Goal: Transaction & Acquisition: Purchase product/service

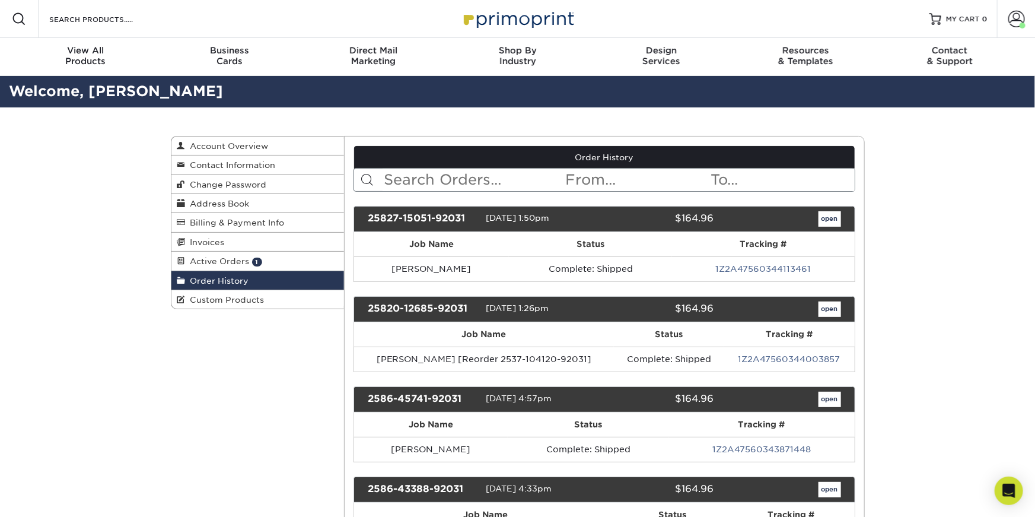
click at [442, 182] on input "text" at bounding box center [474, 179] width 182 height 23
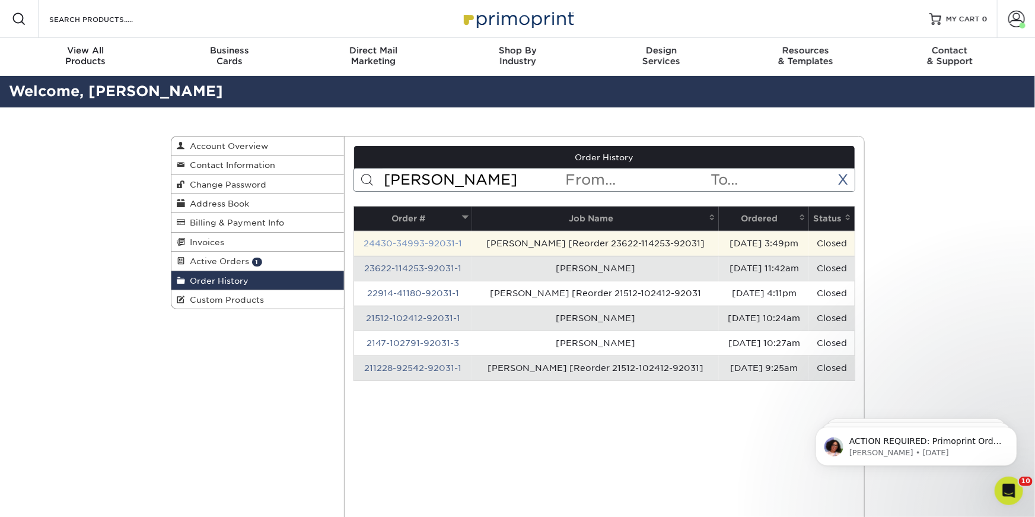
click at [404, 240] on link "24430-34993-92031-1" at bounding box center [413, 242] width 98 height 9
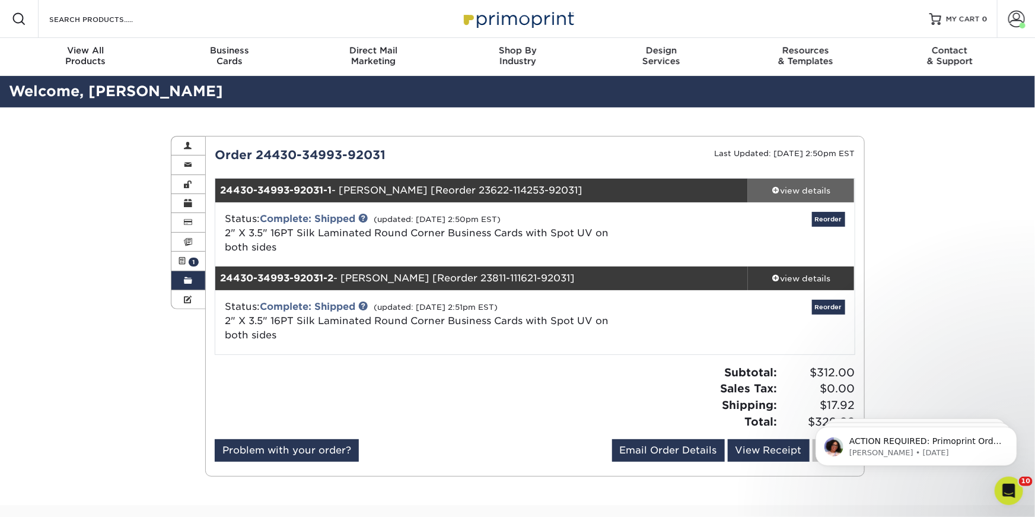
click at [808, 193] on div "view details" at bounding box center [801, 190] width 107 height 12
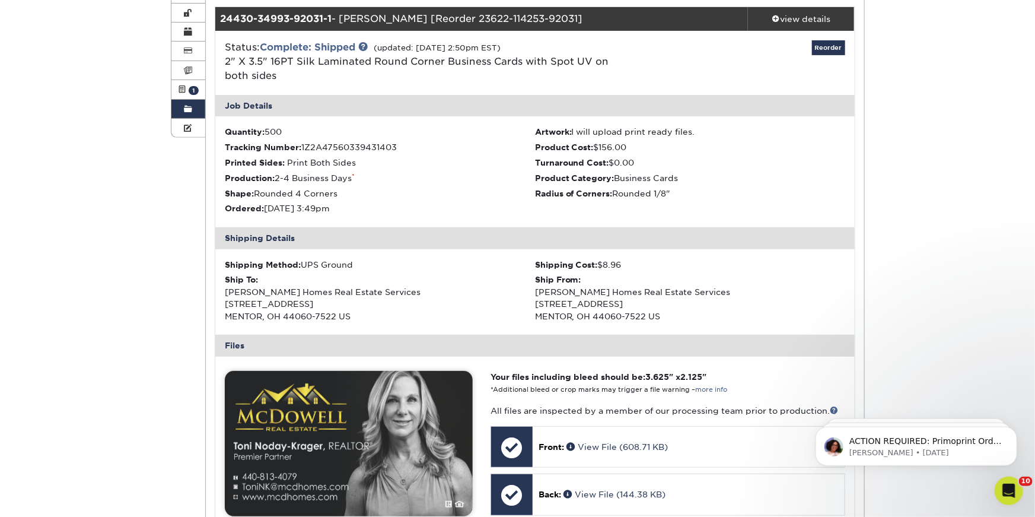
scroll to position [290, 0]
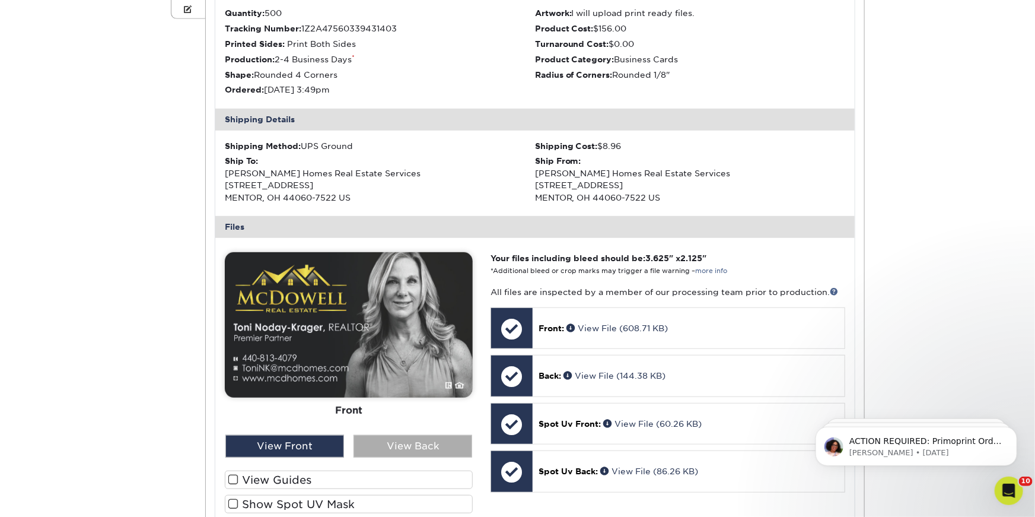
click at [383, 448] on div "View Back" at bounding box center [412, 446] width 119 height 23
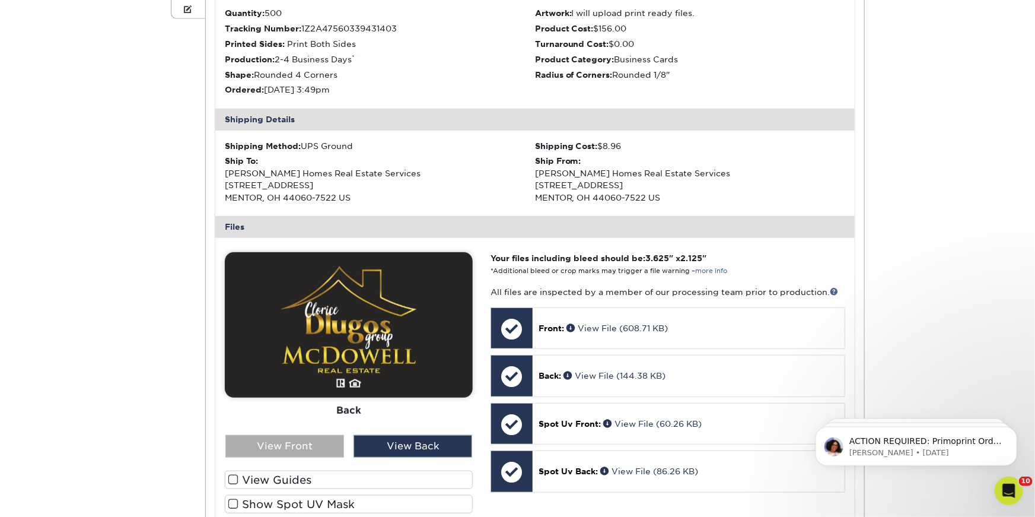
click at [273, 451] on div "View Front" at bounding box center [284, 446] width 119 height 23
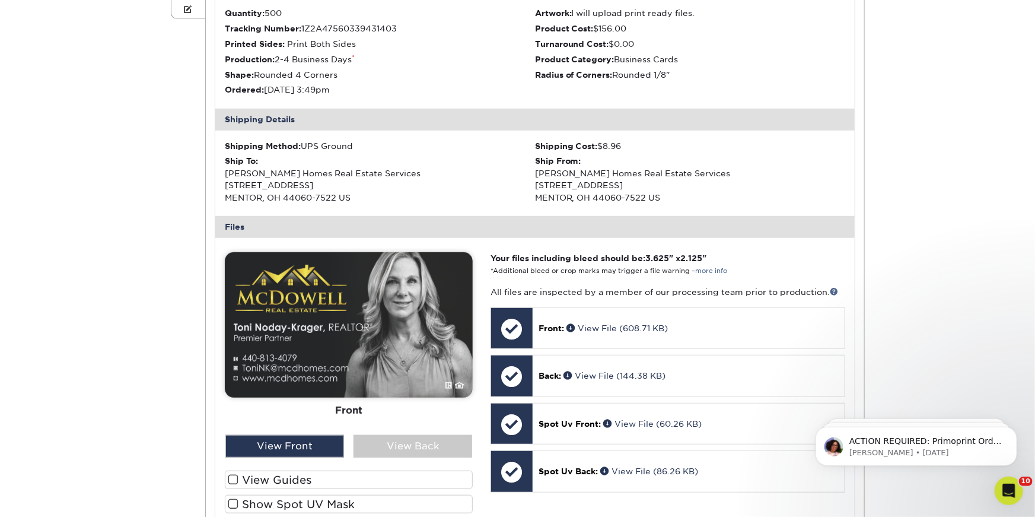
click at [405, 428] on div "Front Back" at bounding box center [349, 343] width 248 height 183
click at [405, 445] on div "View Back" at bounding box center [412, 446] width 119 height 23
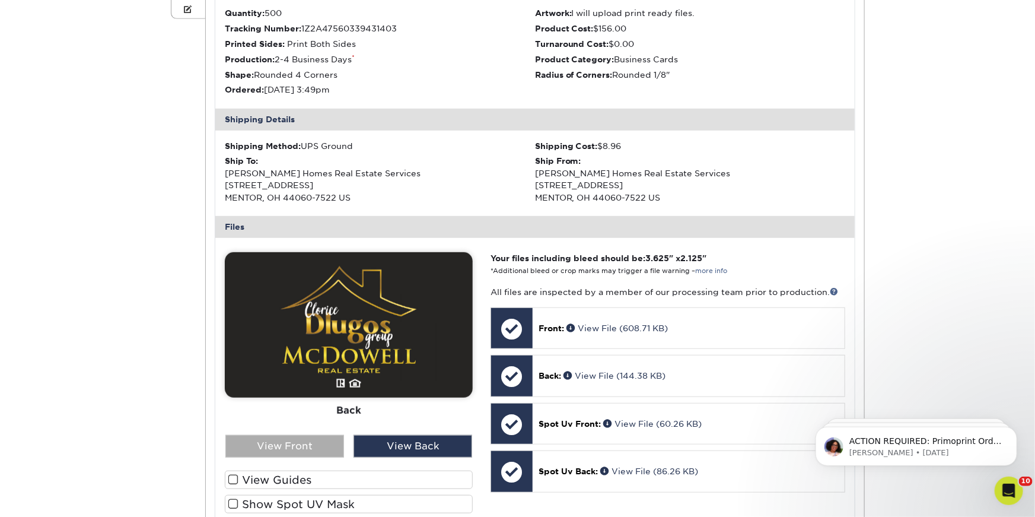
click at [303, 442] on div "View Front" at bounding box center [284, 446] width 119 height 23
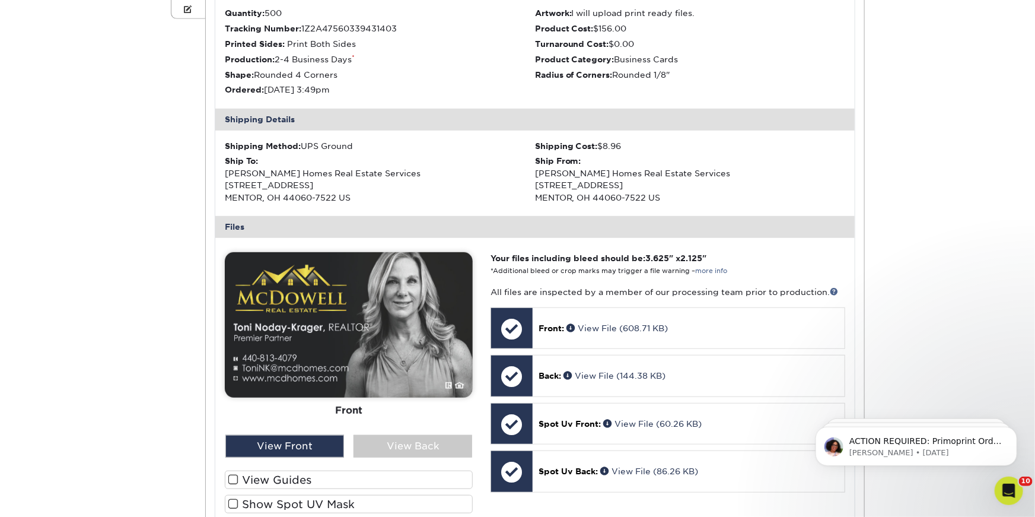
click at [201, 425] on div "Order History Account Overview Contact Information Change Password Address Book…" at bounding box center [518, 309] width 712 height 984
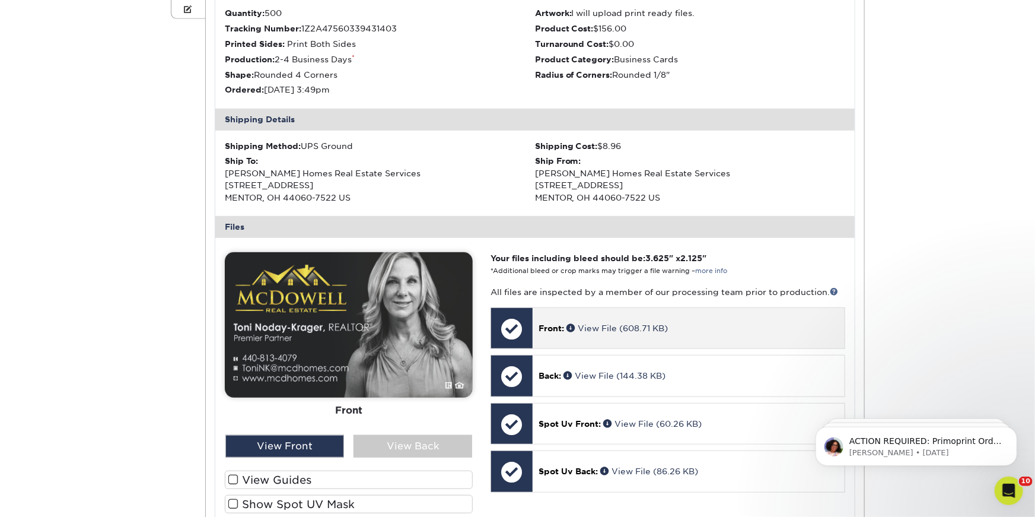
scroll to position [0, 0]
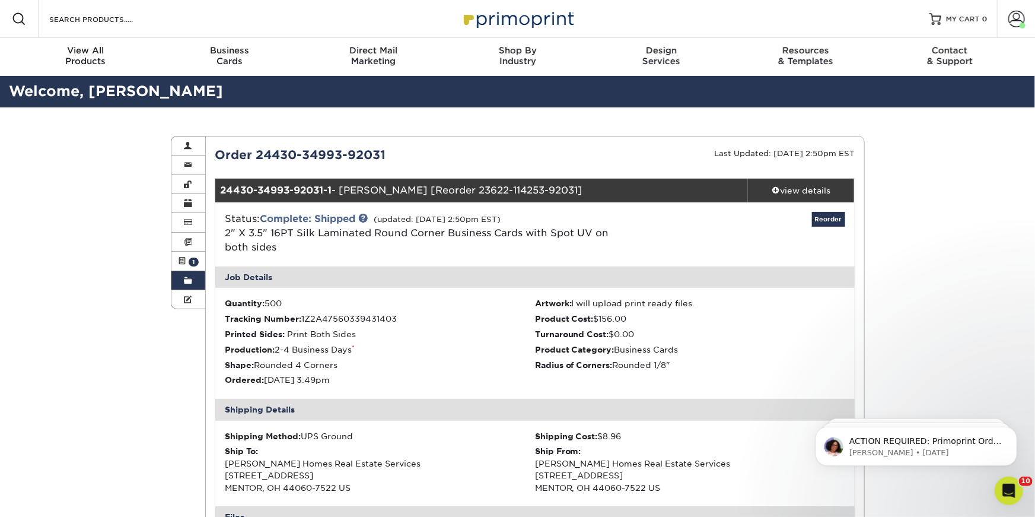
click at [177, 275] on link "Order History" at bounding box center [188, 280] width 34 height 19
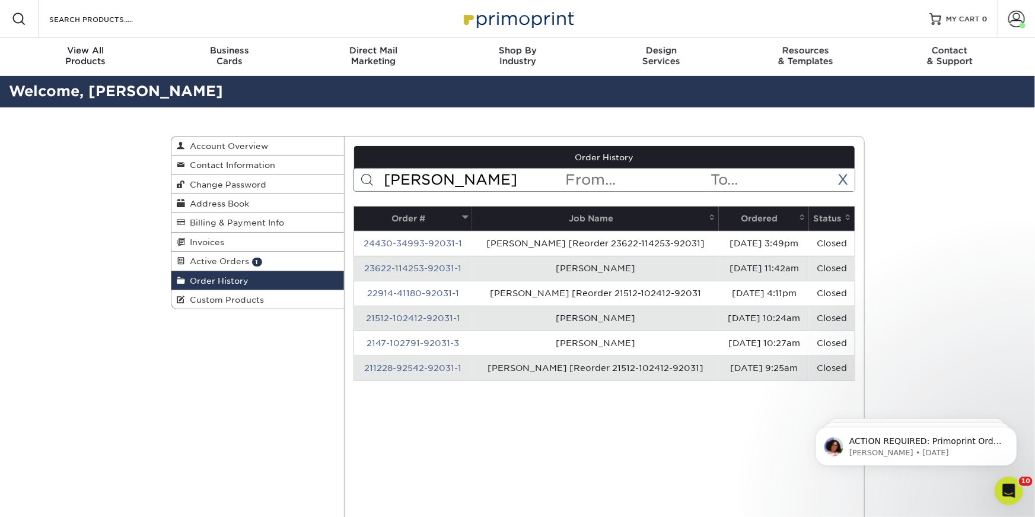
drag, startPoint x: 485, startPoint y: 183, endPoint x: 346, endPoint y: 180, distance: 138.2
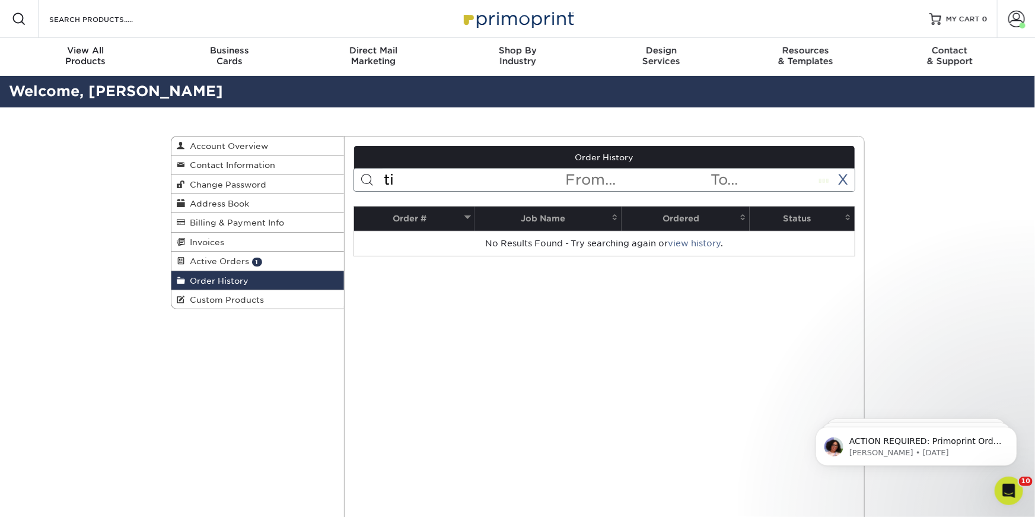
type input "t"
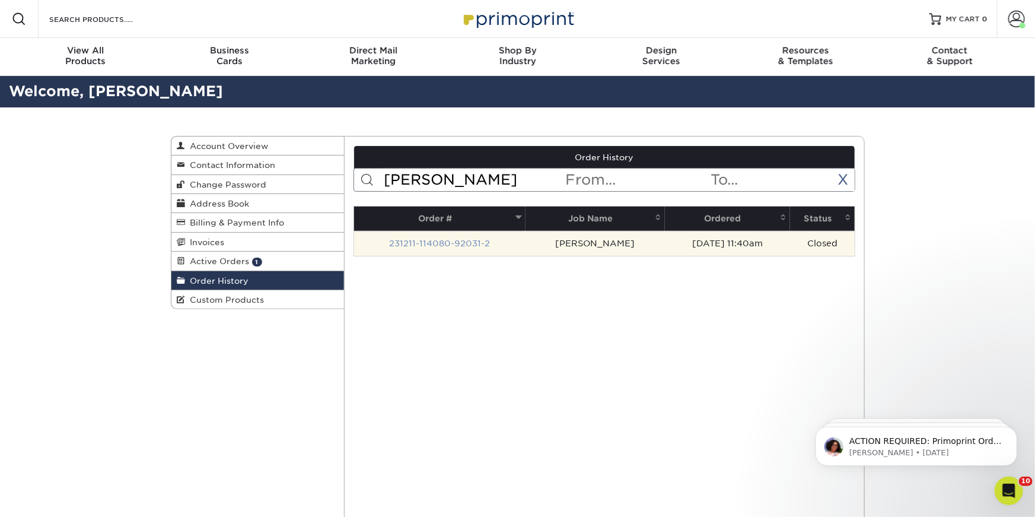
click at [455, 240] on link "231211-114080-92031-2" at bounding box center [440, 242] width 101 height 9
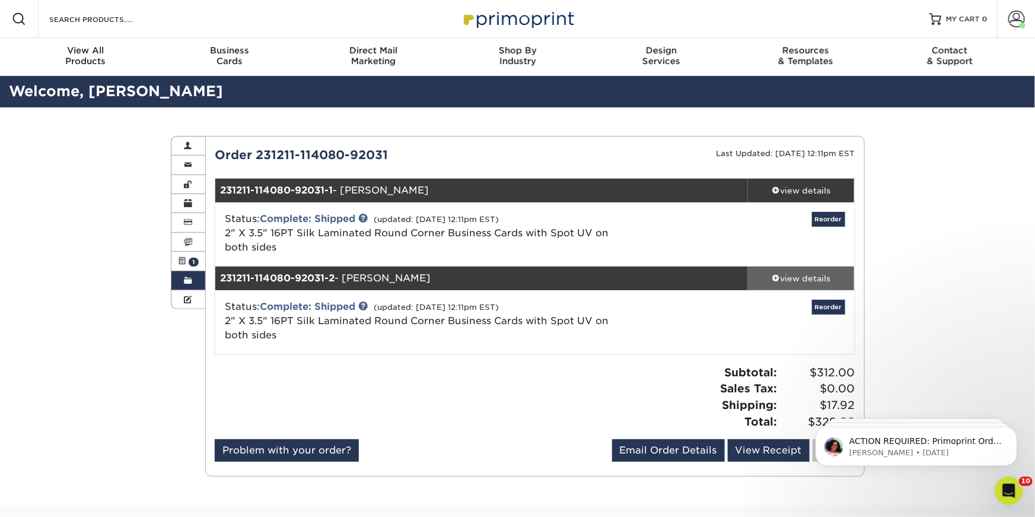
click at [785, 273] on div "view details" at bounding box center [801, 278] width 107 height 12
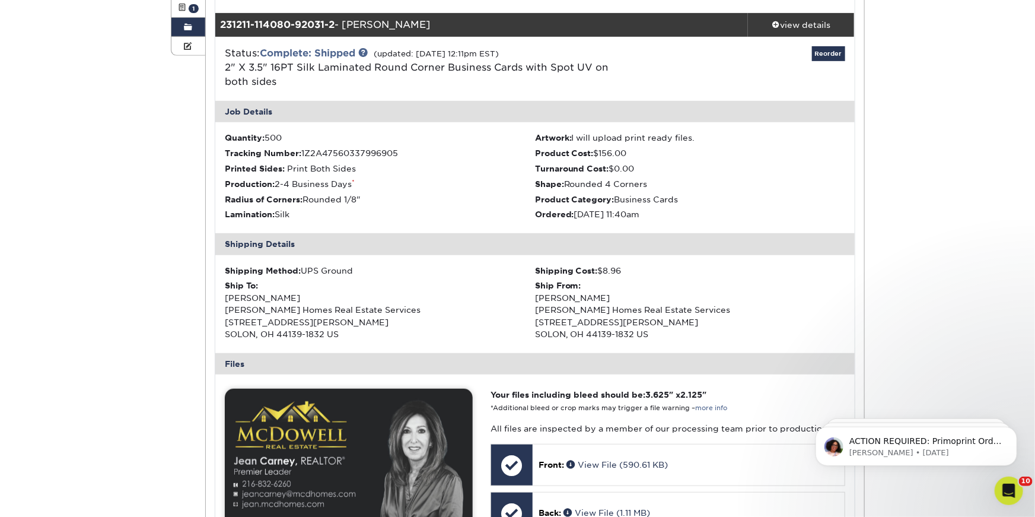
scroll to position [213, 0]
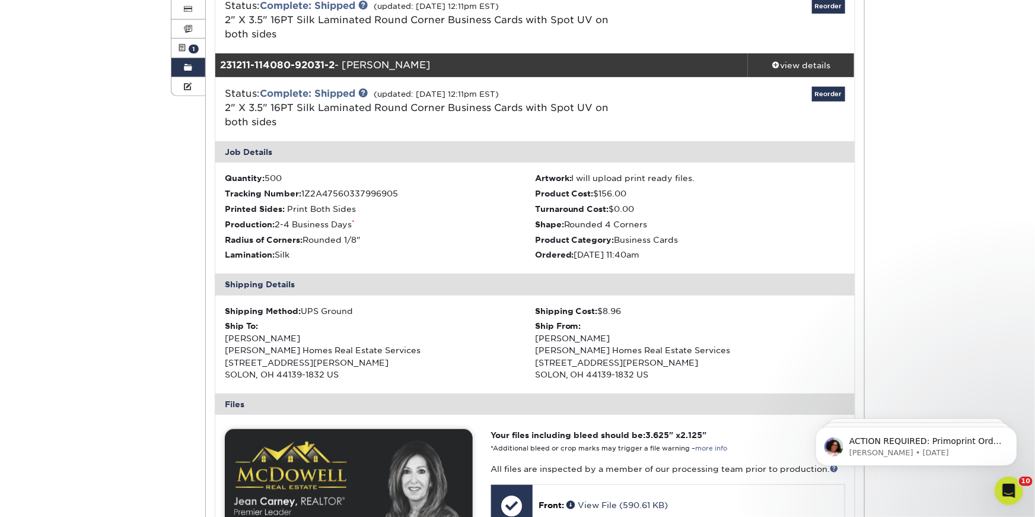
click at [192, 69] on span at bounding box center [188, 67] width 8 height 9
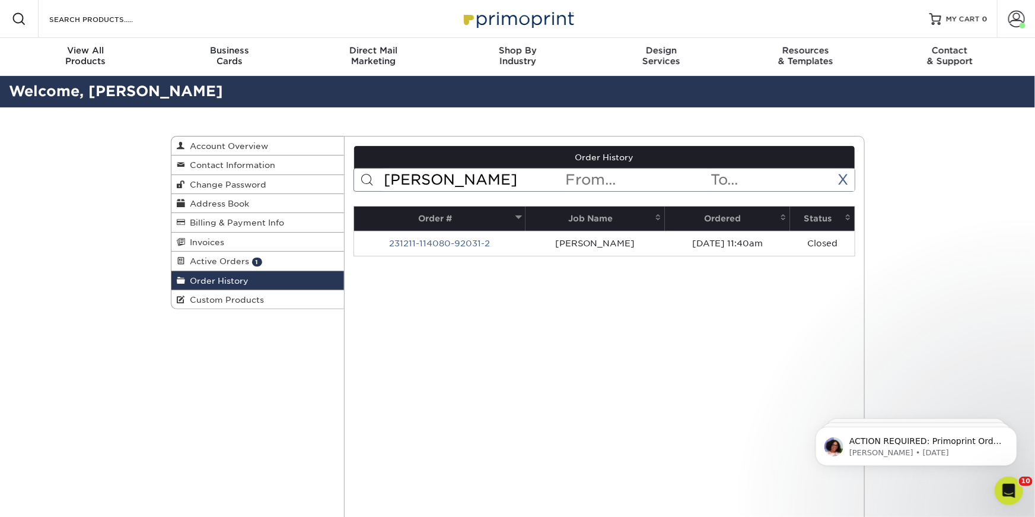
drag, startPoint x: 454, startPoint y: 176, endPoint x: 355, endPoint y: 176, distance: 99.0
click at [355, 176] on form "carney < Prev Next > Sep 2025 Sun Mon Tue Wed Thu Fri Sat 1 2 3 4 5 6 7 8 9 10 …" at bounding box center [604, 180] width 502 height 24
type input "stacy"
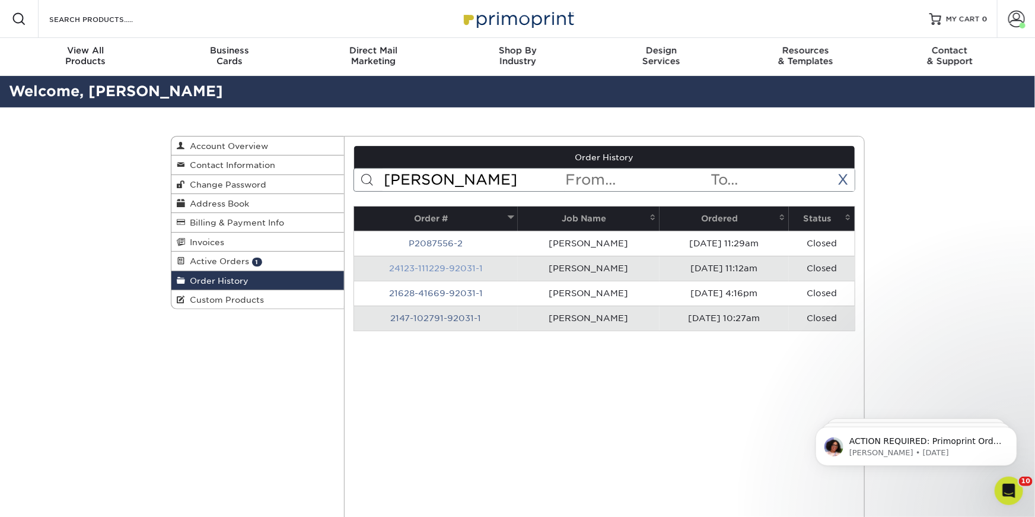
click at [428, 268] on link "24123-111229-92031-1" at bounding box center [436, 267] width 94 height 9
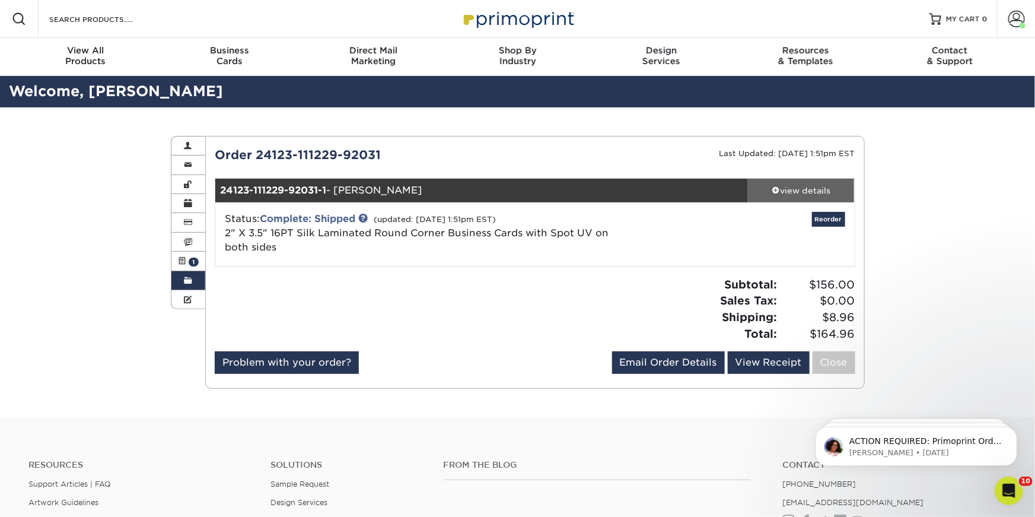
click at [792, 193] on div "view details" at bounding box center [801, 190] width 107 height 12
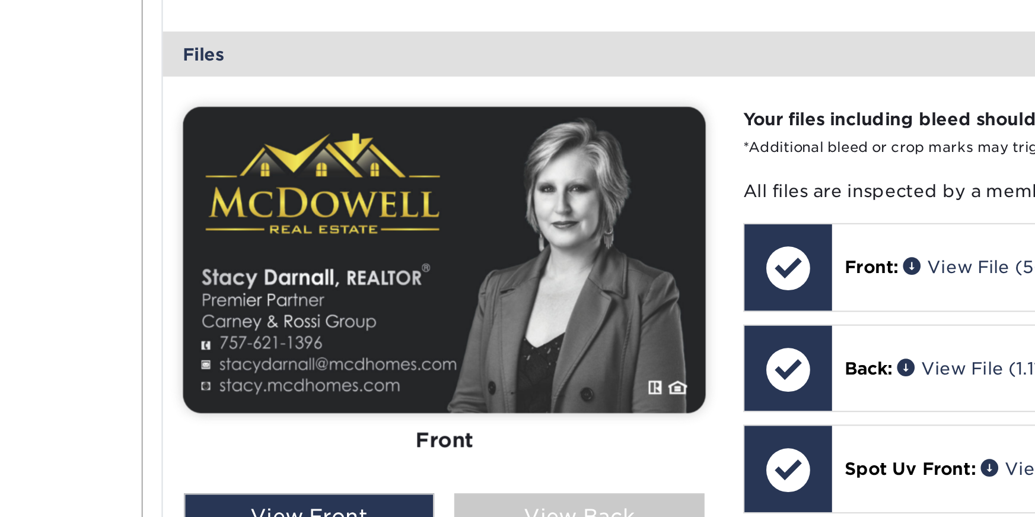
scroll to position [282, 0]
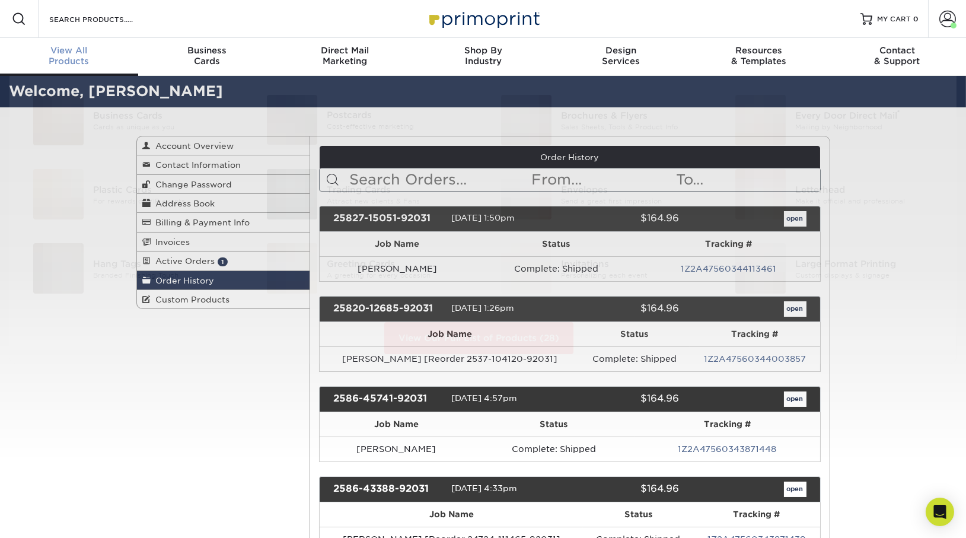
click at [62, 59] on div "View All Products" at bounding box center [69, 55] width 138 height 21
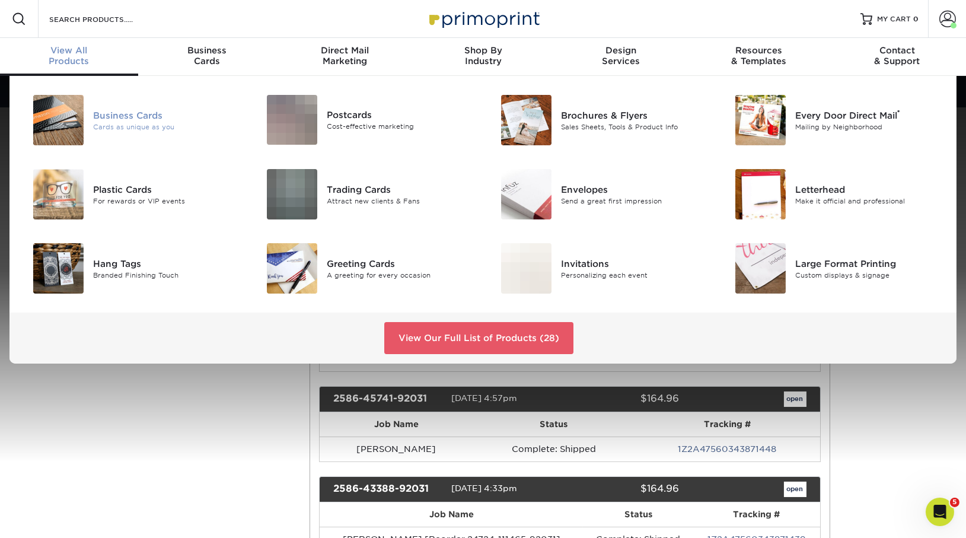
click at [112, 116] on div "Business Cards" at bounding box center [166, 115] width 147 height 13
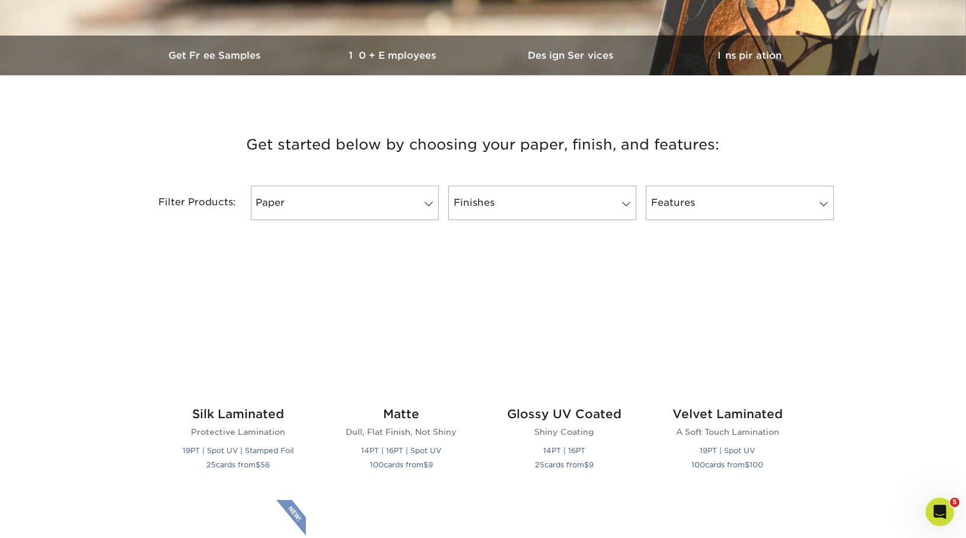
scroll to position [354, 0]
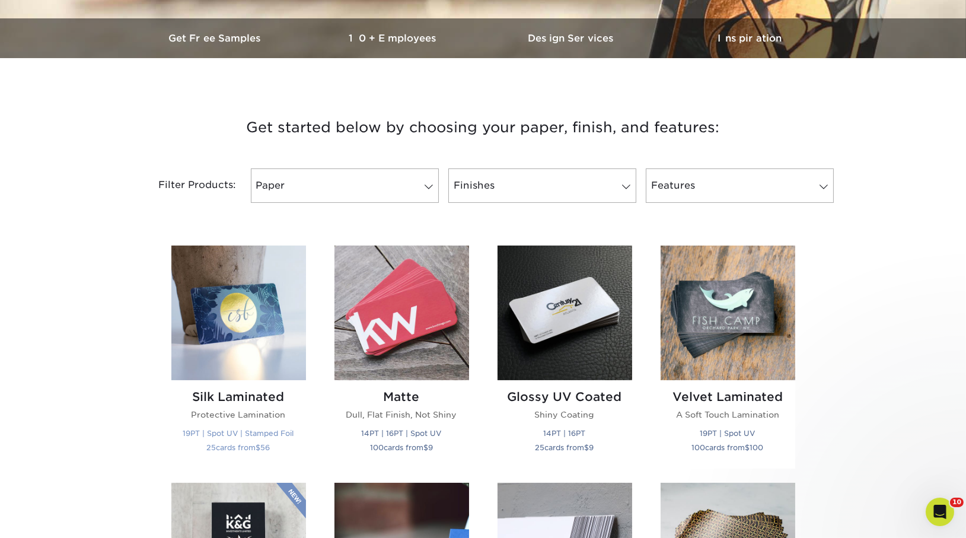
click at [250, 343] on img at bounding box center [238, 313] width 135 height 135
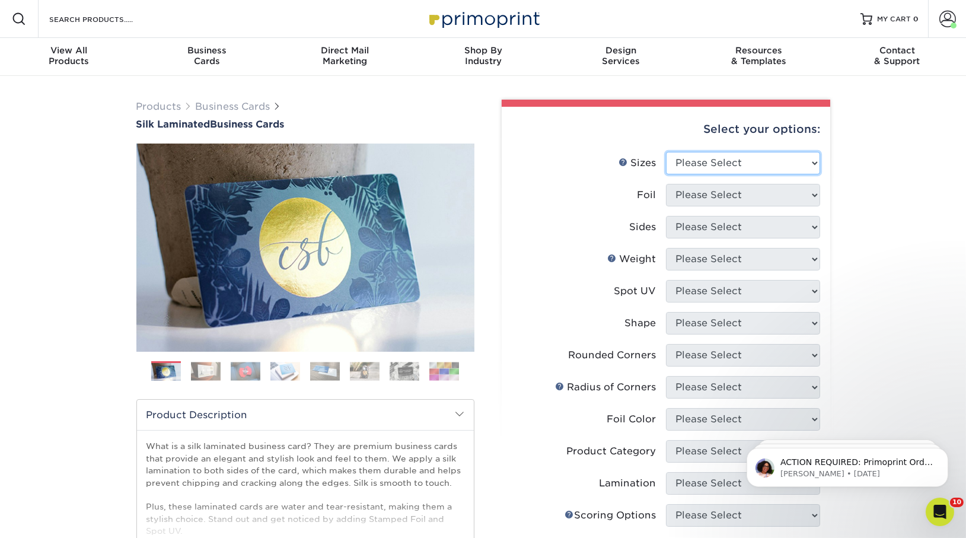
click at [767, 158] on select "Please Select 1.5" x 3.5" - Mini 1.75" x 3.5" - Mini 2" x 2" - Square 2" x 3" -…" at bounding box center [743, 163] width 154 height 23
click at [764, 165] on select "Please Select 1.5" x 3.5" - Mini 1.75" x 3.5" - Mini 2" x 2" - Square 2" x 3" -…" at bounding box center [743, 163] width 154 height 23
select select "2.00x3.50"
click at [666, 152] on select "Please Select 1.5" x 3.5" - Mini 1.75" x 3.5" - Mini 2" x 2" - Square 2" x 3" -…" at bounding box center [743, 163] width 154 height 23
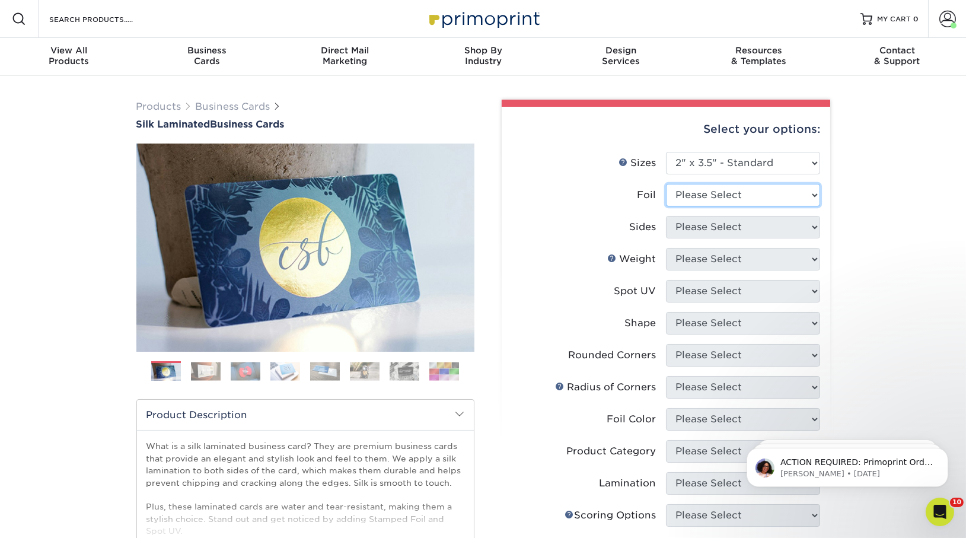
click at [760, 193] on select "Please Select Yes No" at bounding box center [743, 195] width 154 height 23
select select "0"
click at [666, 184] on select "Please Select Yes No" at bounding box center [743, 195] width 154 height 23
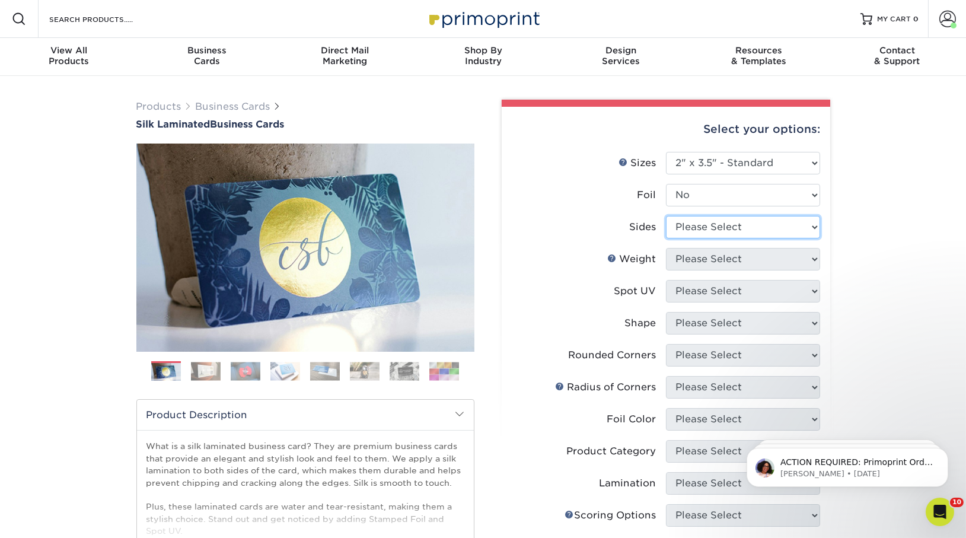
click at [738, 232] on select "Please Select Print Both Sides Print Front Only" at bounding box center [743, 227] width 154 height 23
select select "13abbda7-1d64-4f25-8bb2-c179b224825d"
click at [666, 216] on select "Please Select Print Both Sides Print Front Only" at bounding box center [743, 227] width 154 height 23
click at [744, 262] on select "Please Select 16PT" at bounding box center [743, 259] width 154 height 23
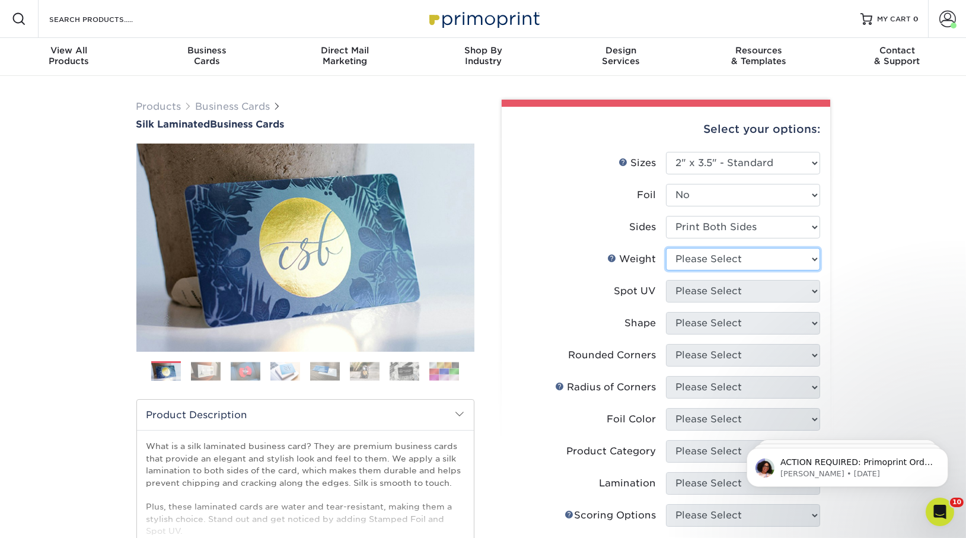
select select "16PT"
click at [666, 248] on select "Please Select 16PT" at bounding box center [743, 259] width 154 height 23
click at [744, 294] on select "Please Select No Spot UV Front and Back (Both Sides) Front Only Back Only" at bounding box center [743, 291] width 154 height 23
select select "0"
click at [666, 280] on select "Please Select No Spot UV Front and Back (Both Sides) Front Only Back Only" at bounding box center [743, 291] width 154 height 23
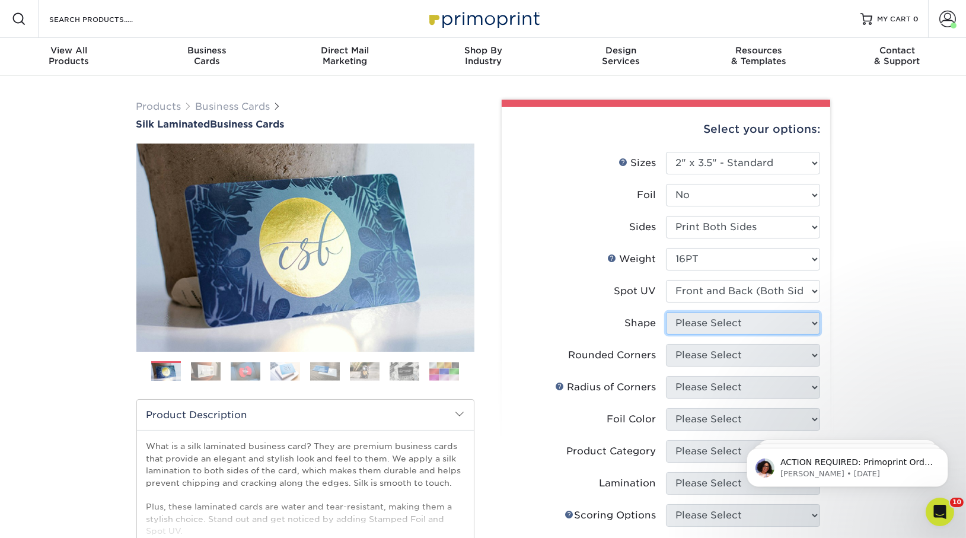
click at [750, 316] on select "Please Select Standard Oval" at bounding box center [743, 323] width 154 height 23
select select "standard"
click at [666, 312] on select "Please Select Standard" at bounding box center [743, 323] width 154 height 23
click at [744, 349] on select "Please Select Yes - Round 2 Corners Yes - Round 4 Corners No" at bounding box center [743, 355] width 154 height 23
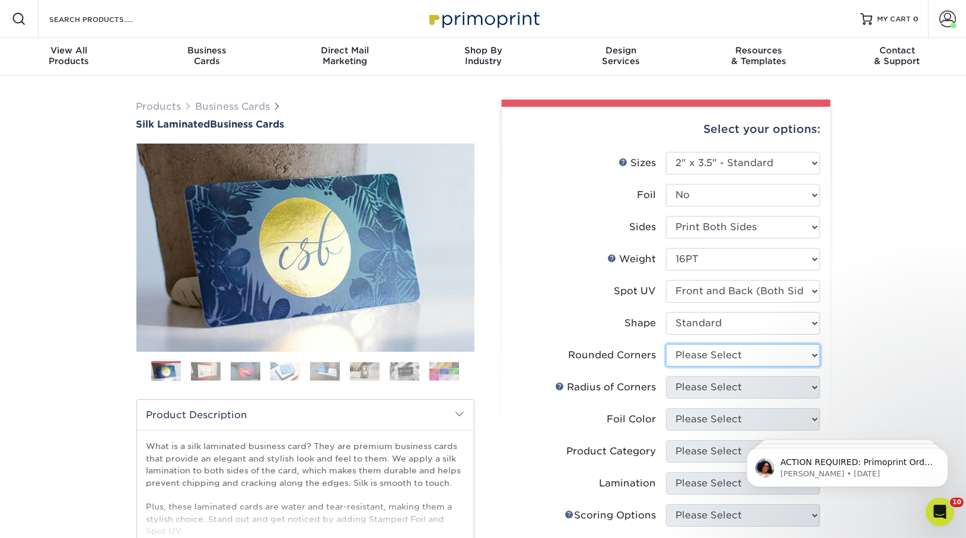
select select "7672df9e-0e0a-464d-8e1f-920c575e4da3"
click at [666, 344] on select "Please Select Yes - Round 2 Corners Yes - Round 4 Corners No" at bounding box center [743, 355] width 154 height 23
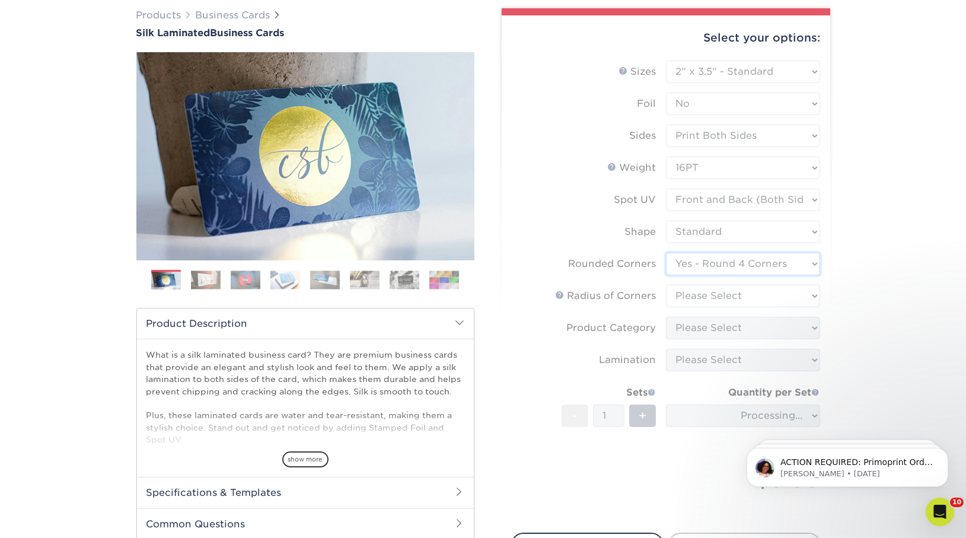
scroll to position [95, 0]
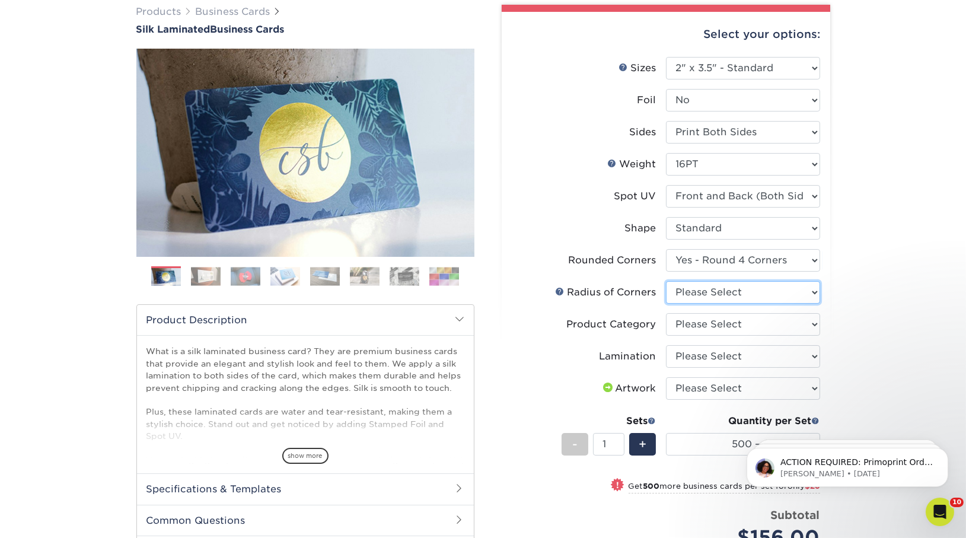
click at [719, 291] on select "Please Select Rounded 1/8" Rounded 1/4"" at bounding box center [743, 292] width 154 height 23
select select "589680c7-ee9a-431b-9d12-d7aeb1386a97"
click at [666, 281] on select "Please Select Rounded 1/8" Rounded 1/4"" at bounding box center [743, 292] width 154 height 23
click at [728, 311] on li "Radius of Corners Please Select Rounded 1/8" Rounded 1/4"" at bounding box center [666, 297] width 308 height 32
click at [730, 327] on select "Please Select Business Cards" at bounding box center [743, 324] width 154 height 23
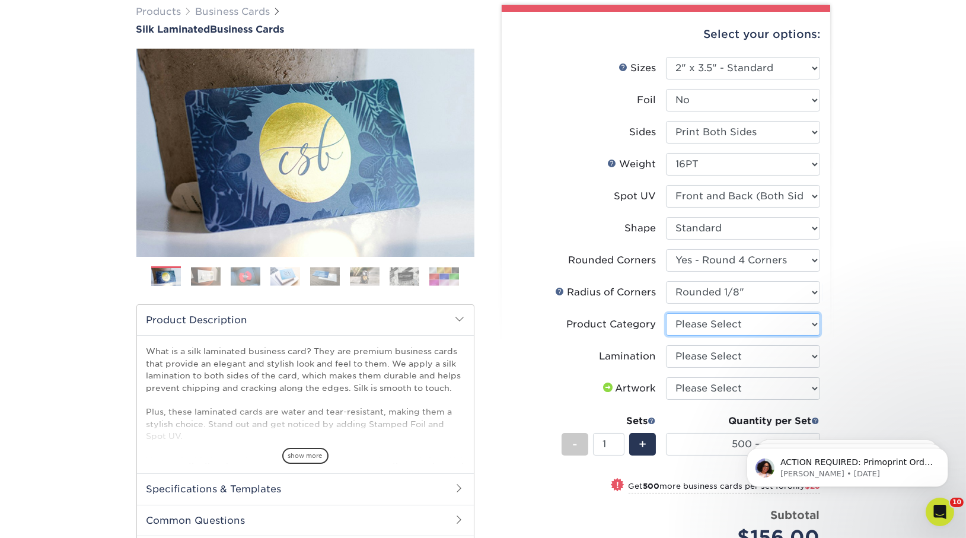
select select "3b5148f1-0588-4f88-a218-97bcfdce65c1"
click at [666, 313] on select "Please Select Business Cards" at bounding box center [743, 324] width 154 height 23
click at [730, 355] on select "Please Select Silk" at bounding box center [743, 356] width 154 height 23
select select "ccacb42f-45f7-42d3-bbd3-7c8421cf37f0"
click at [666, 345] on select "Please Select Silk" at bounding box center [743, 356] width 154 height 23
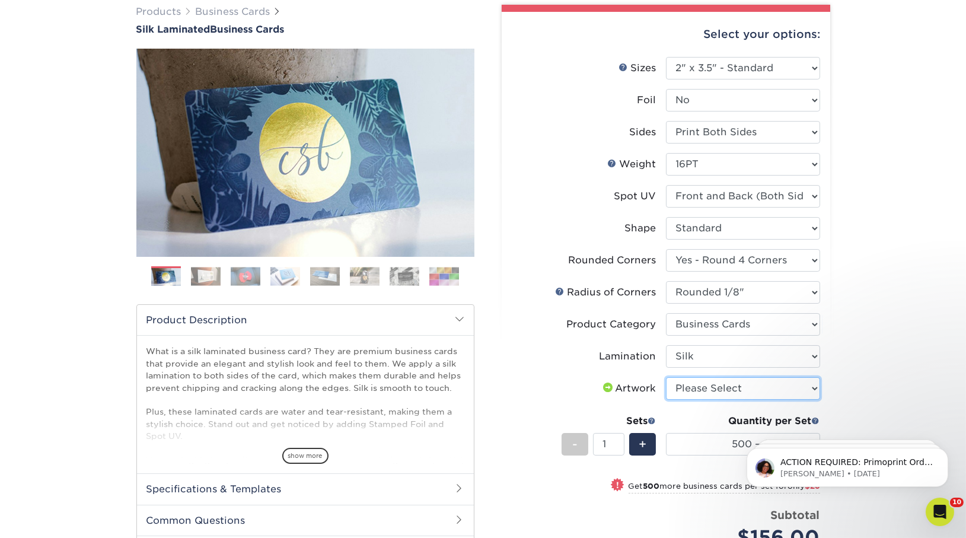
click at [729, 387] on select "Please Select I will upload files I need a design - $100" at bounding box center [743, 388] width 154 height 23
select select "upload"
click at [666, 377] on select "Please Select I will upload files I need a design - $100" at bounding box center [743, 388] width 154 height 23
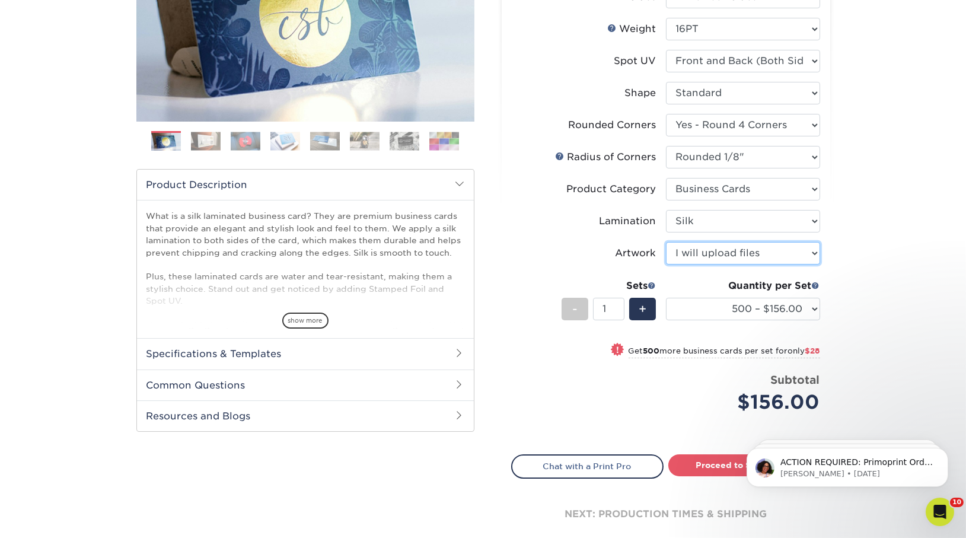
scroll to position [243, 0]
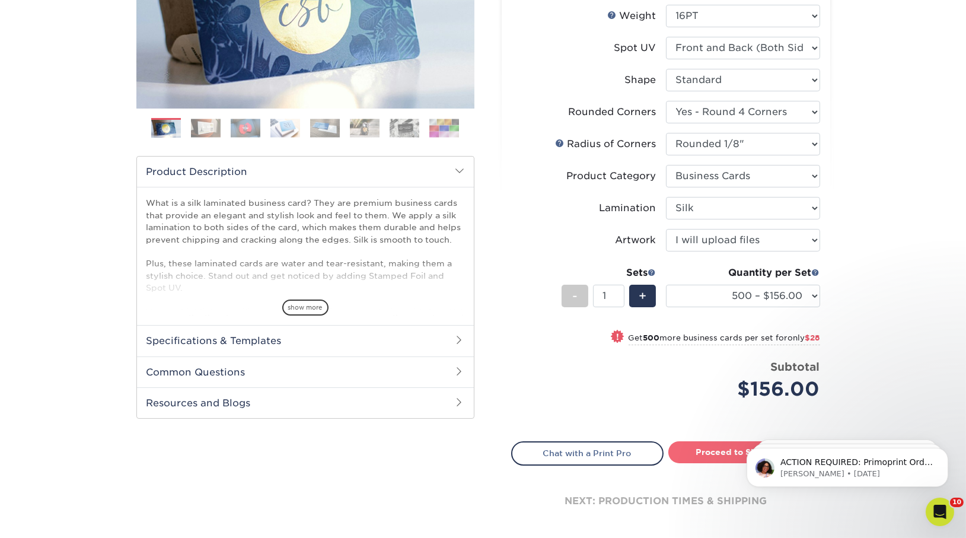
click at [708, 447] on link "Proceed to Shipping" at bounding box center [744, 451] width 152 height 21
type input "Set 1"
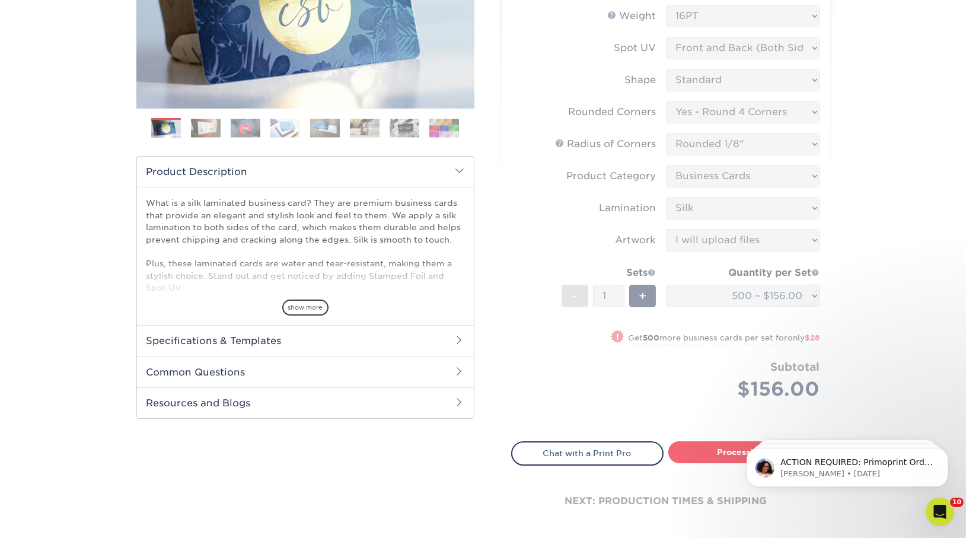
select select "24b86a38-505b-4ae3-9429-29aefd3b6f92"
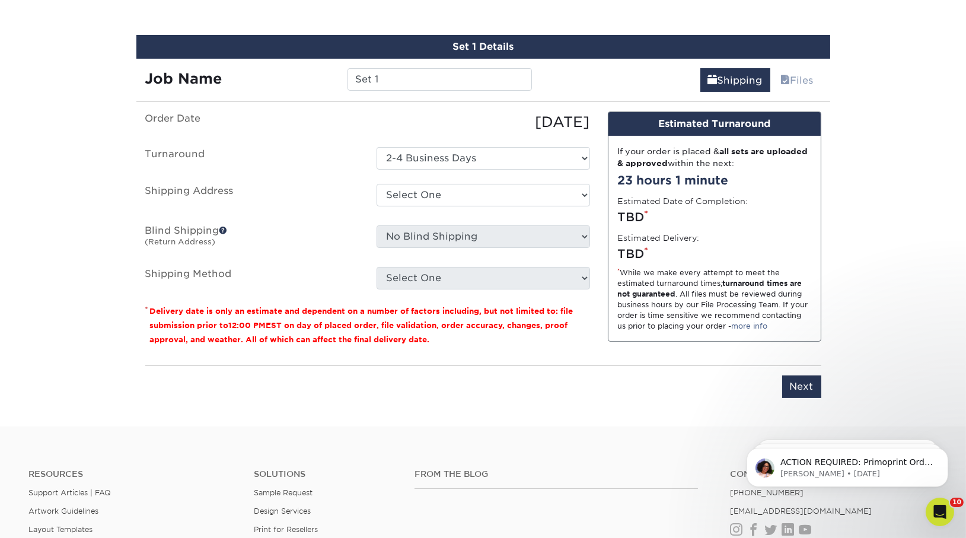
scroll to position [715, 0]
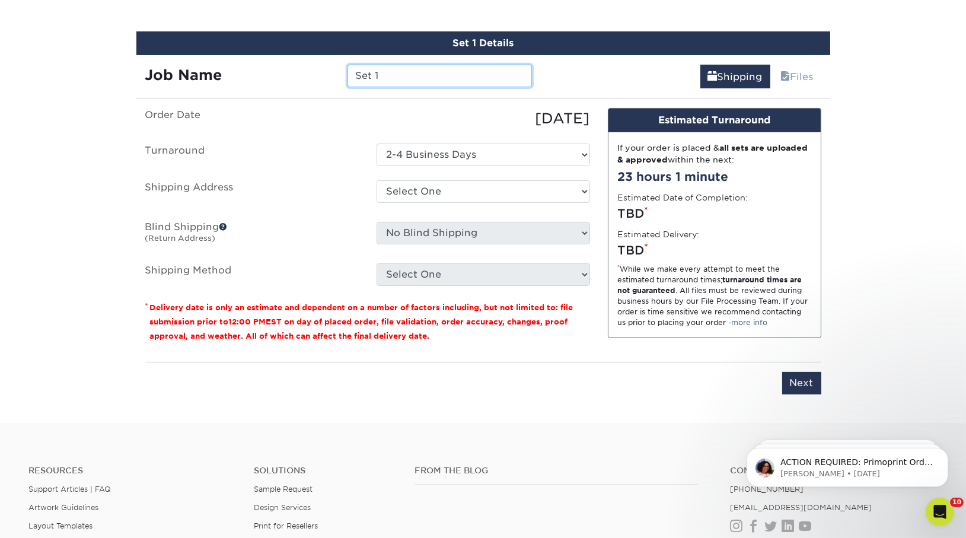
drag, startPoint x: 386, startPoint y: 76, endPoint x: 251, endPoint y: 59, distance: 136.2
click at [251, 59] on div "Job Name Set 1" at bounding box center [338, 71] width 405 height 33
paste input "Arroyo"
type input "Tivo Arroyo"
click at [424, 187] on select "Select One [PERSON_NAME] [US_STATE] [PERSON_NAME] [US_STATE] [PERSON_NAME] [US_…" at bounding box center [483, 191] width 213 height 23
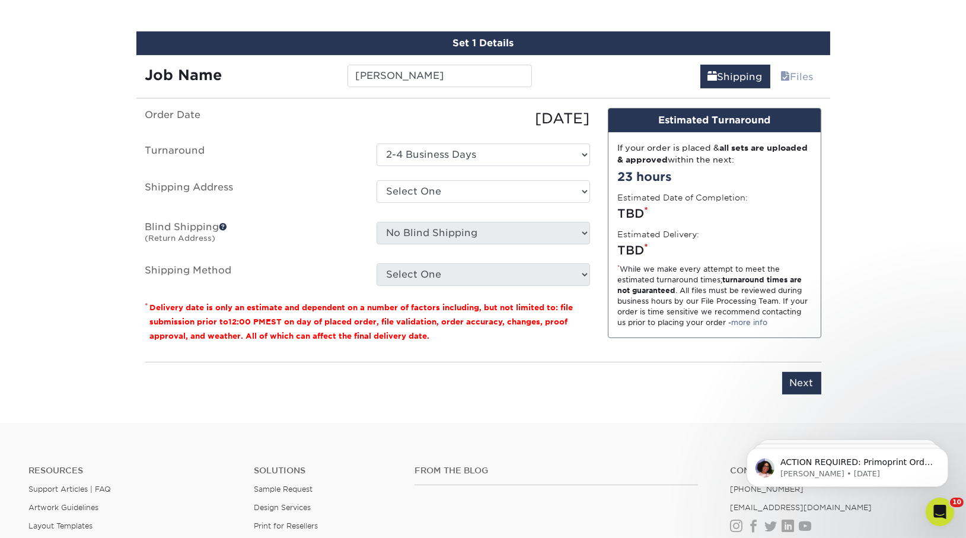
click at [444, 200] on div "Select One Andrew Magliola Florida Andrew Magliola Florida Andrew Magliola Flor…" at bounding box center [483, 193] width 231 height 27
click at [421, 146] on select "Select One 2-4 Business Days" at bounding box center [483, 155] width 213 height 23
click at [377, 144] on select "Select One 2-4 Business Days" at bounding box center [483, 155] width 213 height 23
click at [423, 187] on select "Select One [PERSON_NAME] [US_STATE] [PERSON_NAME] [US_STATE] [PERSON_NAME] [US_…" at bounding box center [483, 191] width 213 height 23
select select "14261"
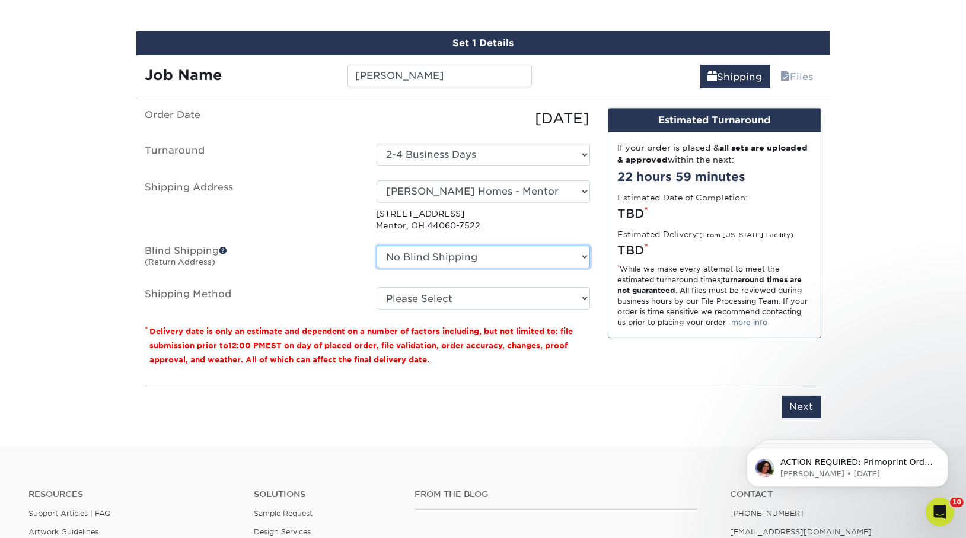
click at [428, 259] on select "No Blind Shipping [PERSON_NAME] [US_STATE] [PERSON_NAME] [US_STATE] [PERSON_NAM…" at bounding box center [483, 257] width 213 height 23
select select "14261"
click at [377, 246] on select "No Blind Shipping [PERSON_NAME] [US_STATE] [PERSON_NAME] [US_STATE] [PERSON_NAM…" at bounding box center [483, 257] width 213 height 23
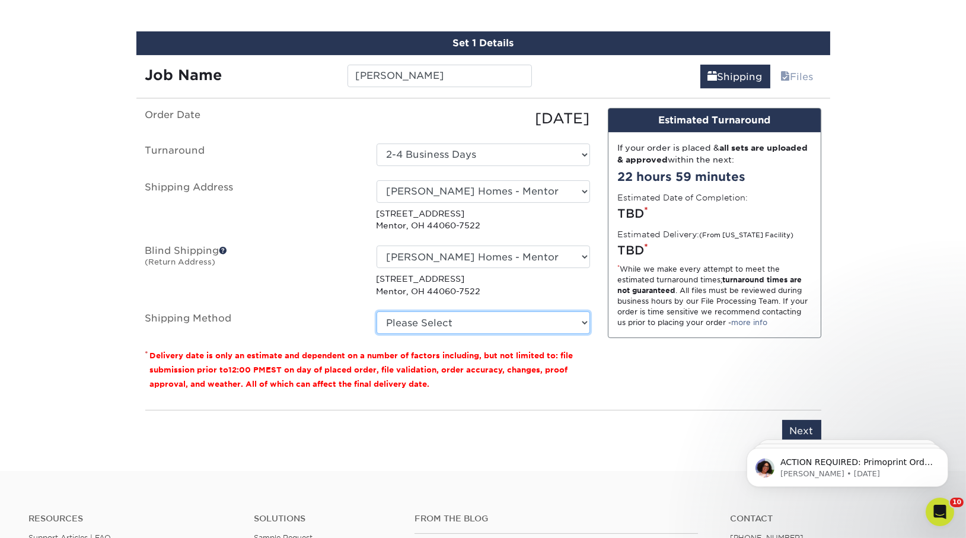
click at [469, 324] on select "Please Select Ground Shipping (+$8.96) 3 Day Shipping Service (+$15.33) 2 Day A…" at bounding box center [483, 322] width 213 height 23
select select "03"
click at [377, 311] on select "Please Select Ground Shipping (+$8.96) 3 Day Shipping Service (+$15.33) 2 Day A…" at bounding box center [483, 322] width 213 height 23
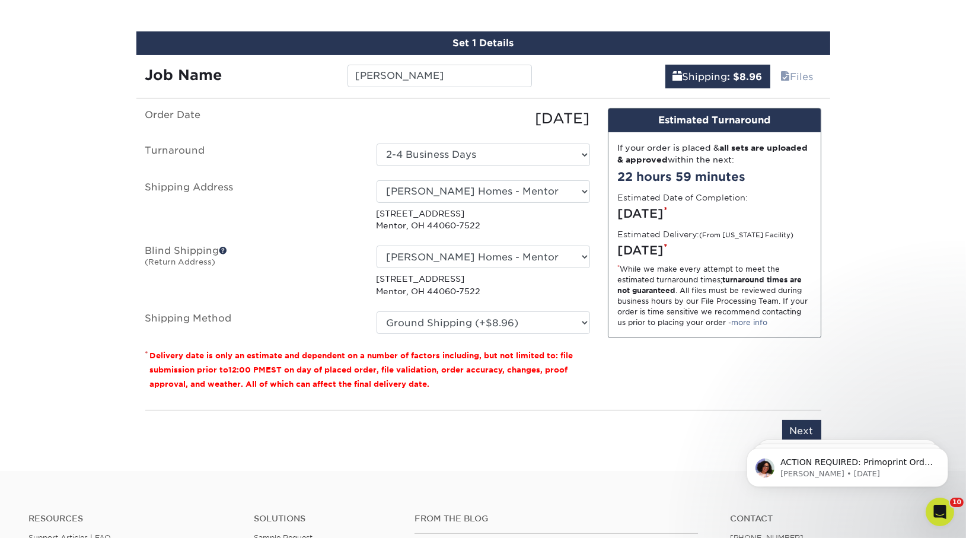
click at [794, 424] on html "ACTION REQUIRED: Primoprint Order 25814-43090-92031 Hi Paige, Thank you for pla…" at bounding box center [846, 463] width 237 height 83
click at [784, 428] on body "ACTION REQUIRED: Primoprint Order 25814-43090-92031 Hi Paige, Thank you for pla…" at bounding box center [847, 464] width 228 height 74
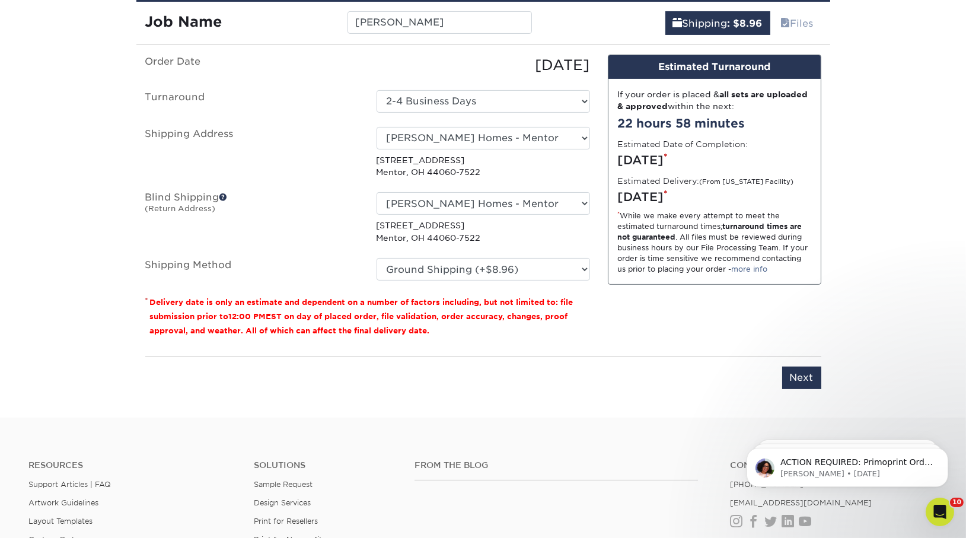
scroll to position [770, 0]
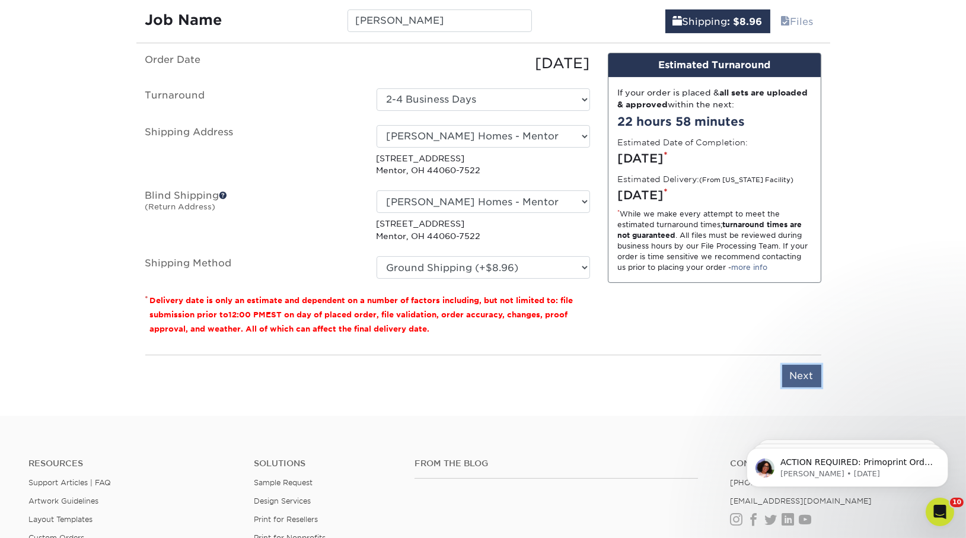
click at [795, 380] on input "Next" at bounding box center [801, 376] width 39 height 23
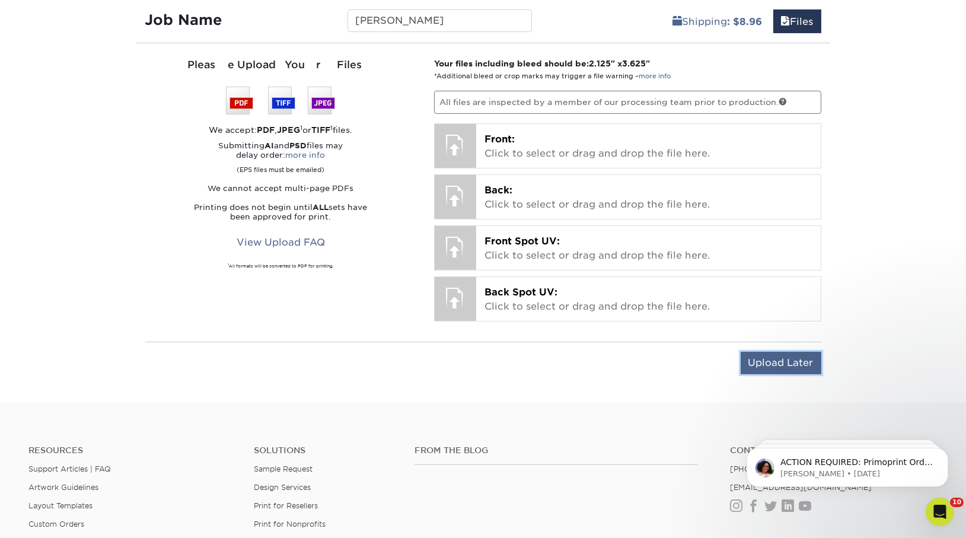
click at [799, 357] on input "Upload Later" at bounding box center [781, 363] width 81 height 23
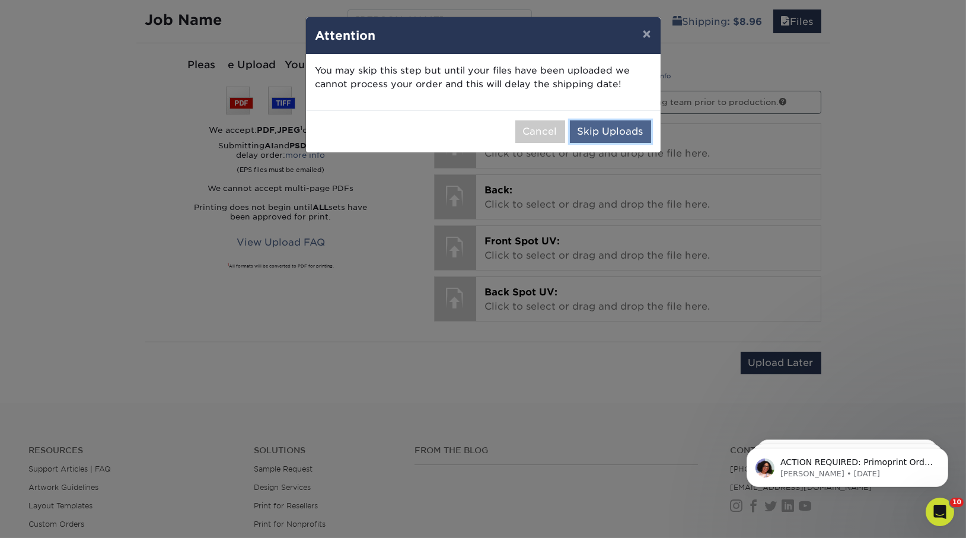
click at [599, 132] on button "Skip Uploads" at bounding box center [610, 131] width 81 height 23
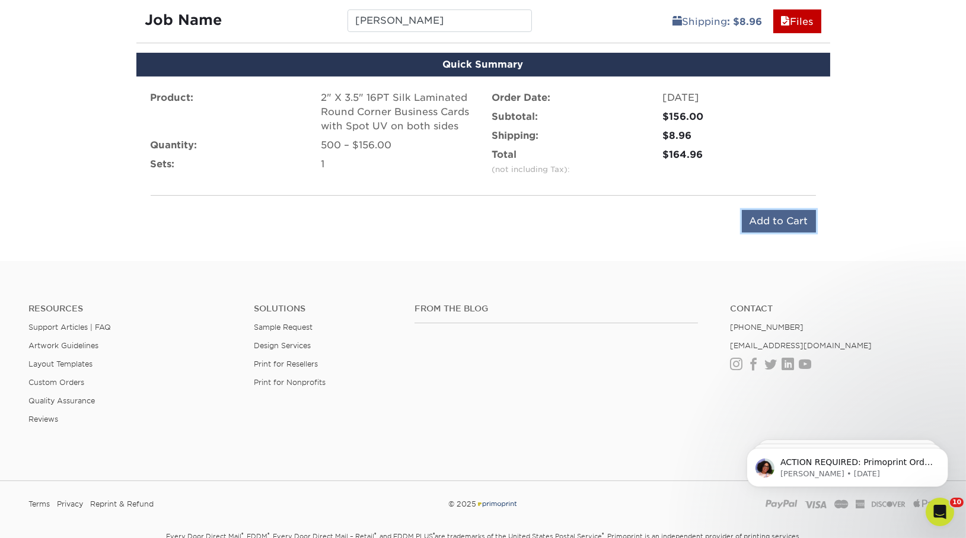
click at [761, 212] on input "Add to Cart" at bounding box center [779, 221] width 74 height 23
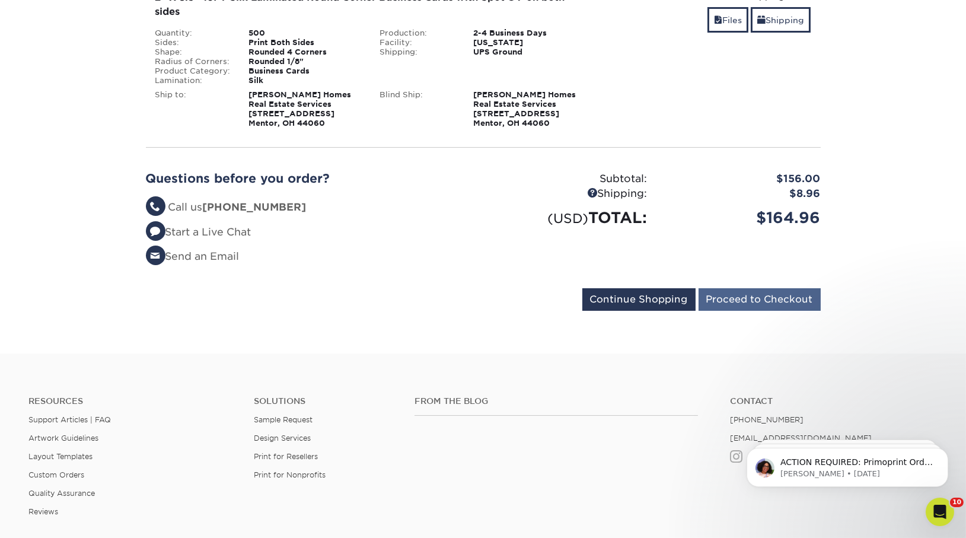
scroll to position [231, 0]
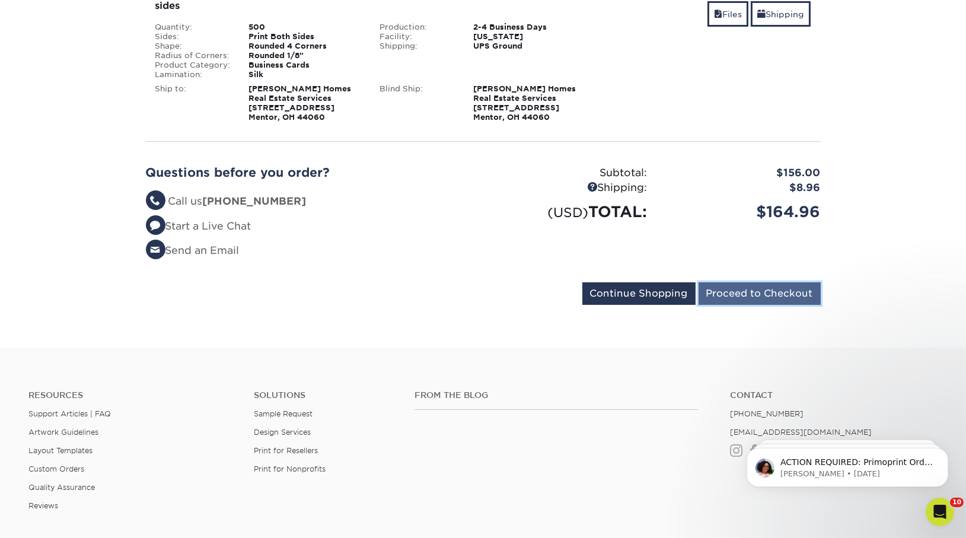
click at [728, 291] on input "Proceed to Checkout" at bounding box center [760, 293] width 122 height 23
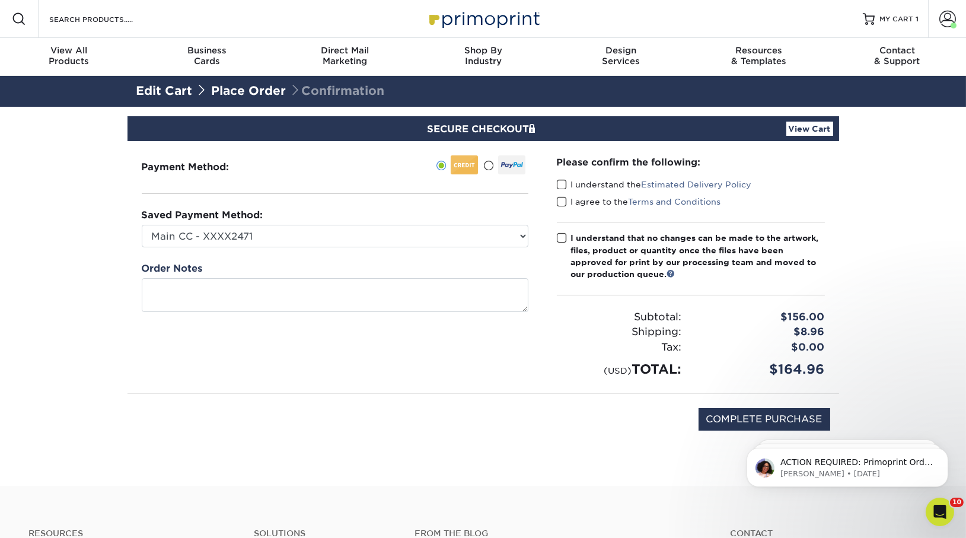
click at [562, 184] on span at bounding box center [562, 184] width 10 height 11
click at [0, 0] on input "I understand the Estimated Delivery Policy" at bounding box center [0, 0] width 0 height 0
click at [562, 196] on label "I agree to the Terms and Conditions" at bounding box center [639, 202] width 164 height 12
click at [0, 0] on input "I agree to the Terms and Conditions" at bounding box center [0, 0] width 0 height 0
click at [560, 235] on span at bounding box center [562, 237] width 10 height 11
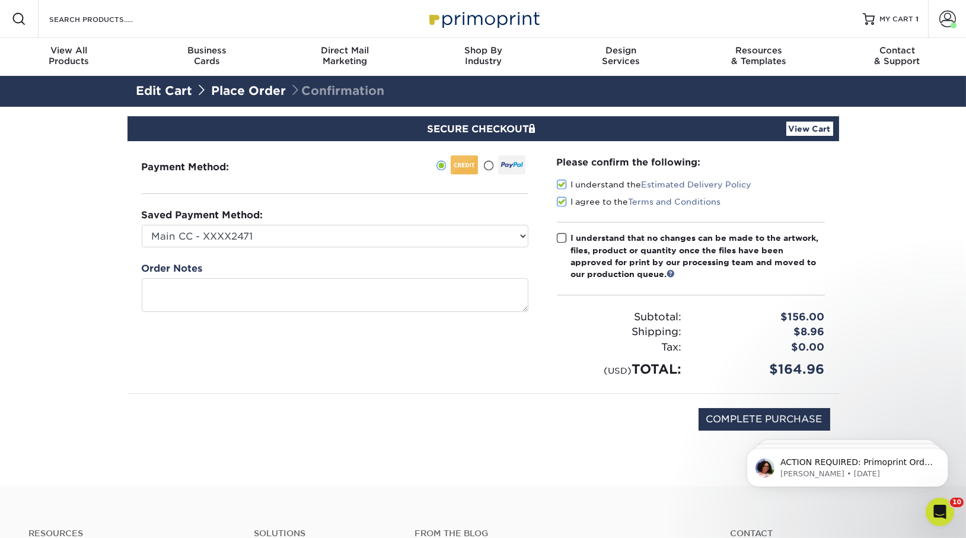
click at [0, 0] on input "I understand that no changes can be made to the artwork, files, product or quan…" at bounding box center [0, 0] width 0 height 0
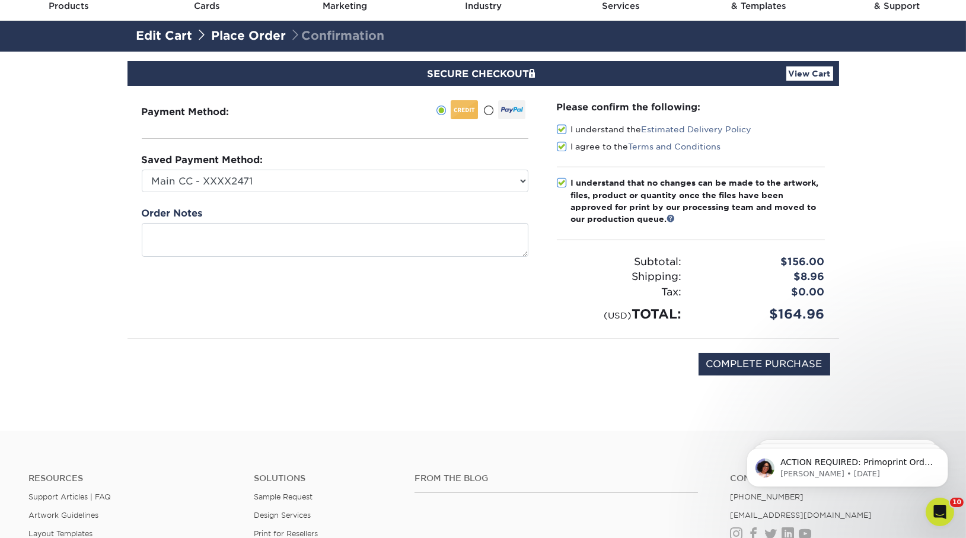
scroll to position [56, 0]
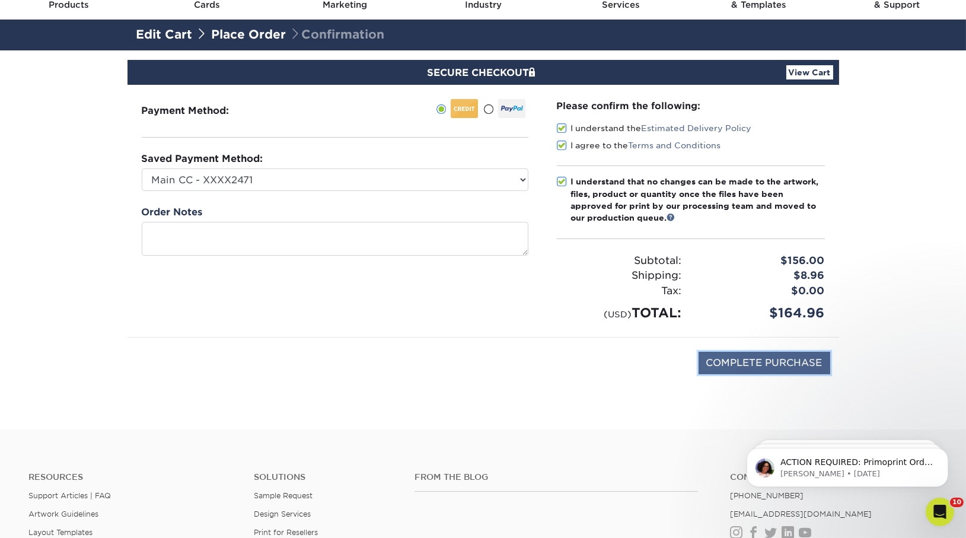
click at [748, 363] on input "COMPLETE PURCHASE" at bounding box center [765, 363] width 132 height 23
type input "PROCESSING, PLEASE WAIT..."
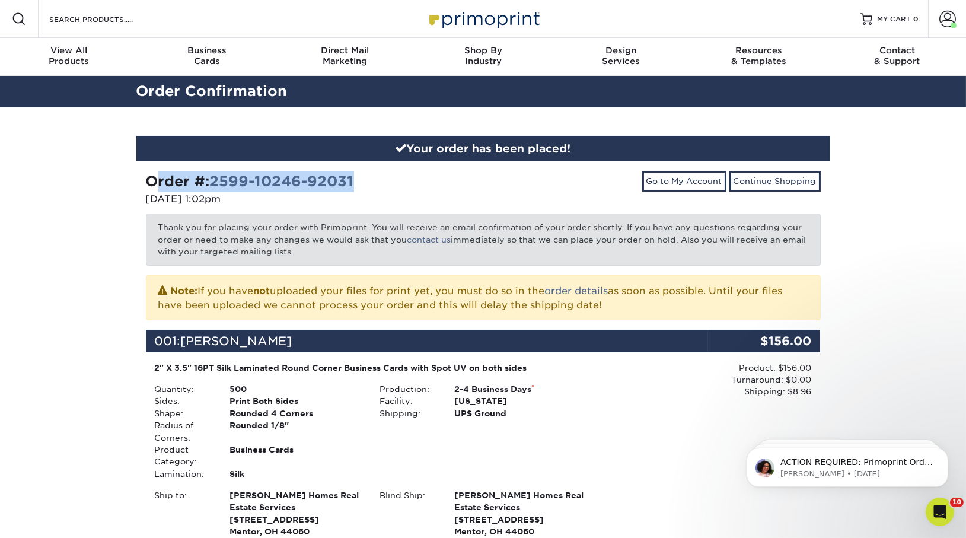
drag, startPoint x: 373, startPoint y: 175, endPoint x: 146, endPoint y: 172, distance: 226.6
click at [146, 172] on div "Order #: 2599-10246-92031" at bounding box center [310, 181] width 329 height 21
click at [381, 202] on p "[DATE] 1:02pm" at bounding box center [310, 199] width 329 height 14
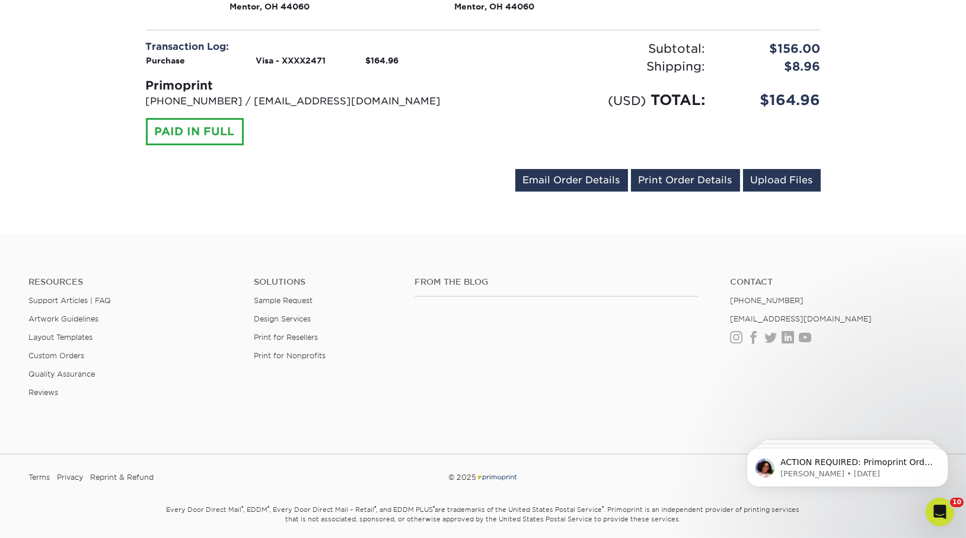
scroll to position [566, 0]
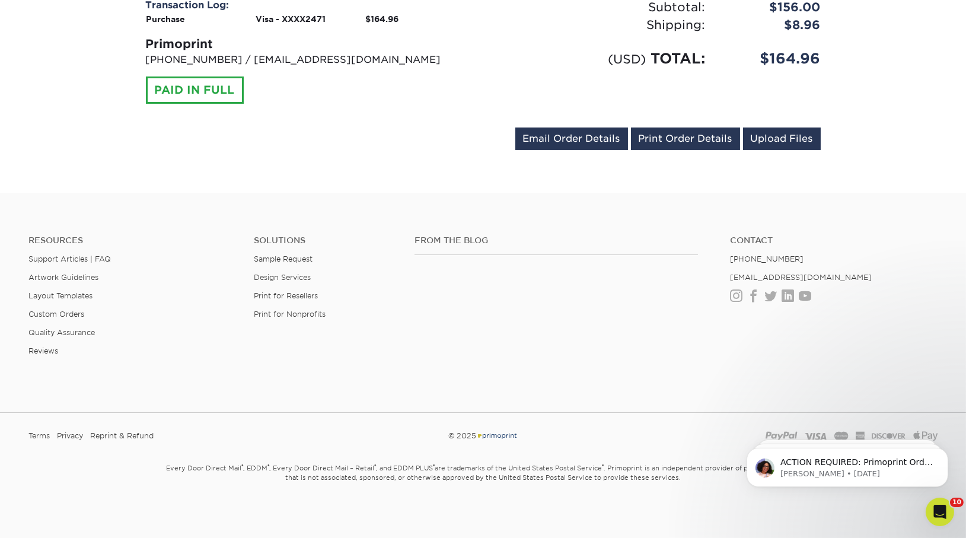
click at [292, 104] on div "Transaction Log: Purchase Visa - XXXX2471 $164.96 Primoprint [PHONE_NUMBER] / […" at bounding box center [483, 58] width 693 height 120
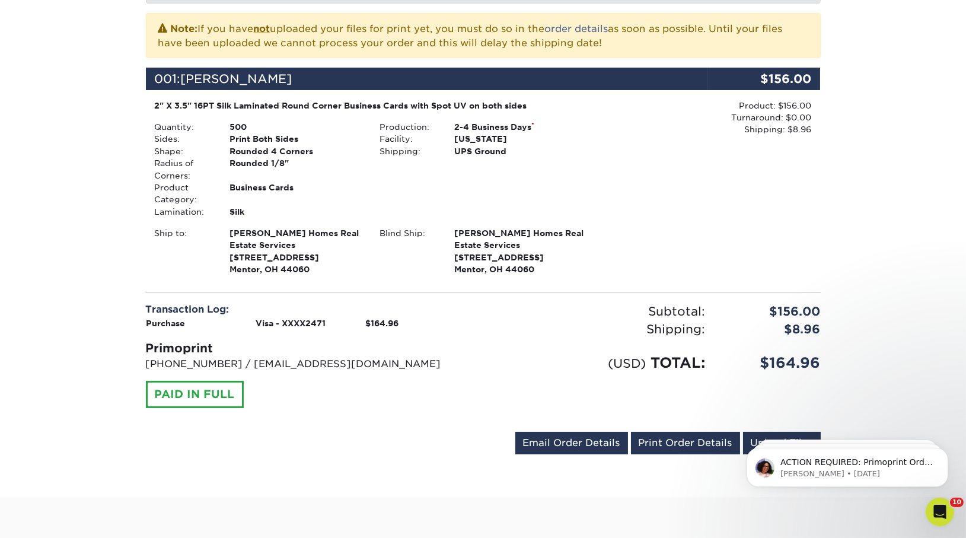
scroll to position [0, 0]
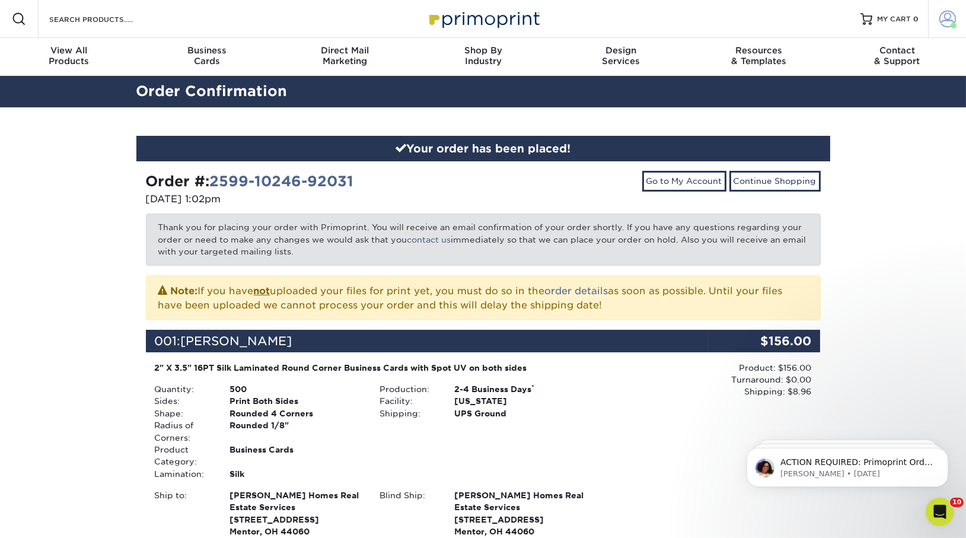
click at [946, 17] on span at bounding box center [947, 19] width 17 height 17
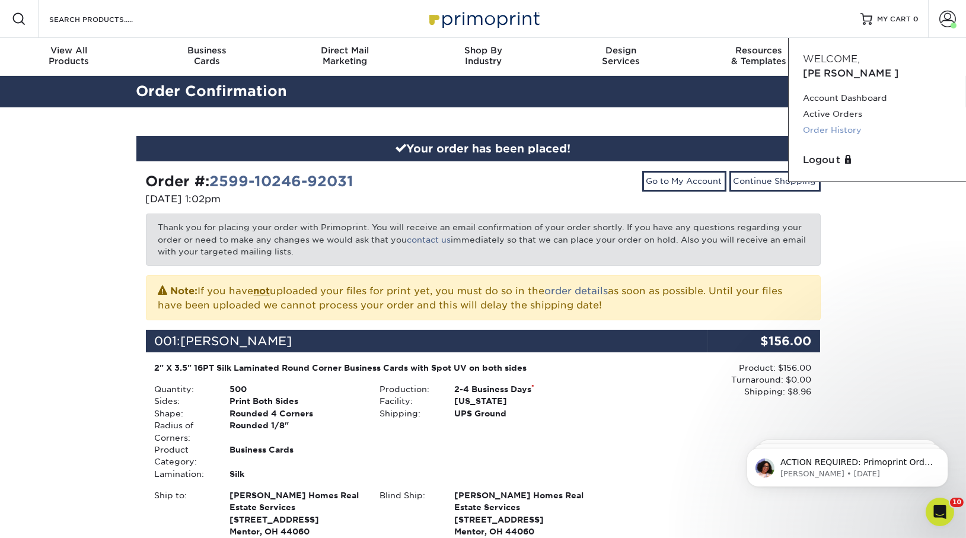
click at [839, 122] on link "Order History" at bounding box center [877, 130] width 149 height 16
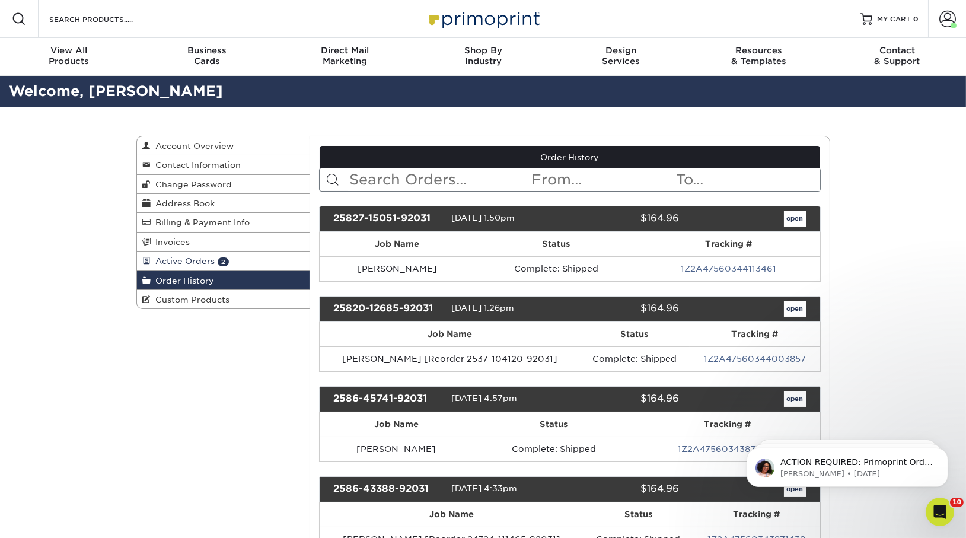
click at [192, 259] on span "Active Orders" at bounding box center [183, 260] width 64 height 9
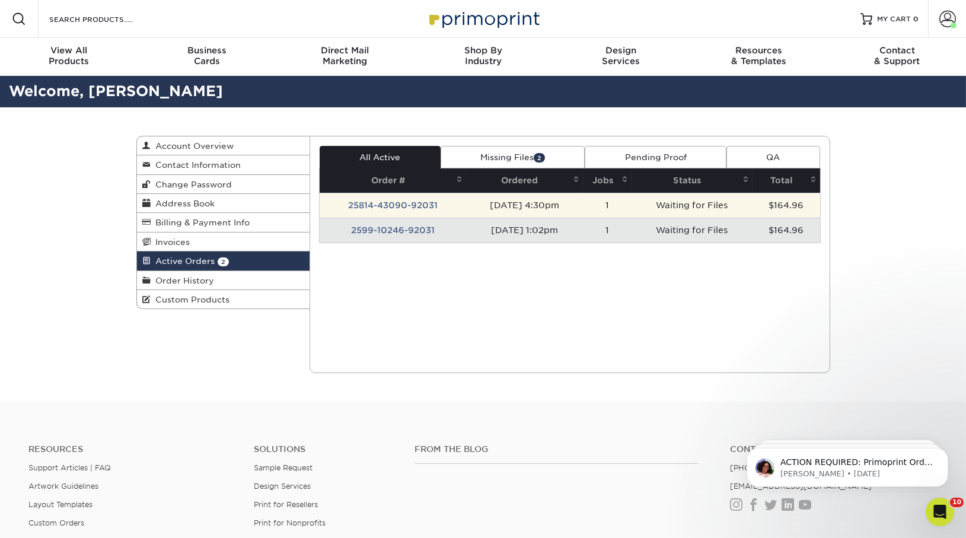
click at [407, 209] on td "25814-43090-92031" at bounding box center [393, 205] width 146 height 25
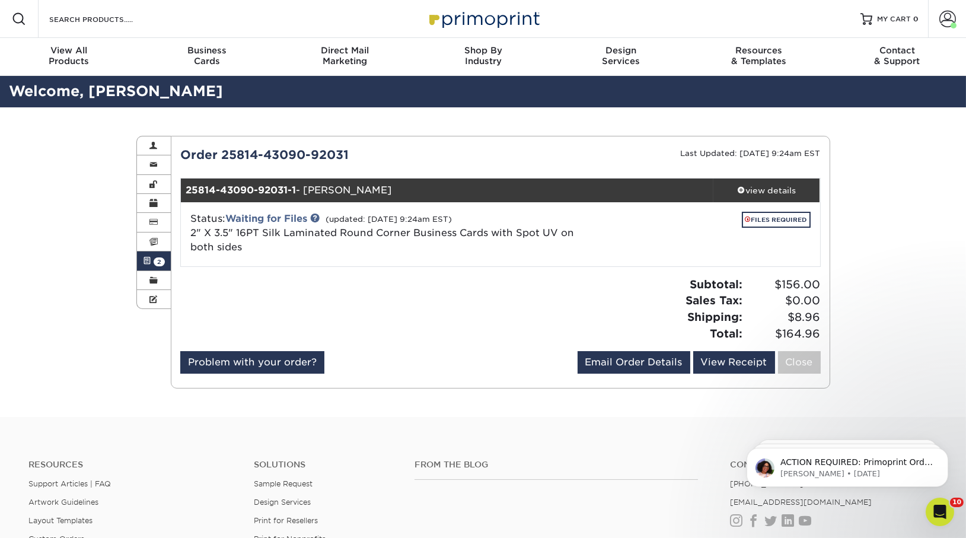
click at [156, 261] on span "2" at bounding box center [159, 261] width 11 height 9
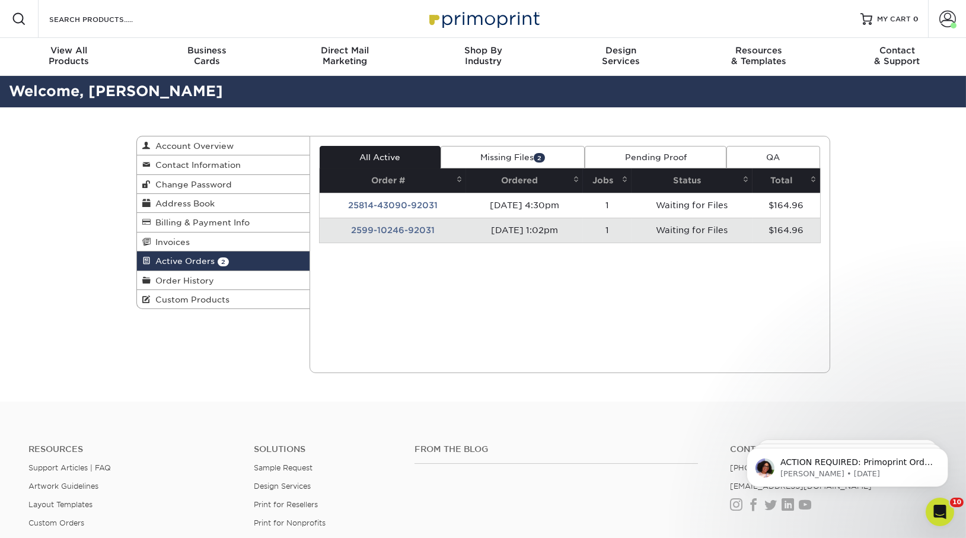
click at [353, 230] on td "2599-10246-92031" at bounding box center [393, 230] width 146 height 25
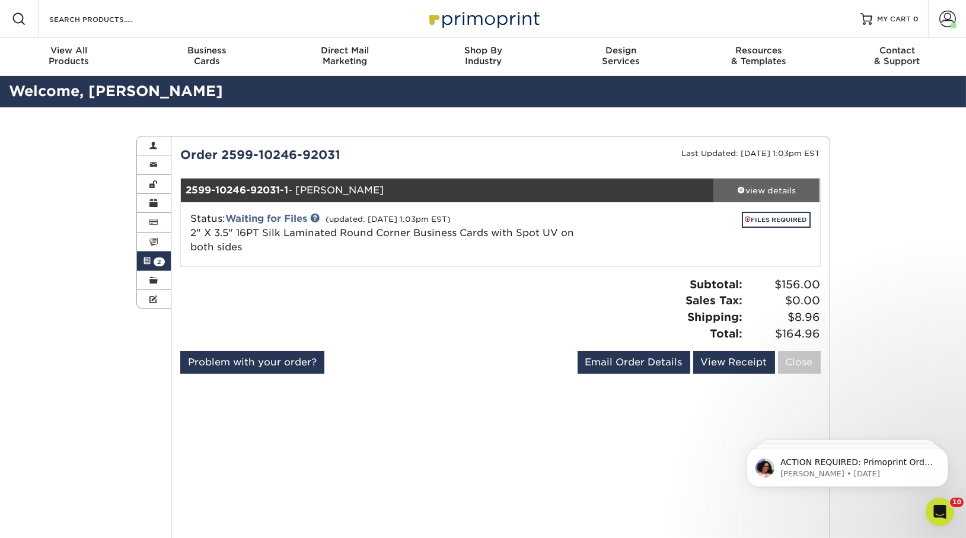
click at [771, 193] on div "view details" at bounding box center [766, 190] width 107 height 12
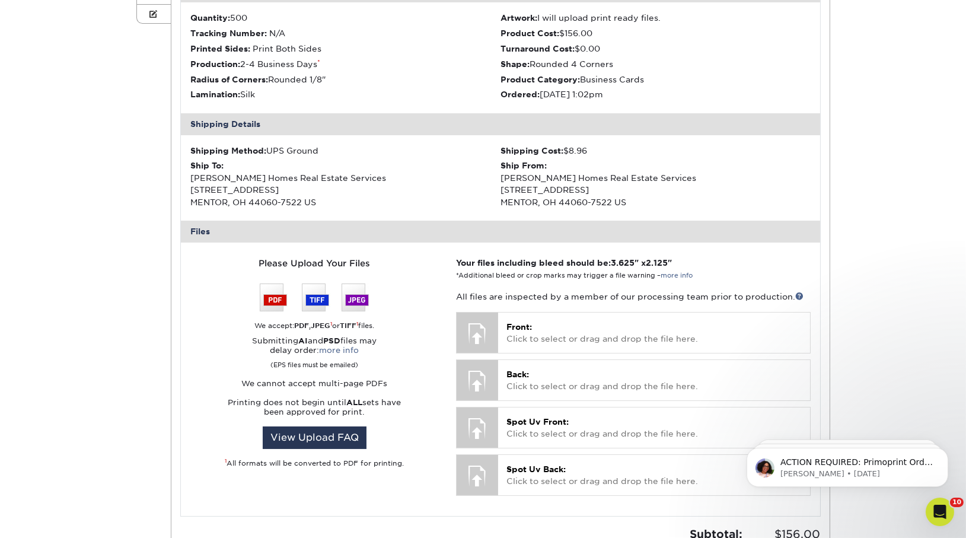
scroll to position [295, 0]
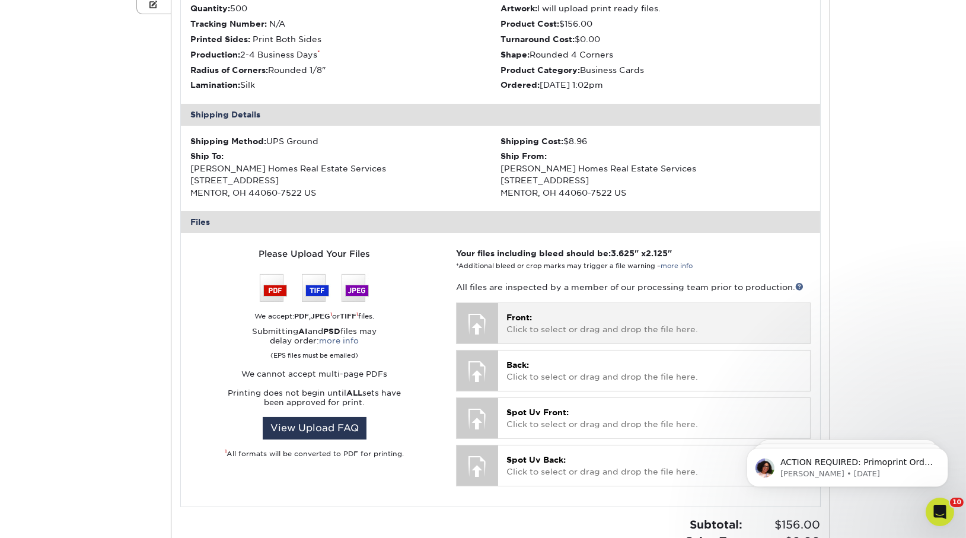
click at [563, 321] on p "Front: Click to select or drag and drop the file here." at bounding box center [653, 323] width 295 height 24
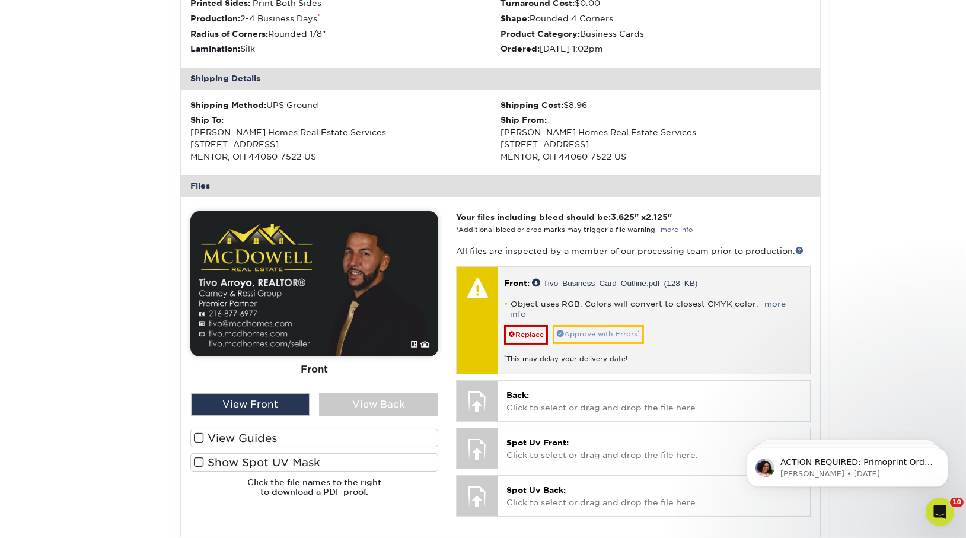
scroll to position [334, 0]
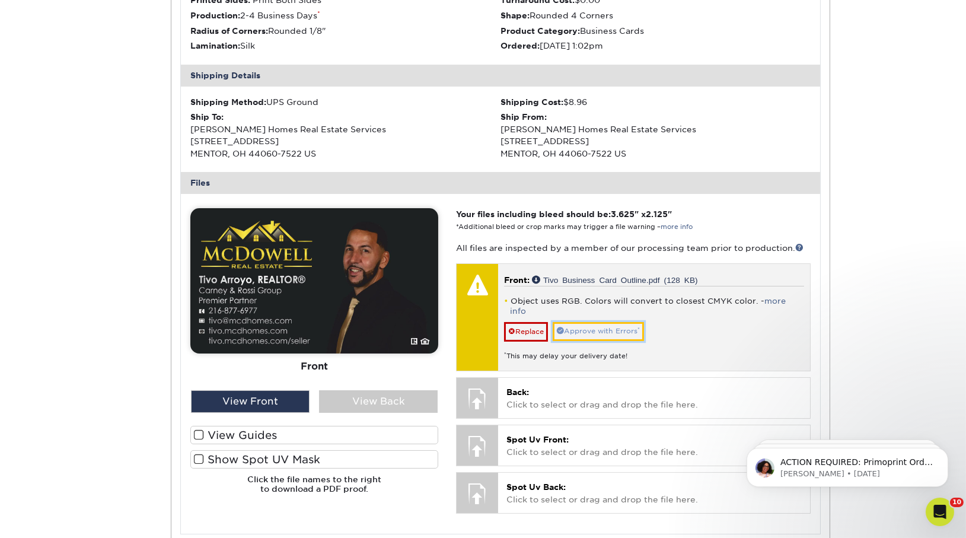
click at [635, 322] on link "Approve with Errors *" at bounding box center [598, 331] width 91 height 18
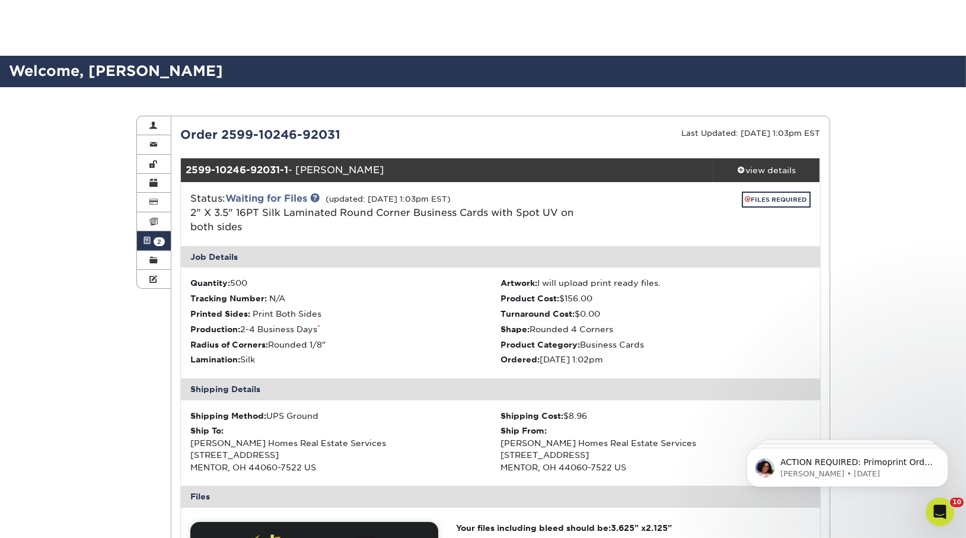
scroll to position [0, 0]
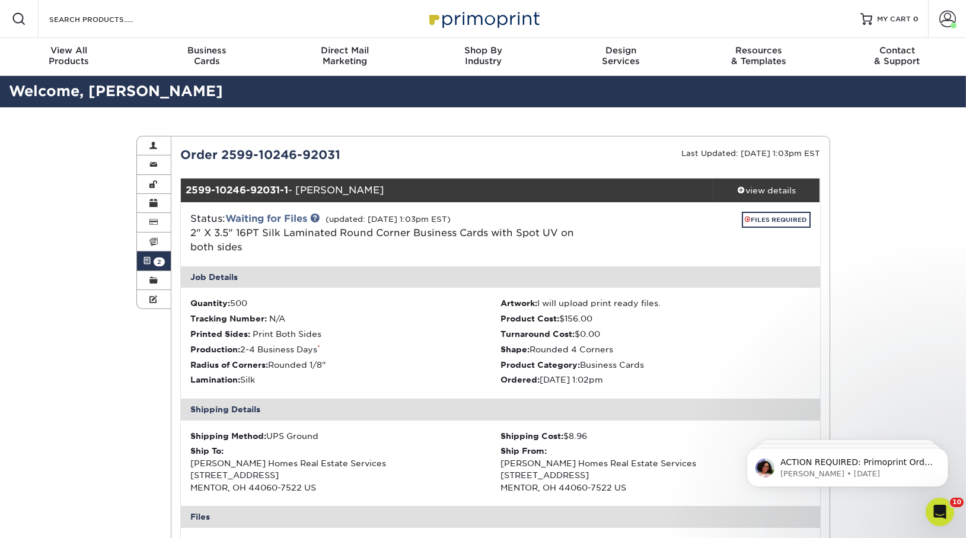
click at [147, 259] on span at bounding box center [147, 260] width 8 height 9
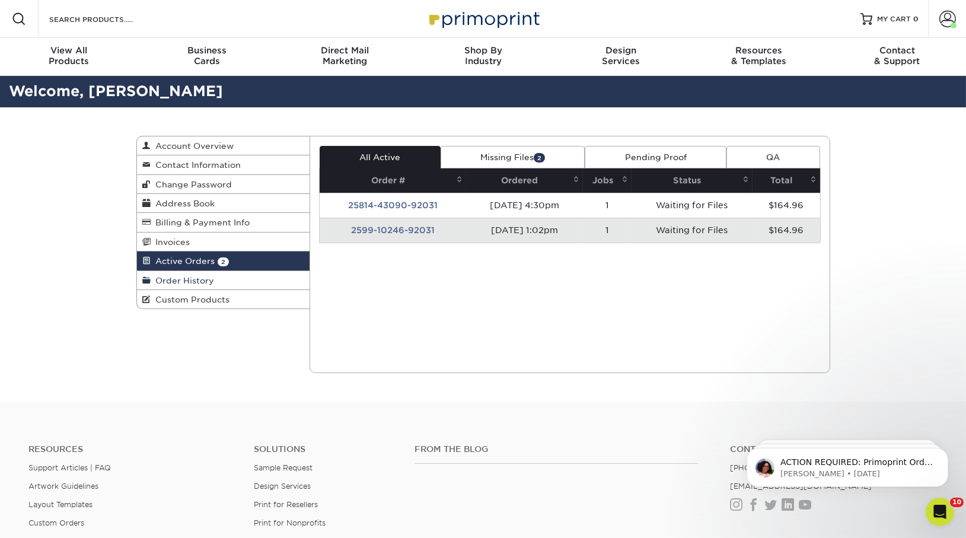
click at [200, 273] on link "Order History" at bounding box center [223, 280] width 173 height 19
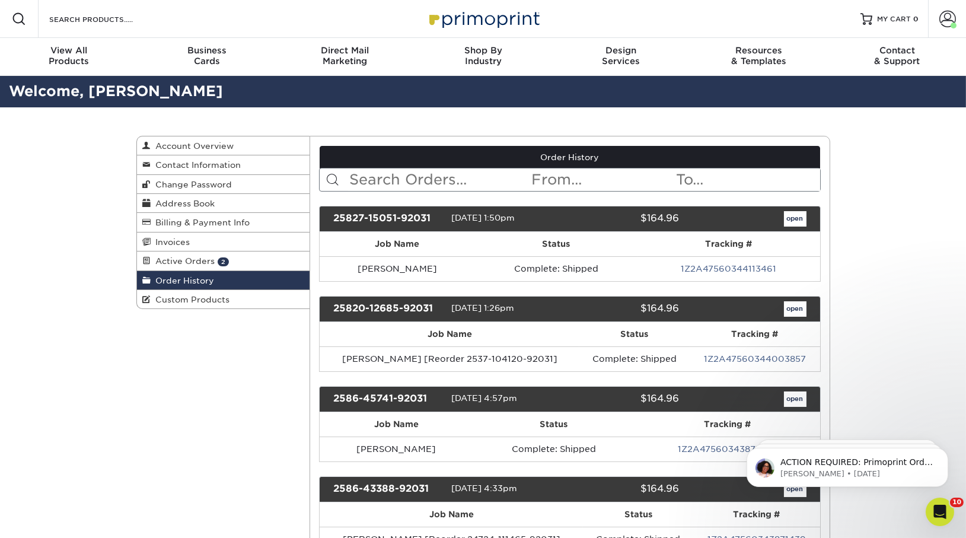
click at [417, 183] on input "text" at bounding box center [439, 179] width 182 height 23
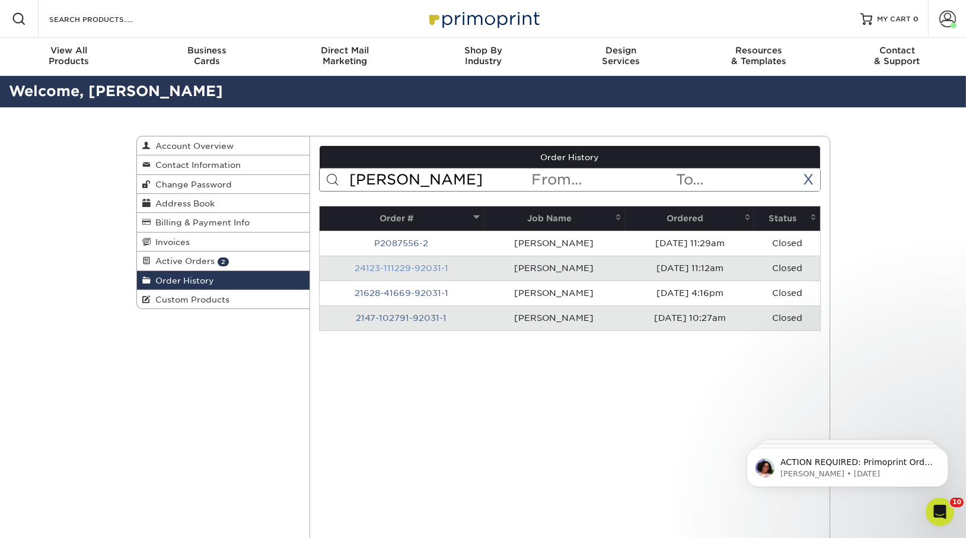
click at [403, 269] on link "24123-111229-92031-1" at bounding box center [402, 267] width 94 height 9
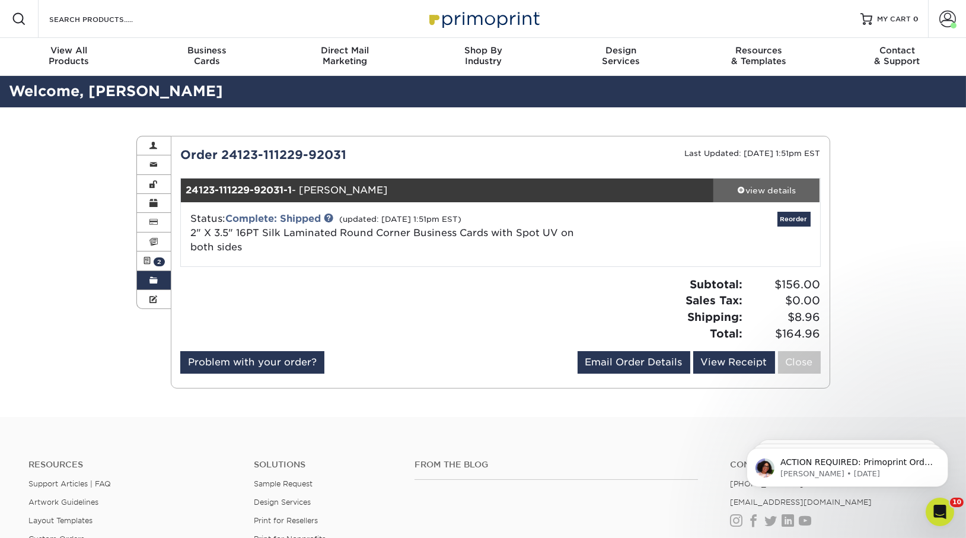
click at [777, 191] on div "view details" at bounding box center [766, 190] width 107 height 12
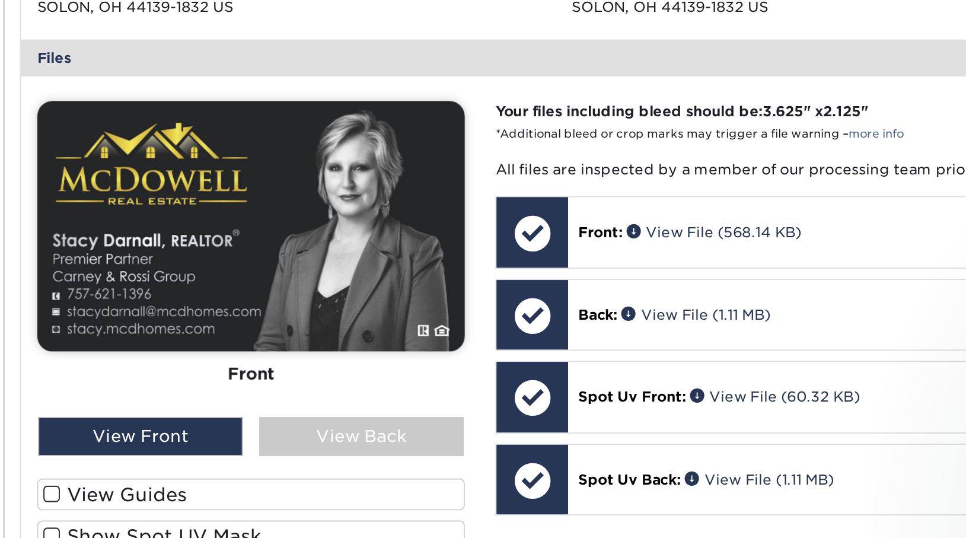
scroll to position [271, 0]
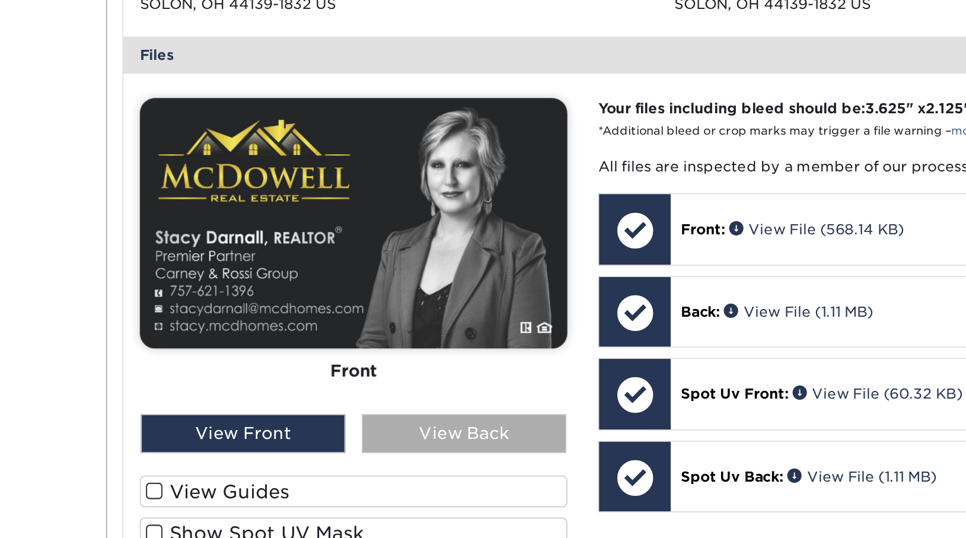
click at [375, 480] on div "View Back" at bounding box center [378, 477] width 119 height 23
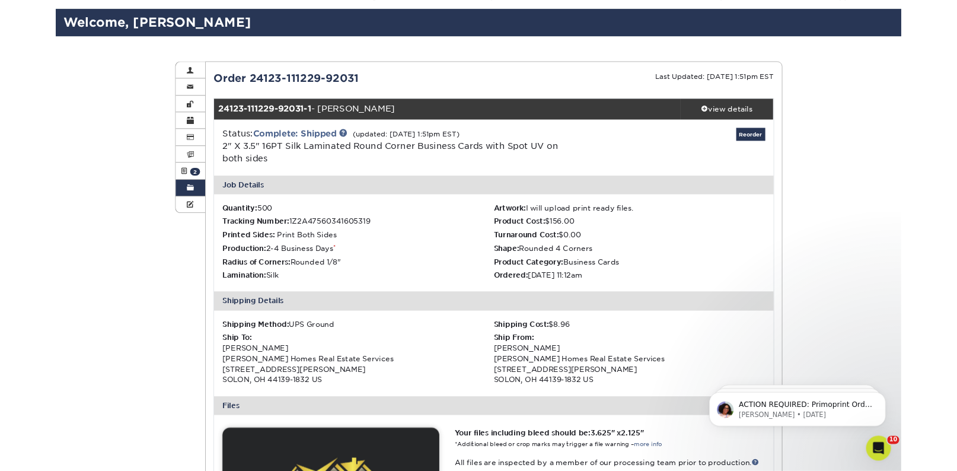
scroll to position [0, 0]
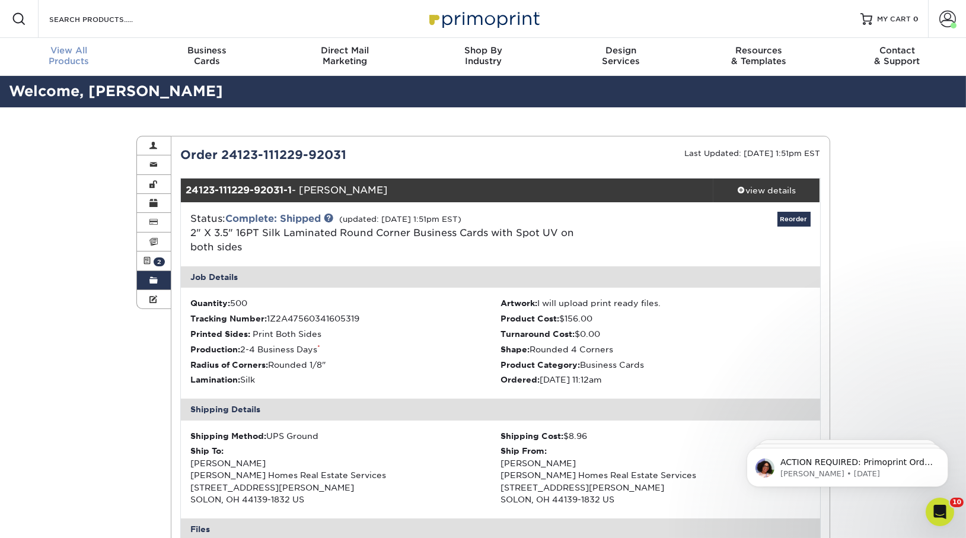
click at [69, 62] on div "View All Products" at bounding box center [69, 55] width 138 height 21
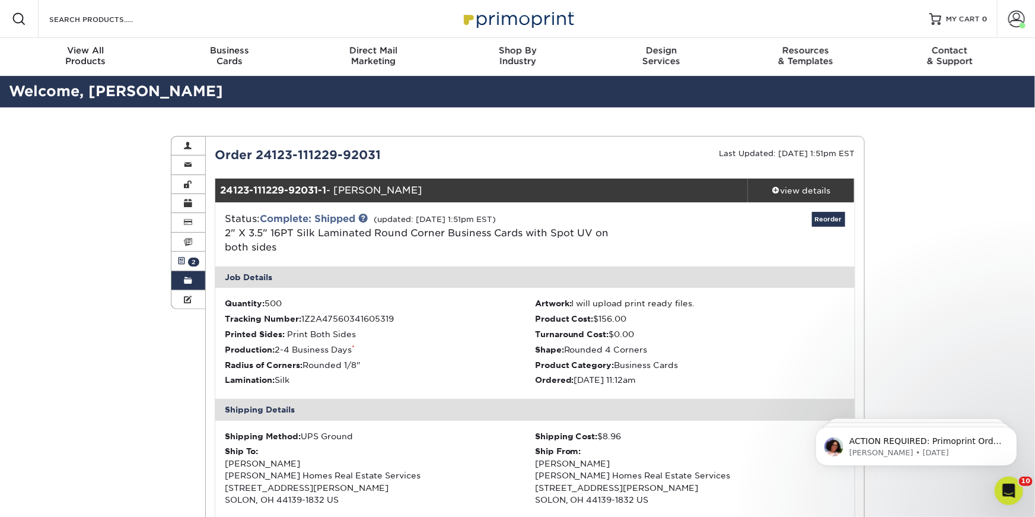
click at [181, 263] on span at bounding box center [181, 260] width 8 height 9
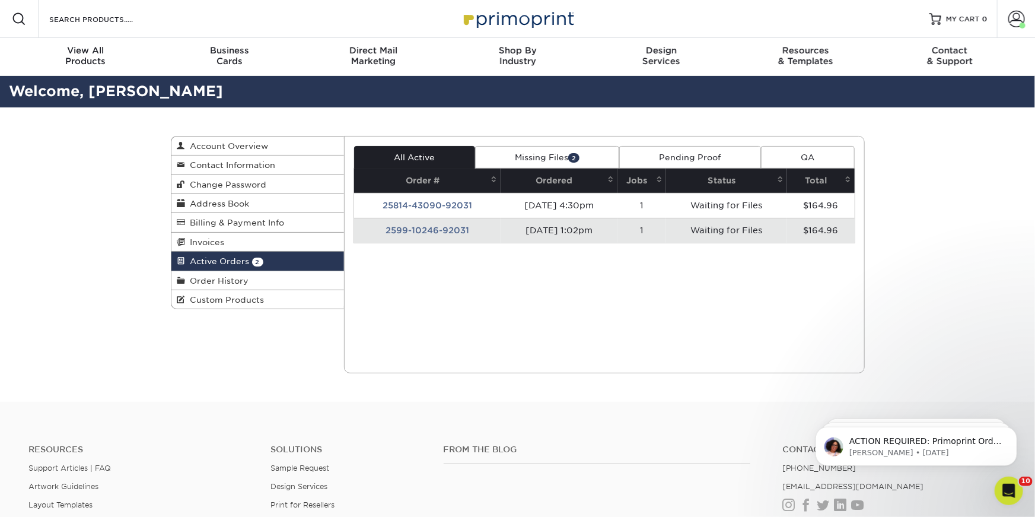
click at [218, 279] on span "Order History" at bounding box center [217, 280] width 63 height 9
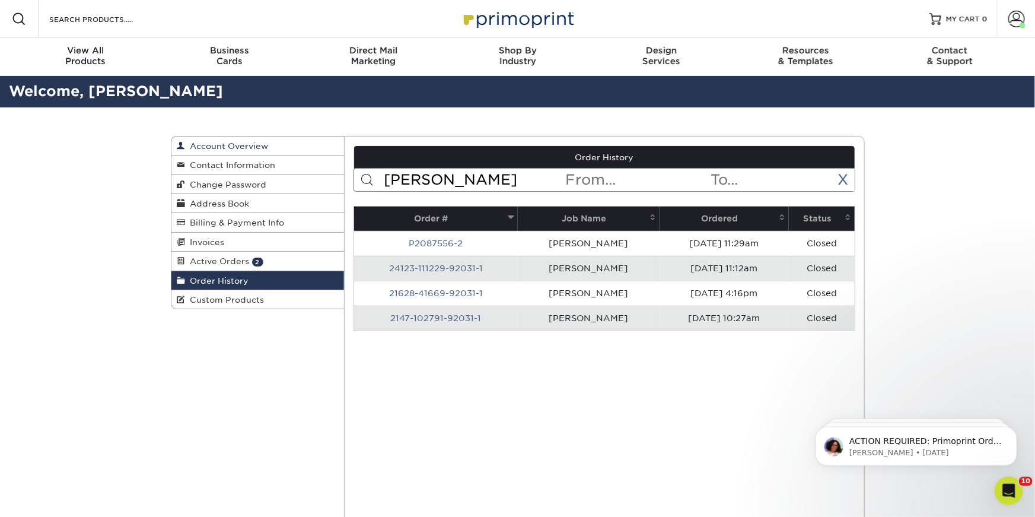
drag, startPoint x: 430, startPoint y: 183, endPoint x: 266, endPoint y: 144, distance: 168.7
click at [266, 136] on div "Order History Account Overview Contact Information Change Password Address Book…" at bounding box center [518, 136] width 694 height 0
type input "clorice dlugos"
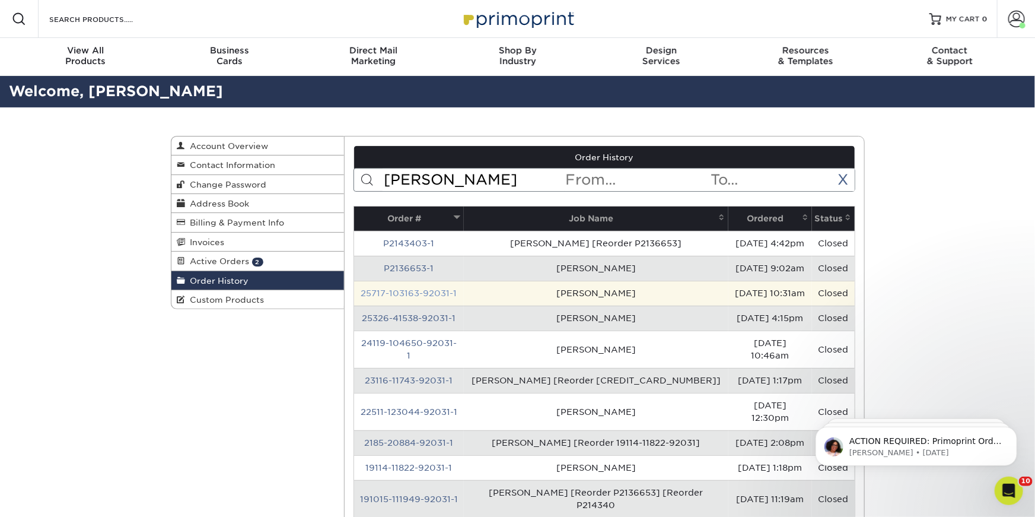
click at [420, 289] on link "25717-103163-92031-1" at bounding box center [409, 292] width 96 height 9
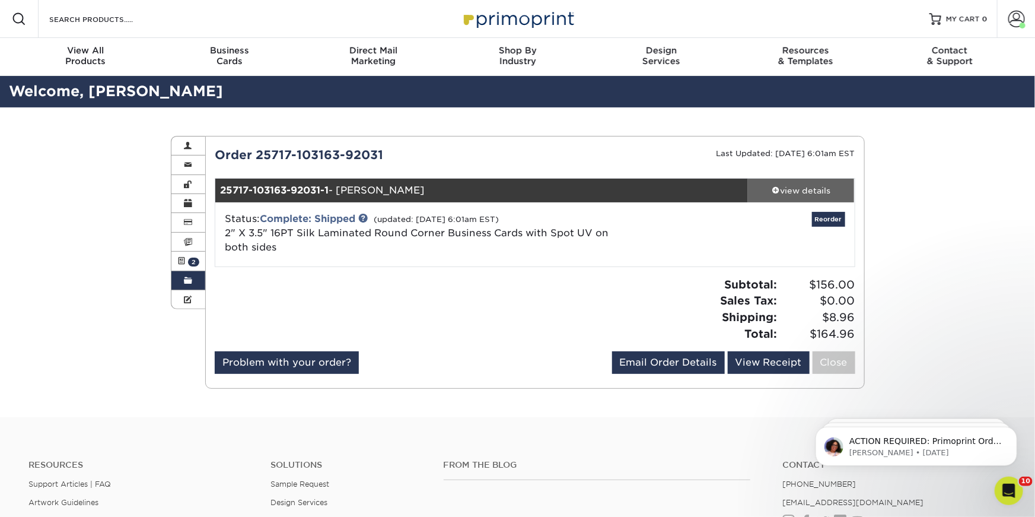
click at [810, 189] on div "view details" at bounding box center [801, 190] width 107 height 12
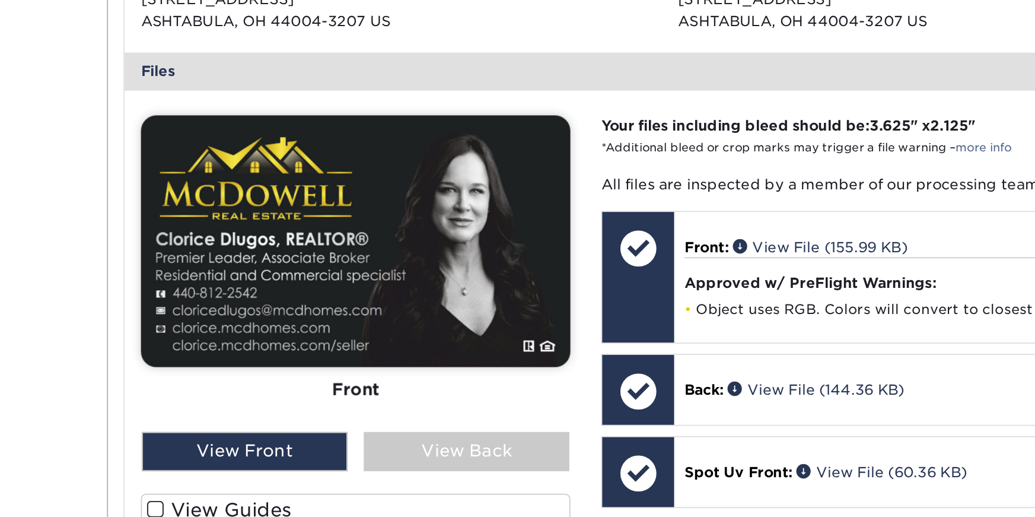
scroll to position [266, 0]
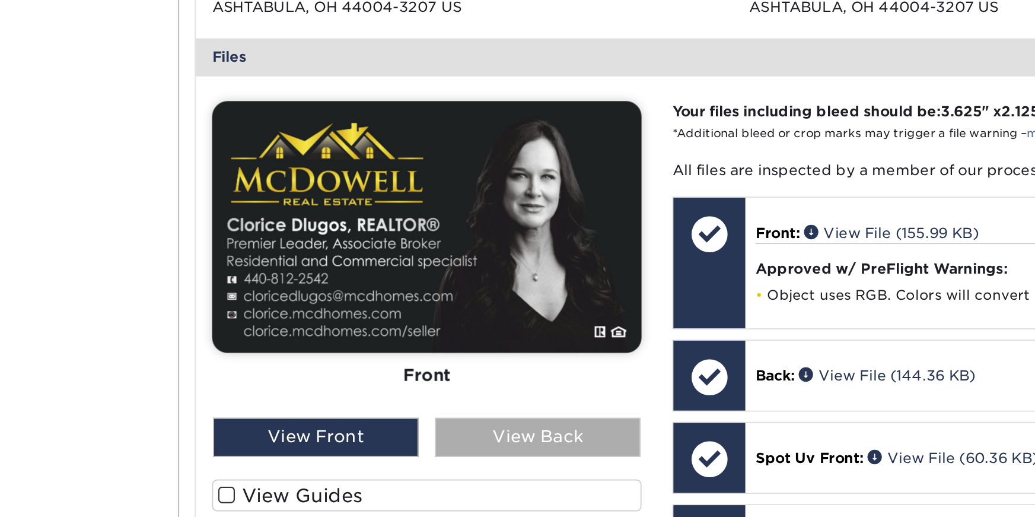
click at [390, 464] on div "View Back" at bounding box center [412, 470] width 119 height 23
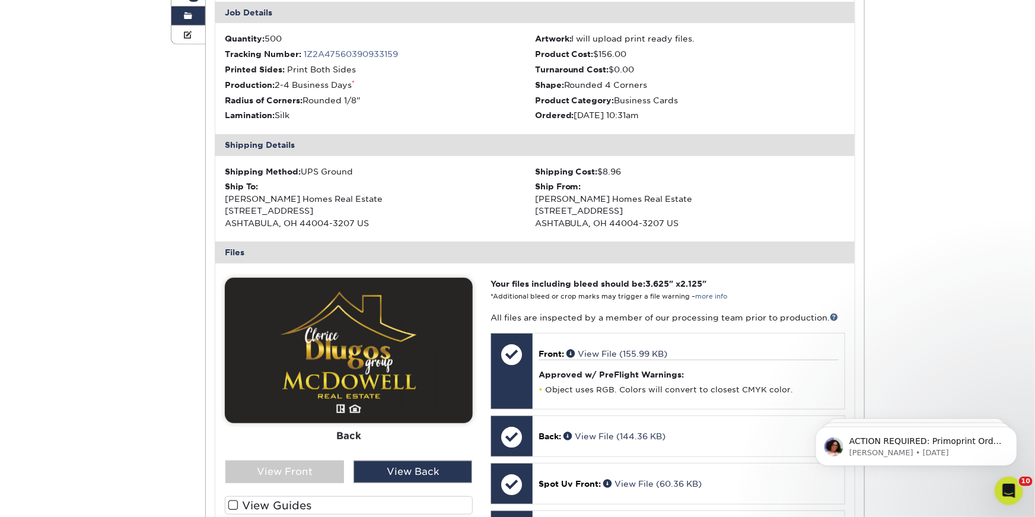
scroll to position [0, 0]
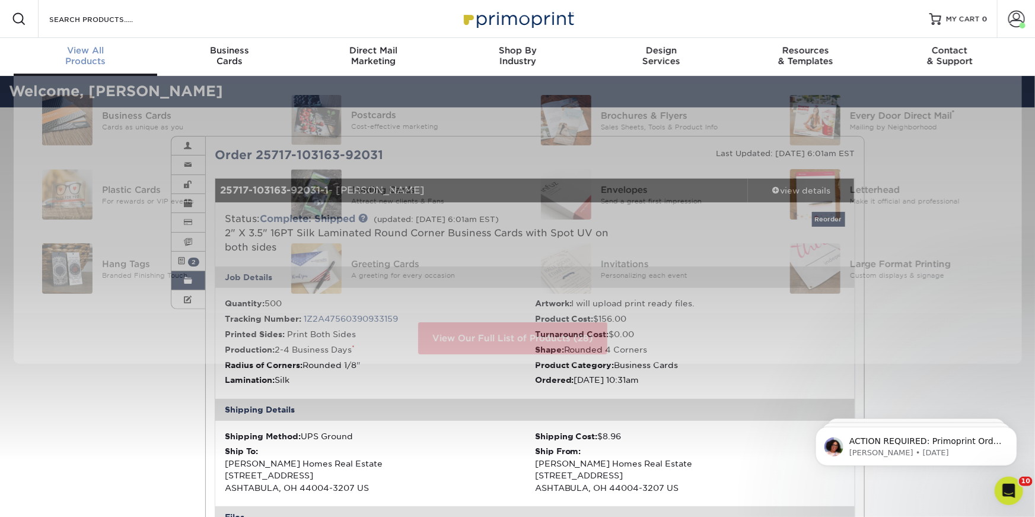
click at [99, 60] on div "View All Products" at bounding box center [86, 55] width 144 height 21
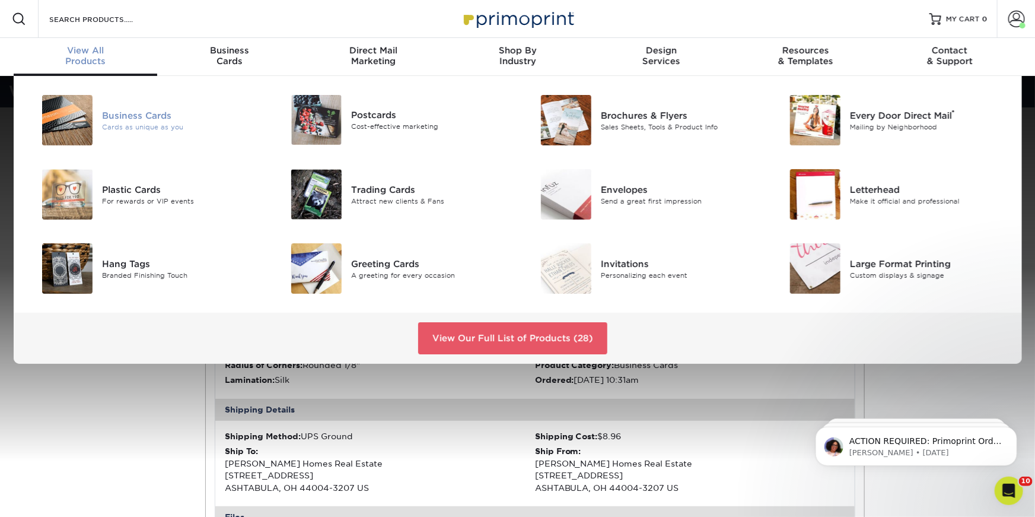
click at [148, 122] on div "Cards as unique as you" at bounding box center [180, 127] width 157 height 10
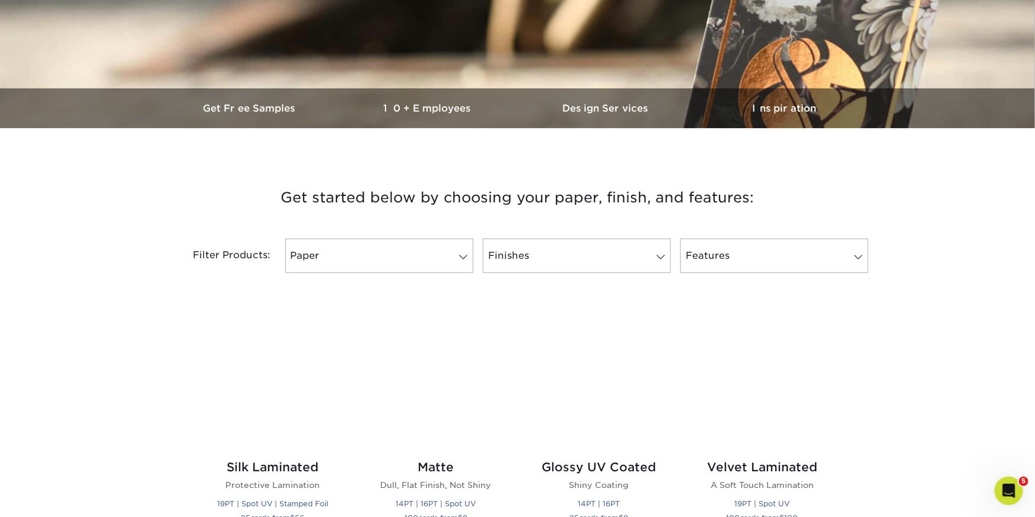
scroll to position [326, 0]
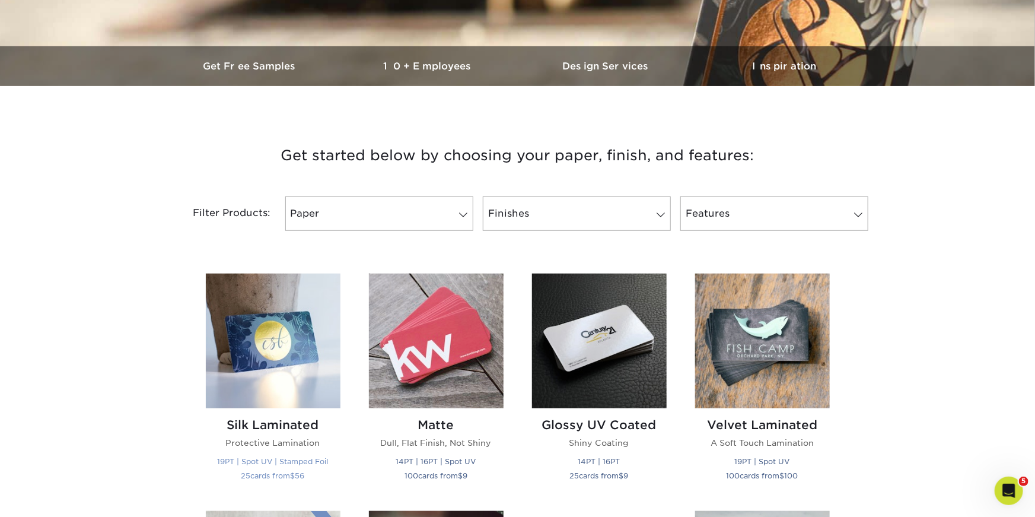
click at [280, 320] on img at bounding box center [273, 340] width 135 height 135
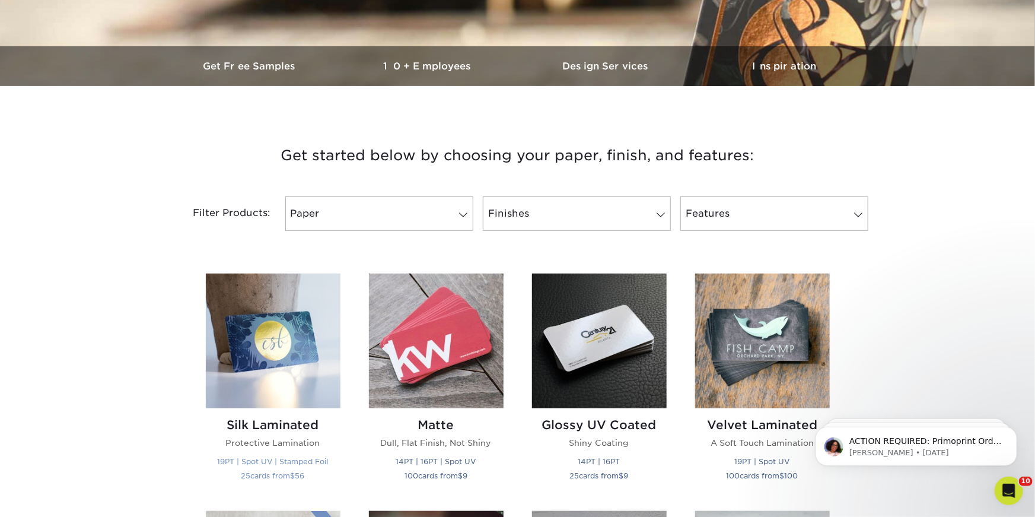
scroll to position [0, 0]
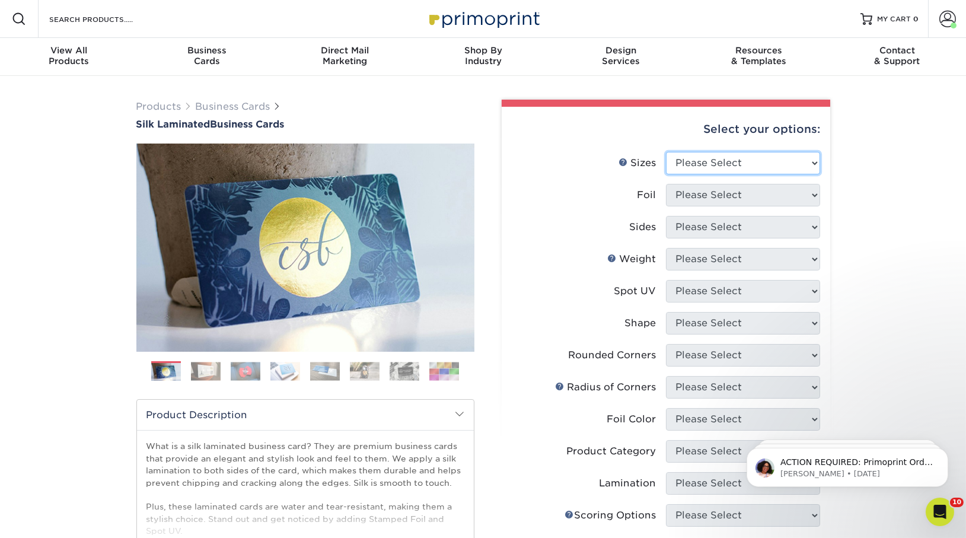
click at [724, 159] on select "Please Select 1.5" x 3.5" - Mini 1.75" x 3.5" - Mini 2" x 2" - Square 2" x 3" -…" at bounding box center [743, 163] width 154 height 23
click at [709, 164] on select "Please Select 1.5" x 3.5" - Mini 1.75" x 3.5" - Mini 2" x 2" - Square 2" x 3" -…" at bounding box center [743, 163] width 154 height 23
click at [711, 166] on select "Please Select 1.5" x 3.5" - Mini 1.75" x 3.5" - Mini 2" x 2" - Square 2" x 3" -…" at bounding box center [743, 163] width 154 height 23
select select "2.00x3.50"
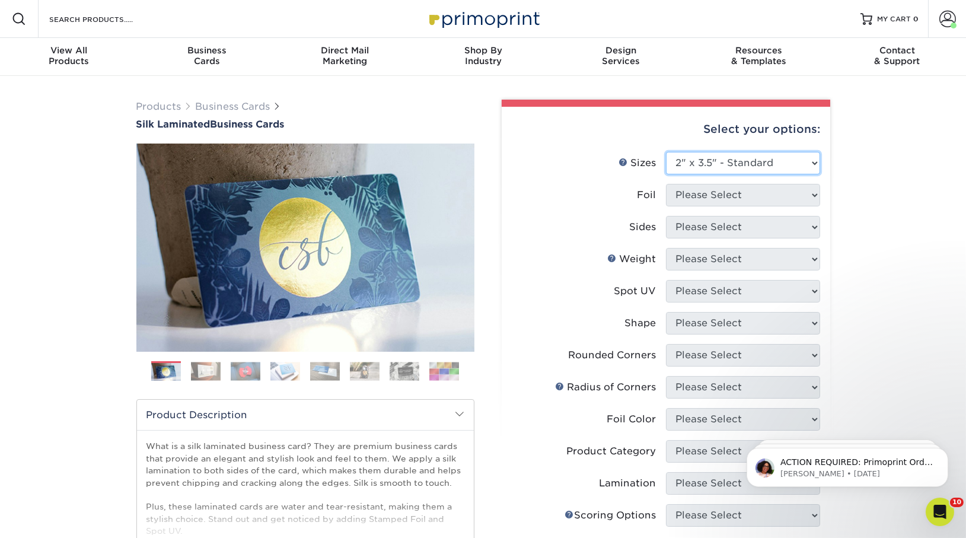
click at [666, 152] on select "Please Select 1.5" x 3.5" - Mini 1.75" x 3.5" - Mini 2" x 2" - Square 2" x 3" -…" at bounding box center [743, 163] width 154 height 23
click at [713, 196] on select "Please Select Yes No" at bounding box center [743, 195] width 154 height 23
select select "0"
click at [666, 184] on select "Please Select Yes No" at bounding box center [743, 195] width 154 height 23
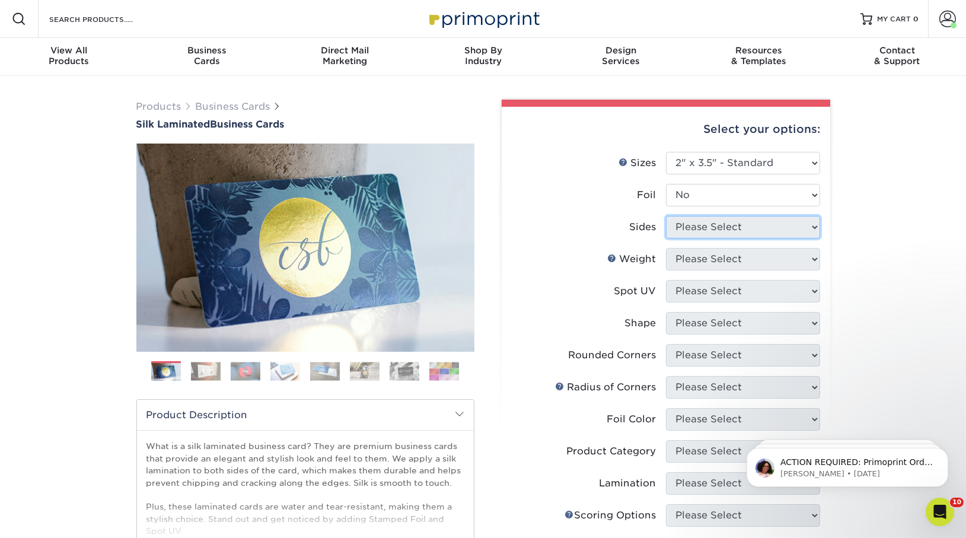
click at [722, 236] on select "Please Select Print Both Sides Print Both Sides - Foil Both Sides Print Both Si…" at bounding box center [743, 227] width 154 height 23
select select "13abbda7-1d64-4f25-8bb2-c179b224825d"
click at [666, 216] on select "Please Select Print Both Sides Print Front Only" at bounding box center [743, 227] width 154 height 23
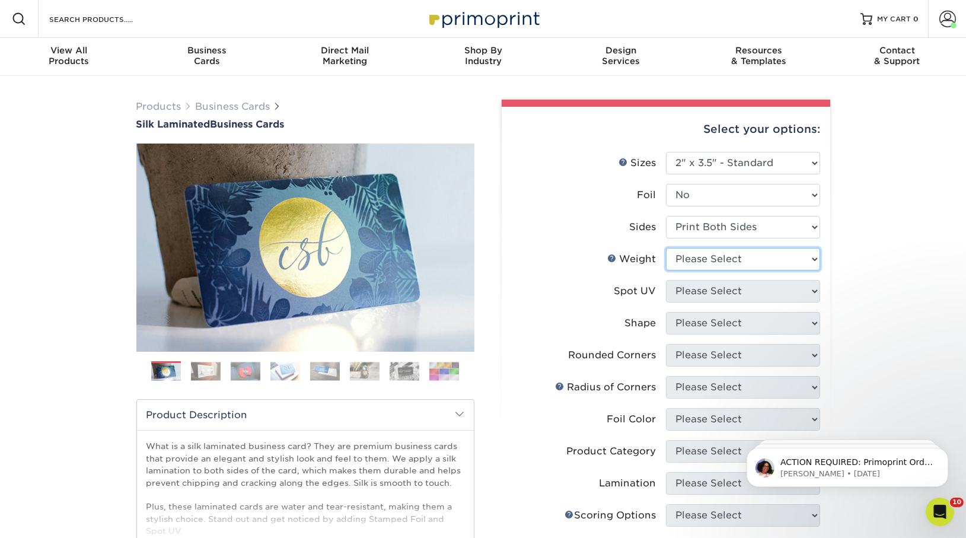
click at [730, 255] on select "Please Select 16PT" at bounding box center [743, 259] width 154 height 23
select select "16PT"
click at [666, 248] on select "Please Select 16PT" at bounding box center [743, 259] width 154 height 23
click at [734, 296] on select "Please Select No Spot UV Front and Back (Both Sides) Front Only Back Only" at bounding box center [743, 291] width 154 height 23
select select "0"
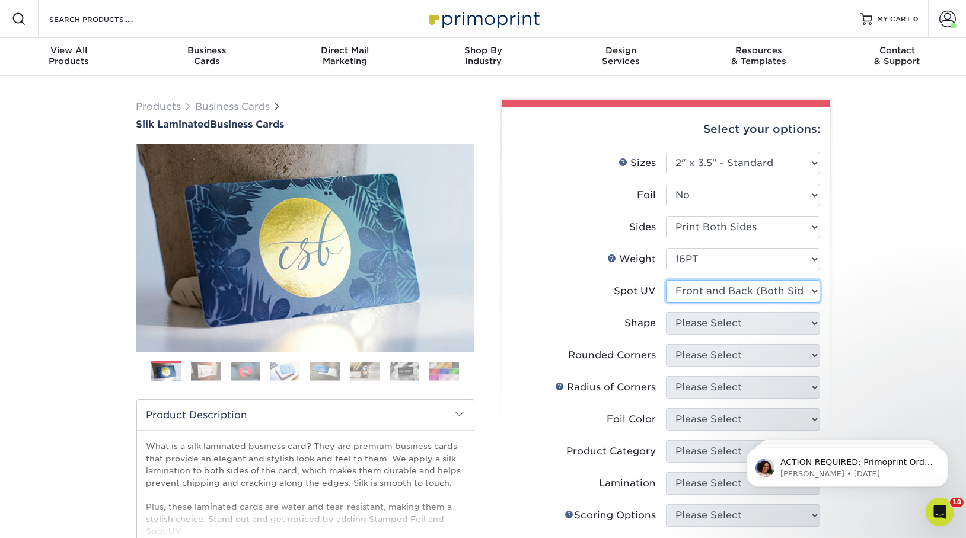
click at [666, 280] on select "Please Select No Spot UV Front and Back (Both Sides) Front Only Back Only" at bounding box center [743, 291] width 154 height 23
click at [739, 315] on select "Please Select Standard" at bounding box center [743, 323] width 154 height 23
select select "standard"
click at [666, 312] on select "Please Select Standard" at bounding box center [743, 323] width 154 height 23
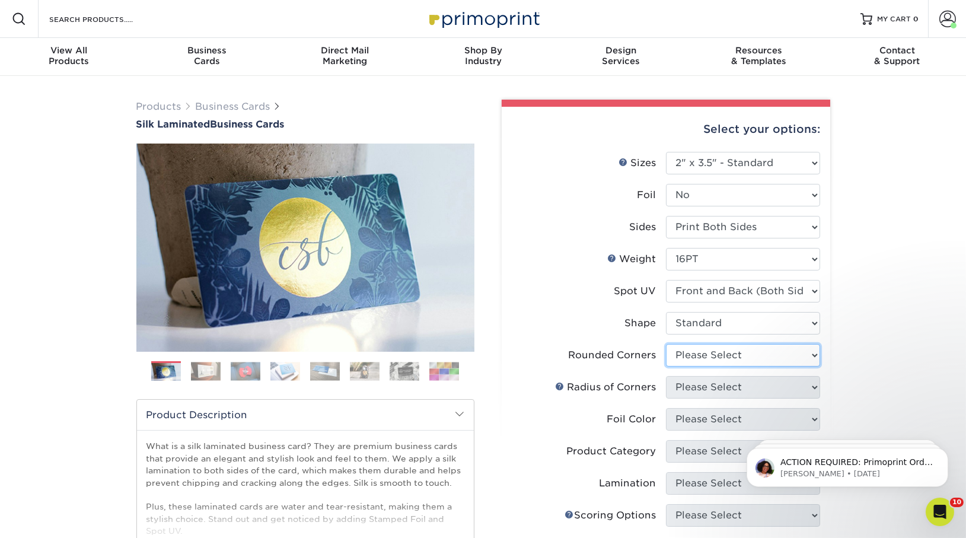
click at [740, 358] on select "Please Select Yes - Round 2 Corners Yes - Round 4 Corners No" at bounding box center [743, 355] width 154 height 23
select select "7672df9e-0e0a-464d-8e1f-920c575e4da3"
click at [666, 344] on select "Please Select Yes - Round 2 Corners Yes - Round 4 Corners No" at bounding box center [743, 355] width 154 height 23
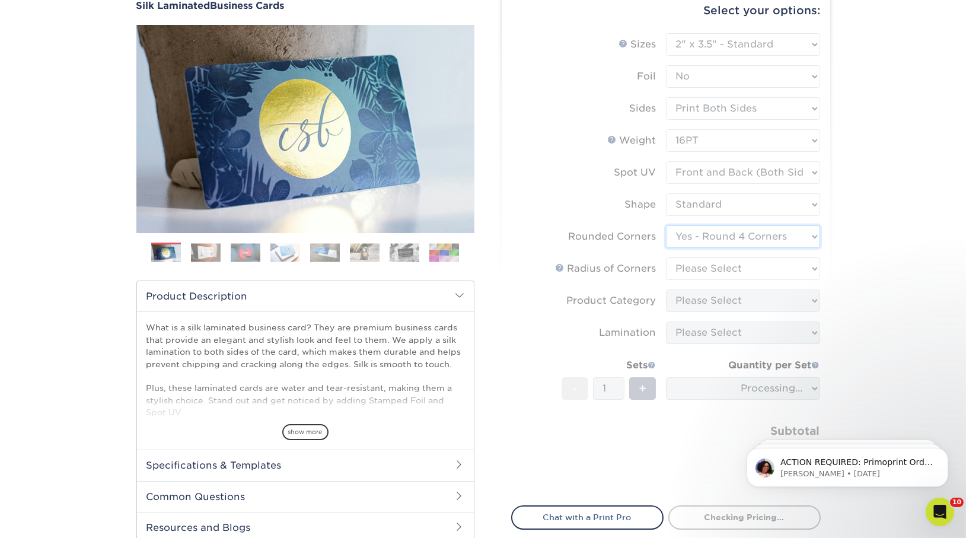
scroll to position [138, 0]
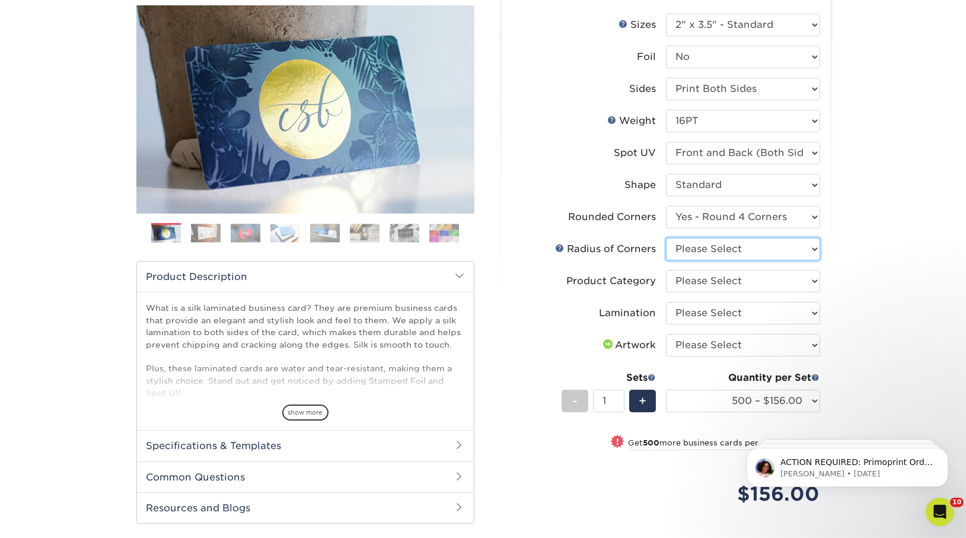
click at [710, 249] on select "Please Select Rounded 1/8" Rounded 1/4"" at bounding box center [743, 249] width 154 height 23
select select "589680c7-ee9a-431b-9d12-d7aeb1386a97"
click at [666, 238] on select "Please Select Rounded 1/8" Rounded 1/4"" at bounding box center [743, 249] width 154 height 23
click at [728, 281] on select "Please Select Business Cards" at bounding box center [743, 281] width 154 height 23
select select "3b5148f1-0588-4f88-a218-97bcfdce65c1"
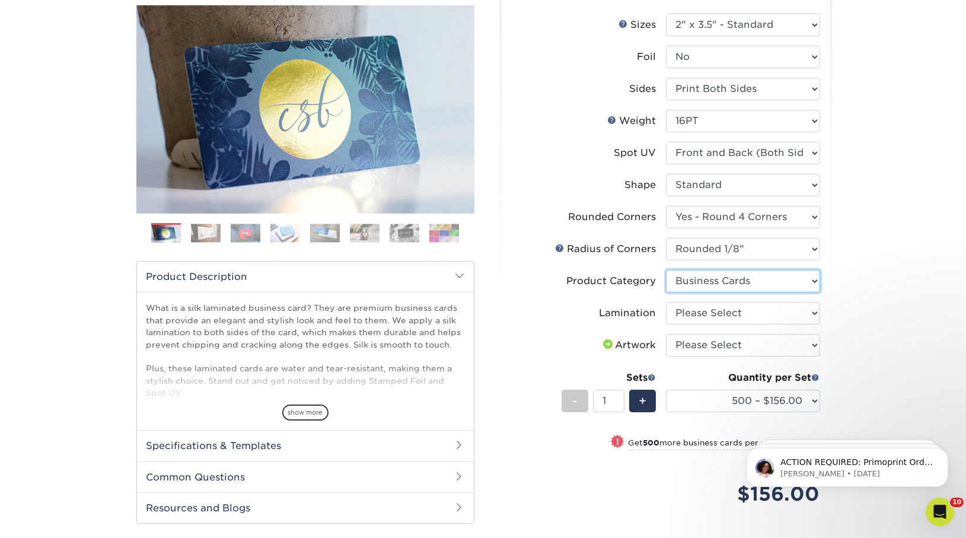
click at [666, 270] on select "Please Select Business Cards" at bounding box center [743, 281] width 154 height 23
click at [733, 318] on select "Please Select Silk" at bounding box center [743, 313] width 154 height 23
select select "ccacb42f-45f7-42d3-bbd3-7c8421cf37f0"
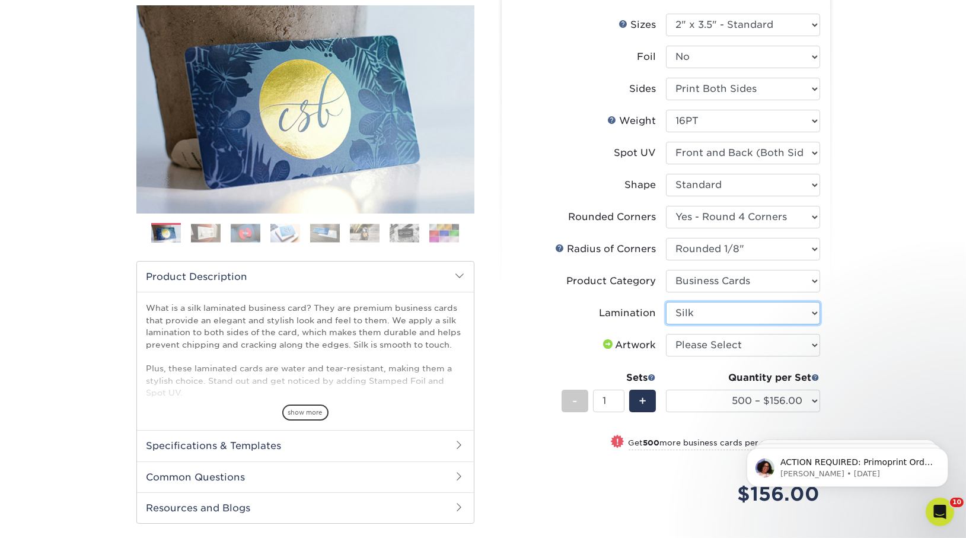
click at [666, 302] on select "Please Select Silk" at bounding box center [743, 313] width 154 height 23
click at [740, 348] on select "Please Select I will upload files I need a design - $100" at bounding box center [743, 345] width 154 height 23
select select "upload"
click at [666, 334] on select "Please Select I will upload files I need a design - $100" at bounding box center [743, 345] width 154 height 23
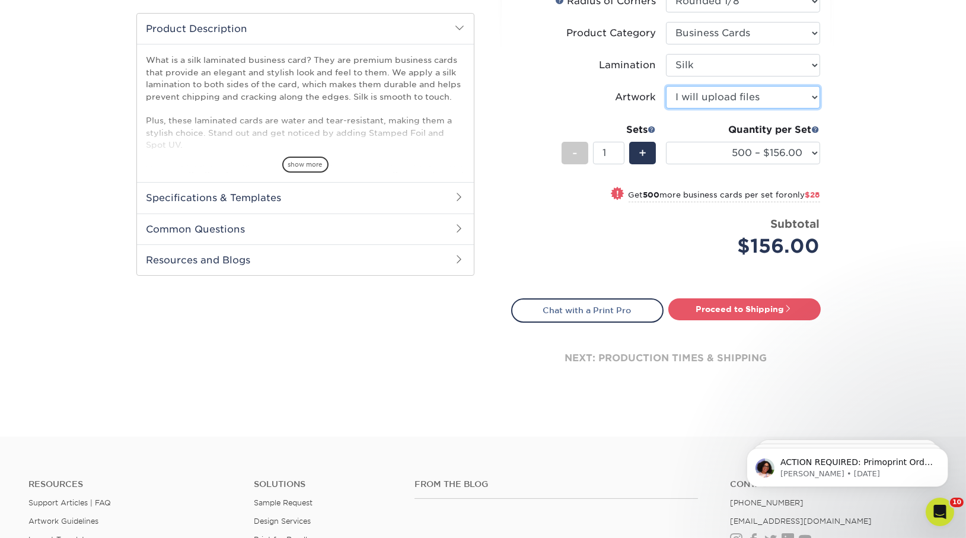
scroll to position [388, 0]
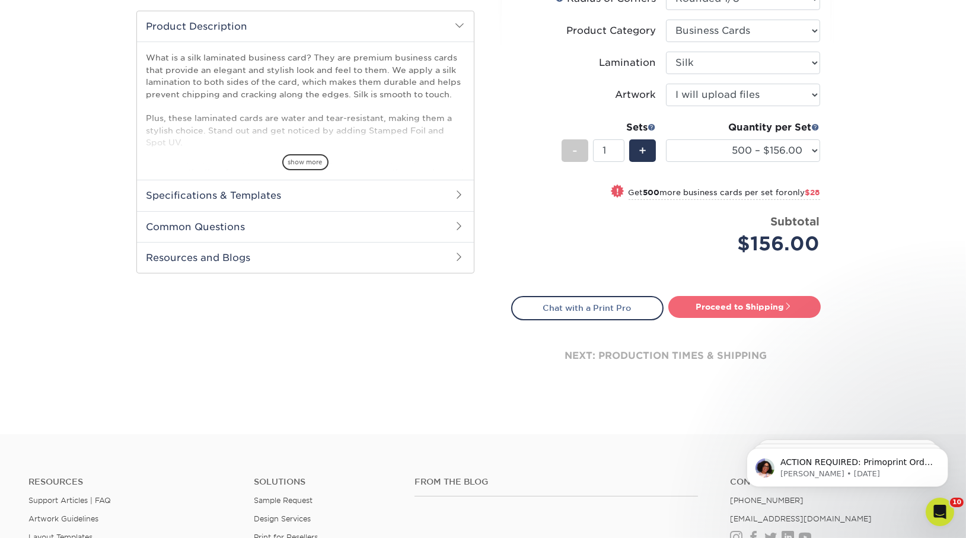
click at [741, 311] on link "Proceed to Shipping" at bounding box center [744, 306] width 152 height 21
type input "Set 1"
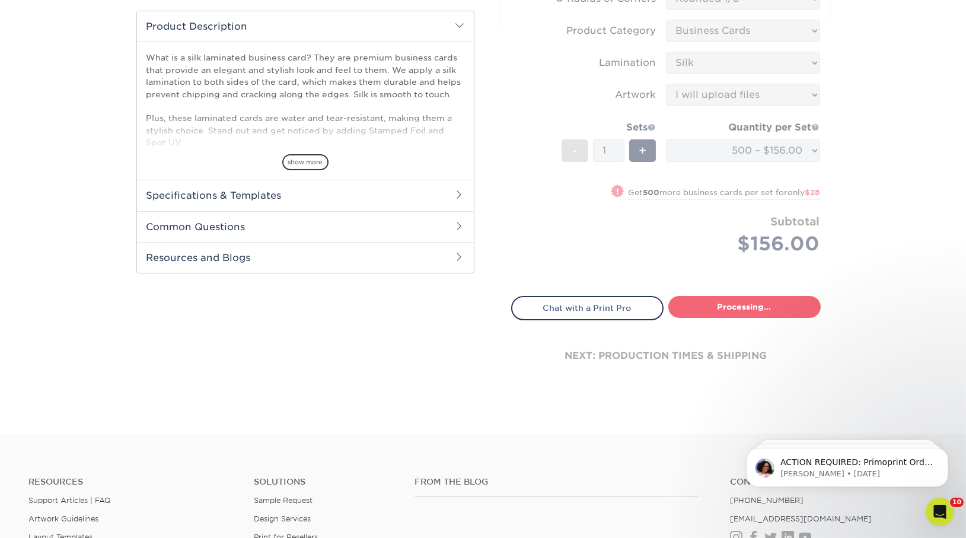
select select "24b86a38-505b-4ae3-9429-29aefd3b6f92"
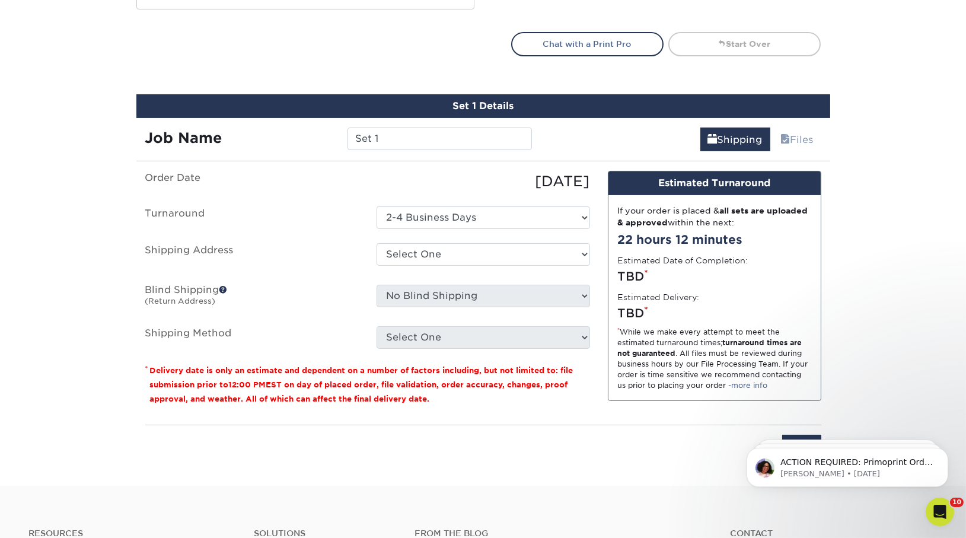
scroll to position [715, 0]
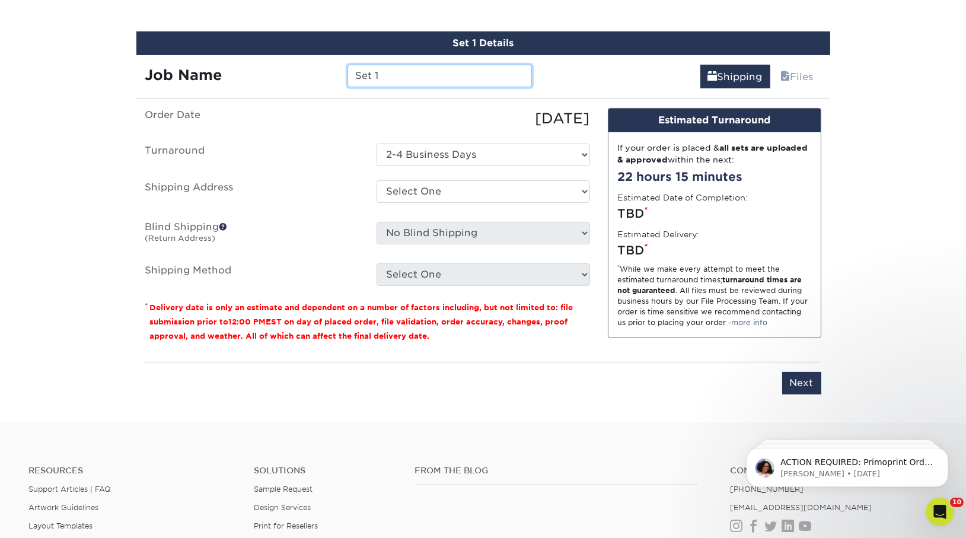
drag, startPoint x: 391, startPoint y: 78, endPoint x: 304, endPoint y: 75, distance: 87.8
click at [304, 75] on div "Job Name Set 1" at bounding box center [338, 76] width 405 height 23
paste input "[PERSON_NAME]"
type input "[PERSON_NAME]"
click at [435, 193] on select "Select One [PERSON_NAME] [US_STATE] [PERSON_NAME] [US_STATE] [PERSON_NAME] [US_…" at bounding box center [483, 191] width 213 height 23
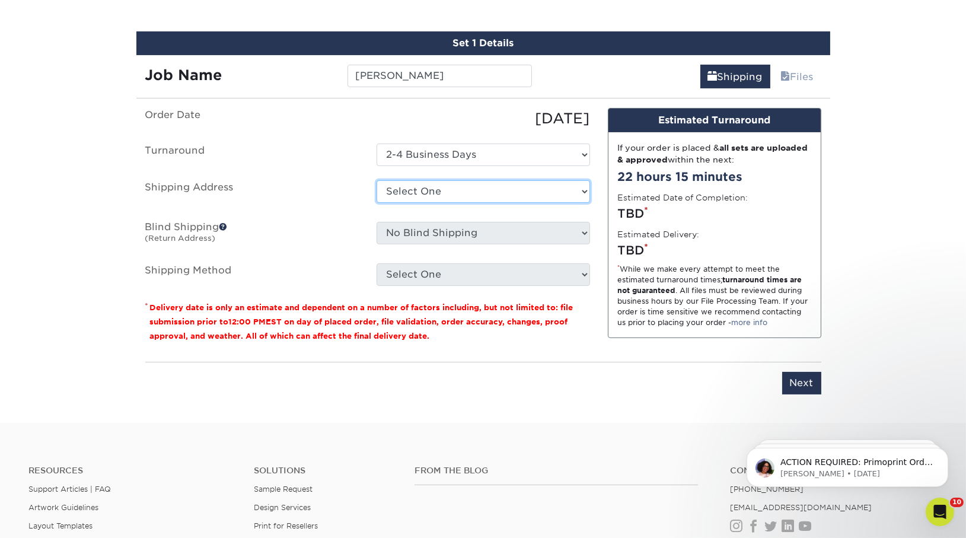
select select "14261"
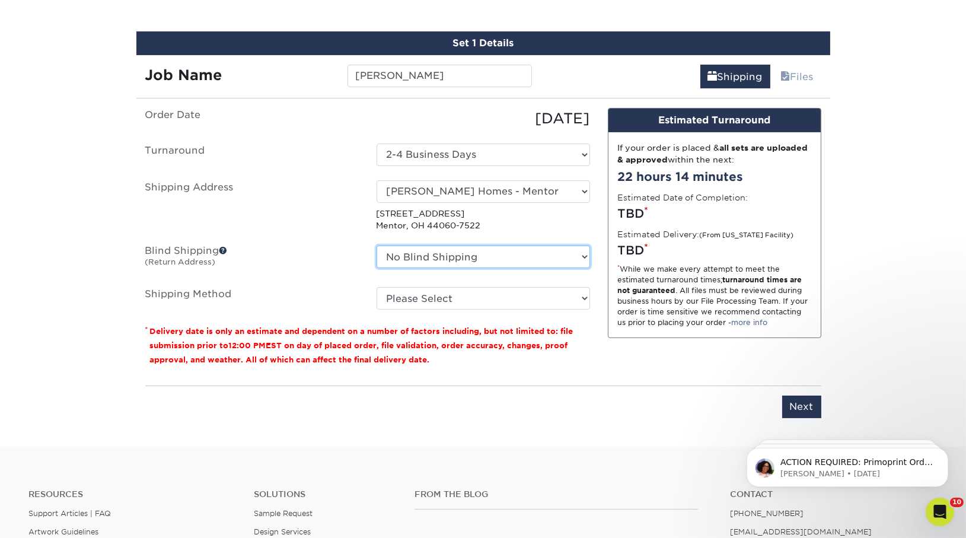
click at [432, 258] on select "No Blind Shipping [PERSON_NAME] [US_STATE] [PERSON_NAME] [US_STATE] [PERSON_NAM…" at bounding box center [483, 257] width 213 height 23
select select "14261"
click at [377, 246] on select "No Blind Shipping [PERSON_NAME] [US_STATE] [PERSON_NAME] [US_STATE] [PERSON_NAM…" at bounding box center [483, 257] width 213 height 23
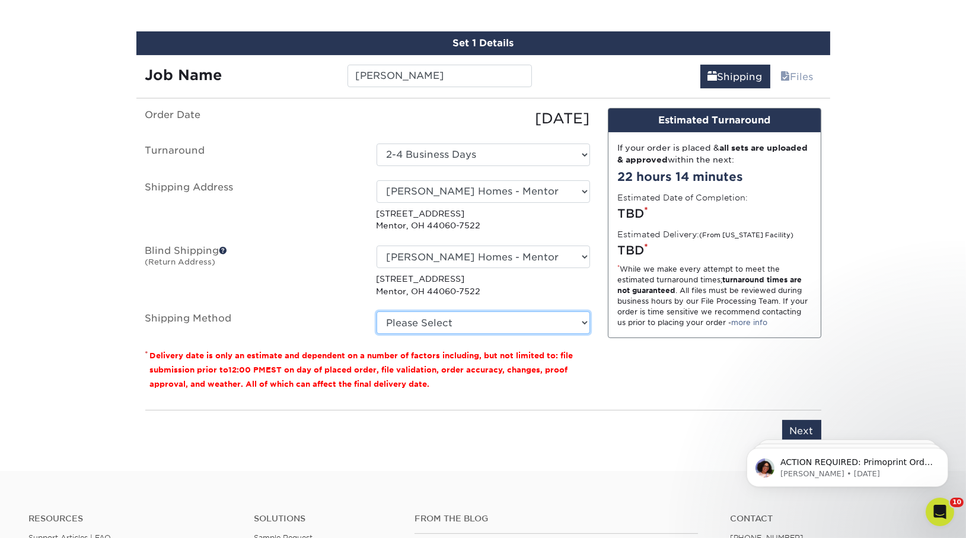
click at [427, 321] on select "Please Select Ground Shipping (+$8.96) 3 Day Shipping Service (+$15.33) 2 Day A…" at bounding box center [483, 322] width 213 height 23
select select "03"
click at [377, 311] on select "Please Select Ground Shipping (+$8.96) 3 Day Shipping Service (+$15.33) 2 Day A…" at bounding box center [483, 322] width 213 height 23
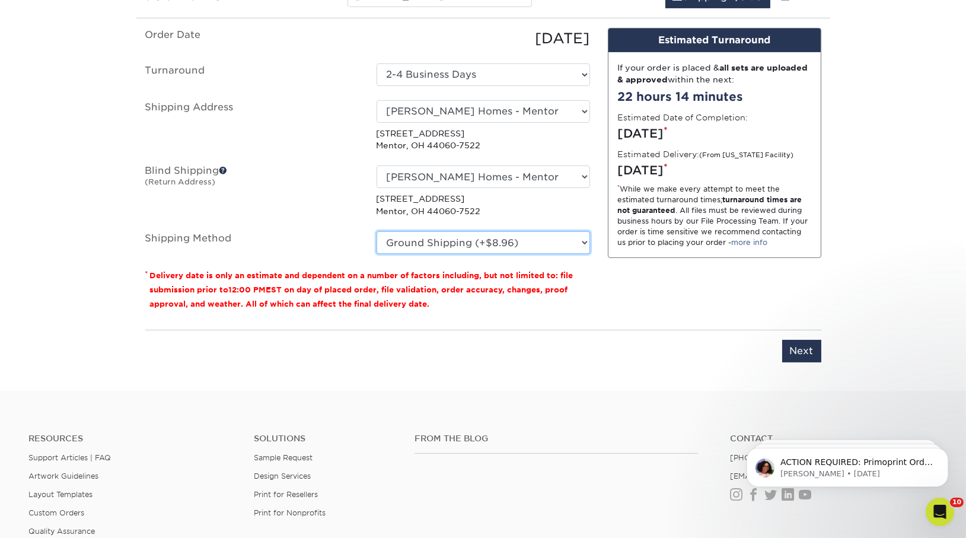
scroll to position [796, 0]
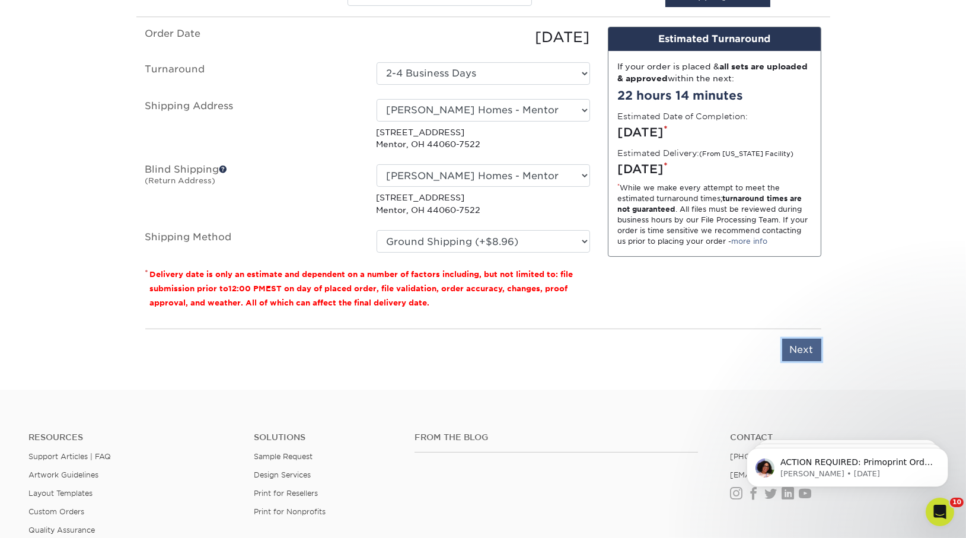
click at [801, 349] on input "Next" at bounding box center [801, 350] width 39 height 23
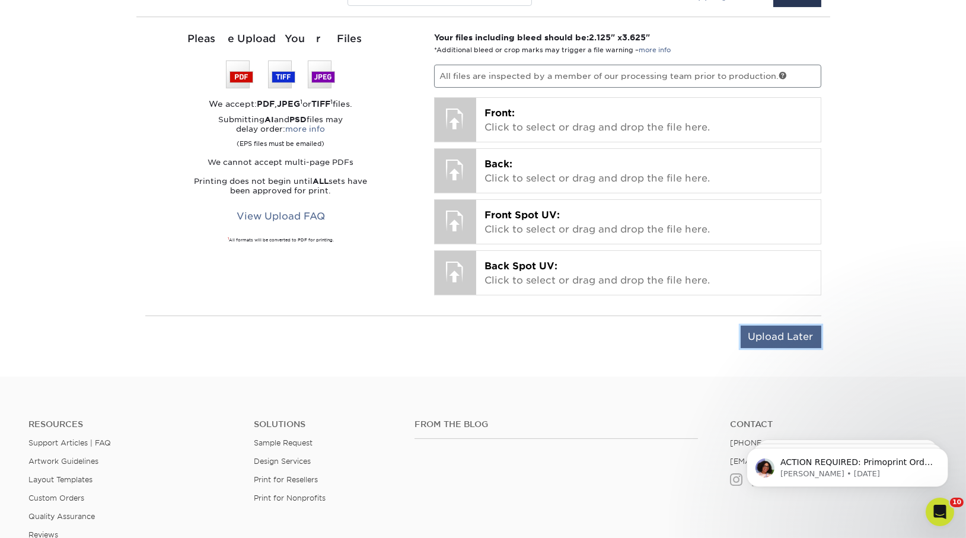
click at [793, 334] on input "Upload Later" at bounding box center [781, 337] width 81 height 23
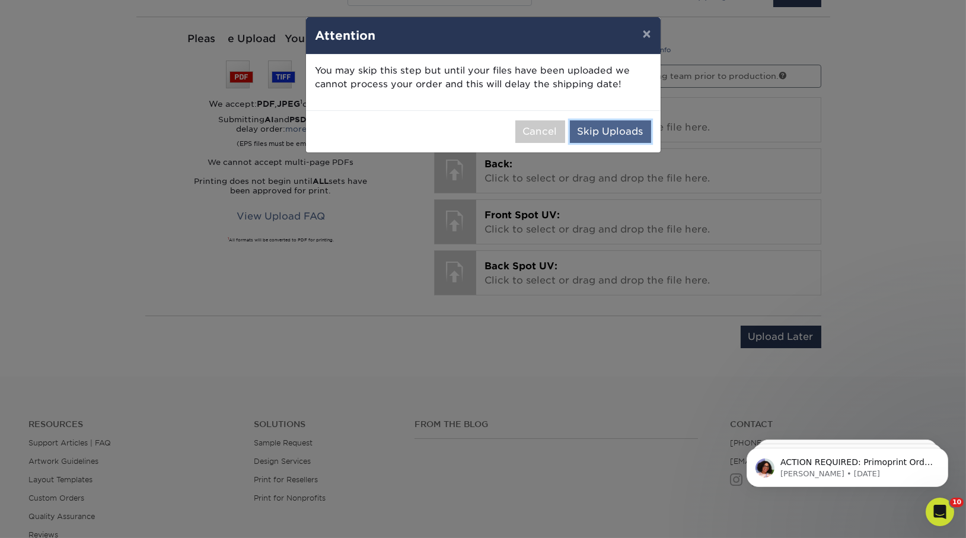
click at [635, 123] on button "Skip Uploads" at bounding box center [610, 131] width 81 height 23
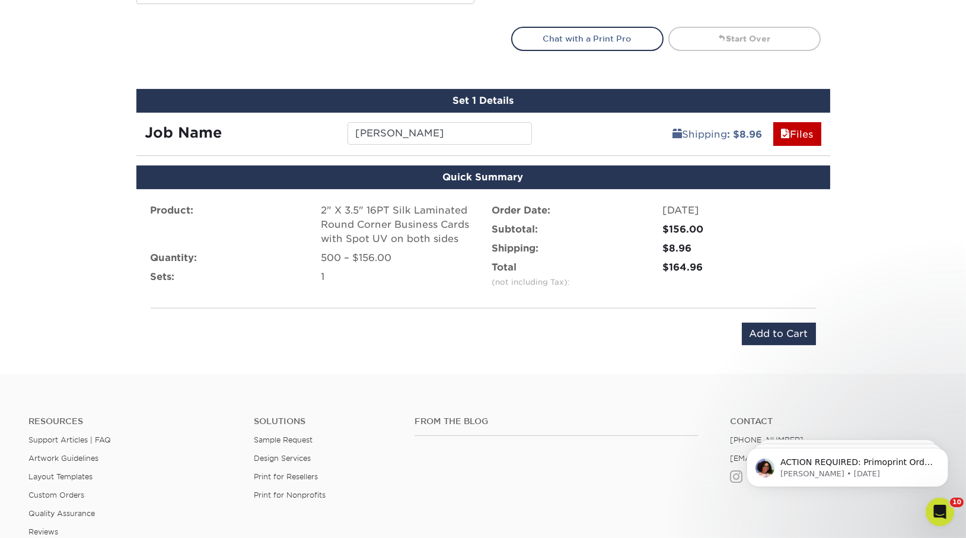
scroll to position [658, 0]
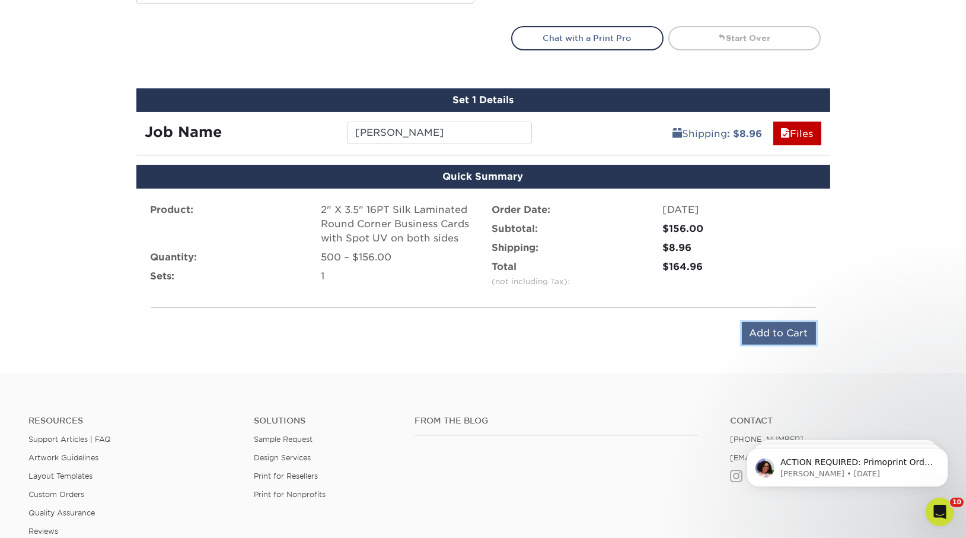
click at [758, 323] on input "Add to Cart" at bounding box center [779, 333] width 74 height 23
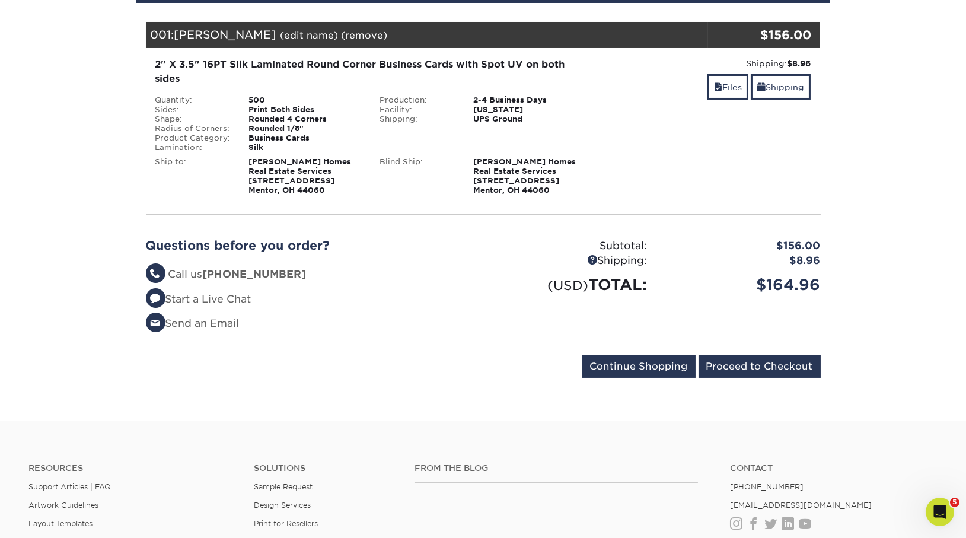
scroll to position [330, 0]
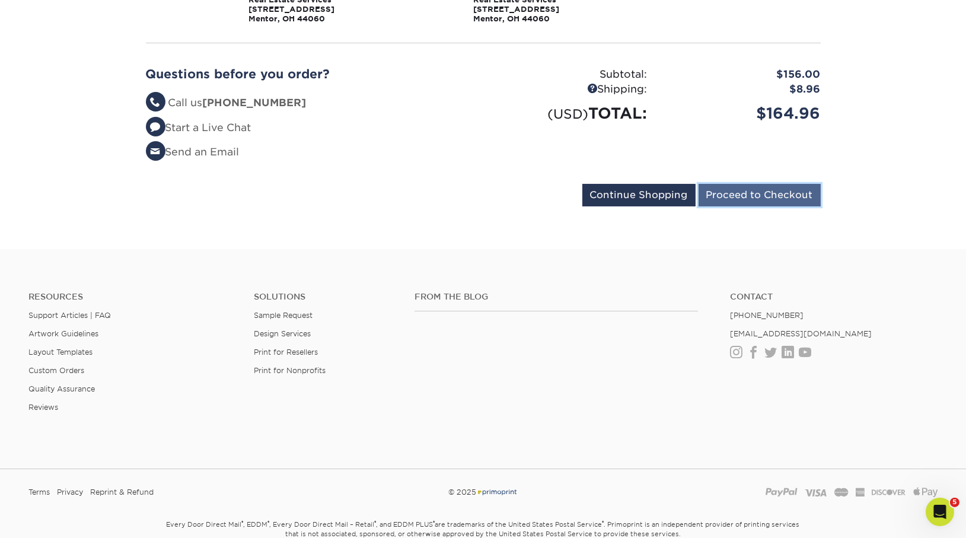
click at [737, 199] on input "Proceed to Checkout" at bounding box center [760, 195] width 122 height 23
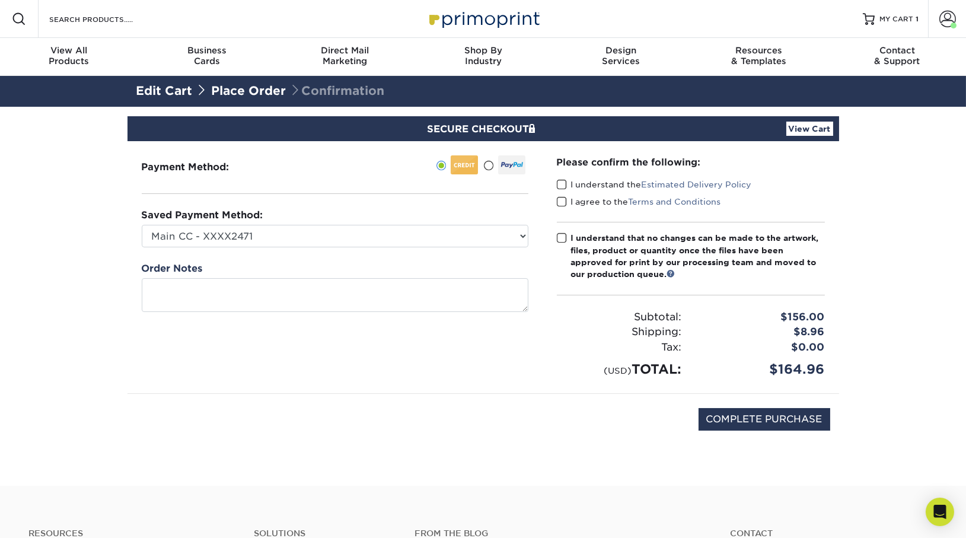
click at [560, 171] on div "Please confirm the following: I understand the Estimated Delivery Policy I agre…" at bounding box center [691, 267] width 268 height 224
click at [560, 186] on span at bounding box center [562, 184] width 10 height 11
click at [0, 0] on input "I understand the Estimated Delivery Policy" at bounding box center [0, 0] width 0 height 0
click at [560, 200] on span at bounding box center [562, 201] width 10 height 11
click at [0, 0] on input "I agree to the Terms and Conditions" at bounding box center [0, 0] width 0 height 0
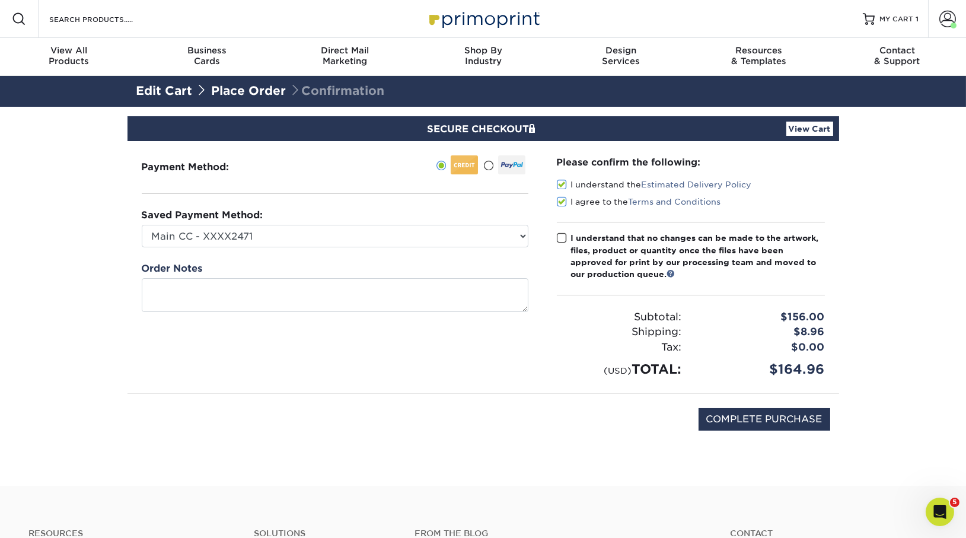
click at [563, 232] on label "I understand that no changes can be made to the artwork, files, product or quan…" at bounding box center [691, 256] width 268 height 49
click at [0, 0] on input "I understand that no changes can be made to the artwork, files, product or quan…" at bounding box center [0, 0] width 0 height 0
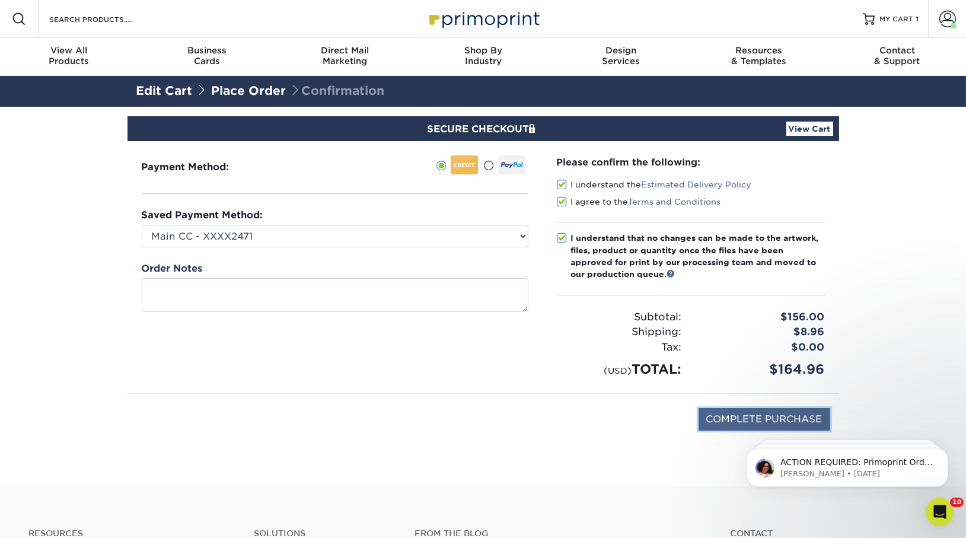
click at [729, 419] on input "COMPLETE PURCHASE" at bounding box center [765, 419] width 132 height 23
type input "PROCESSING, PLEASE WAIT..."
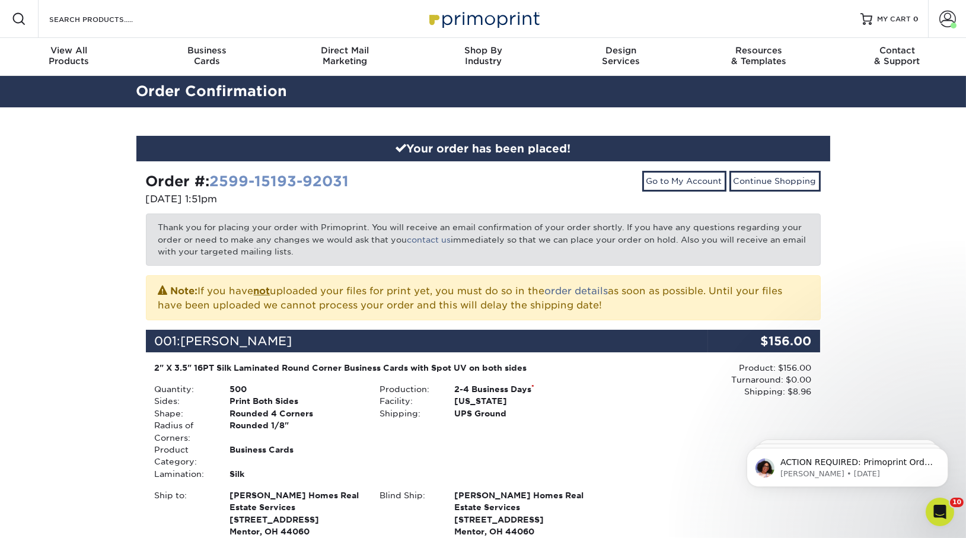
click at [263, 182] on link "2599-15193-92031" at bounding box center [279, 181] width 139 height 17
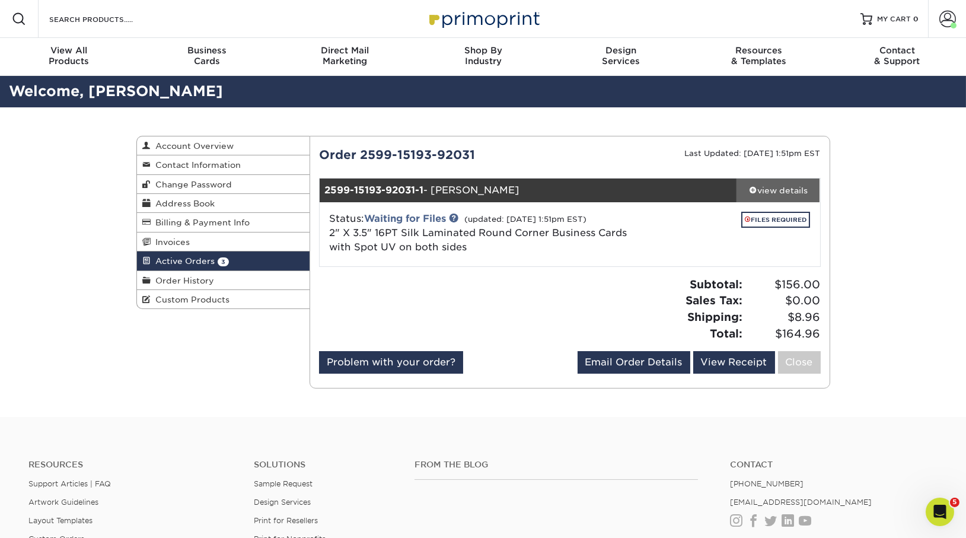
click at [751, 189] on span at bounding box center [753, 190] width 8 height 8
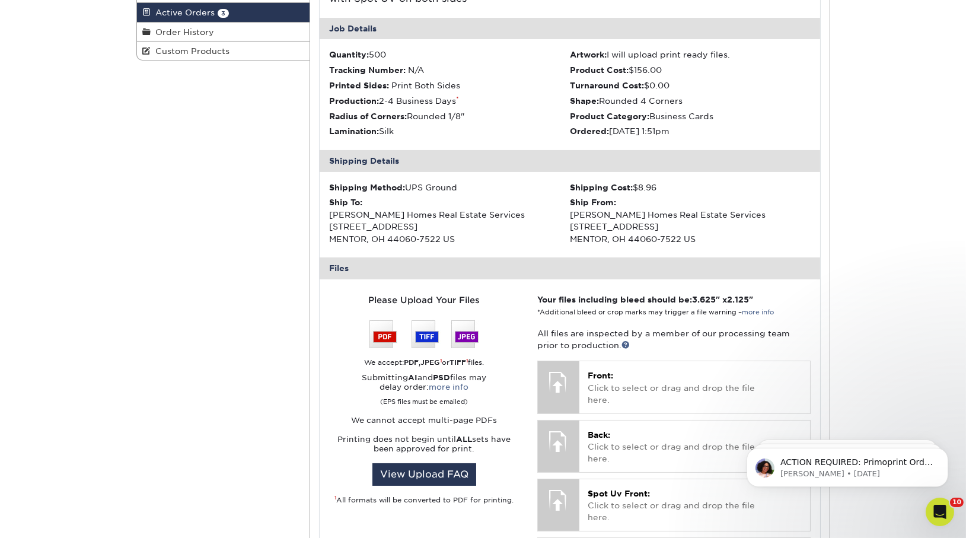
scroll to position [388, 0]
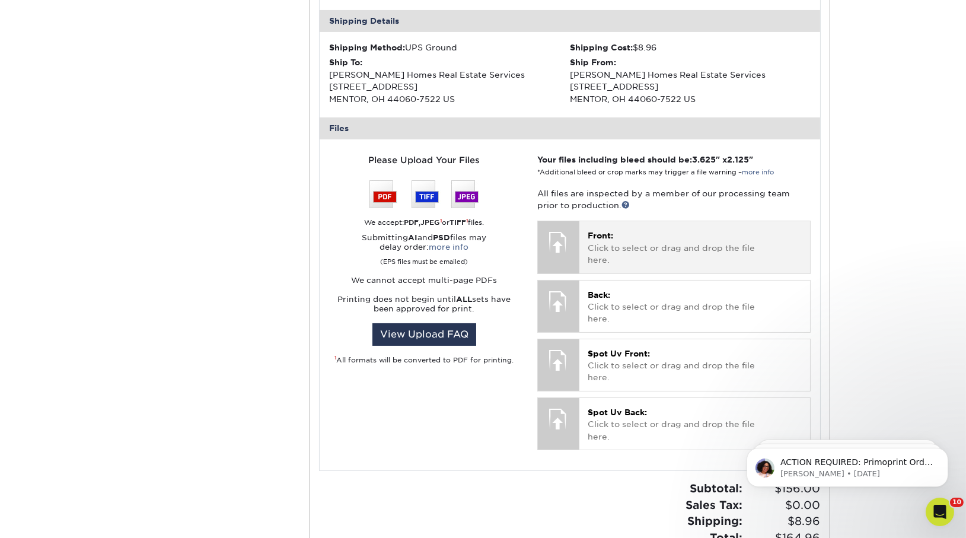
click at [649, 248] on p "Front: Click to select or drag and drop the file here." at bounding box center [695, 248] width 214 height 36
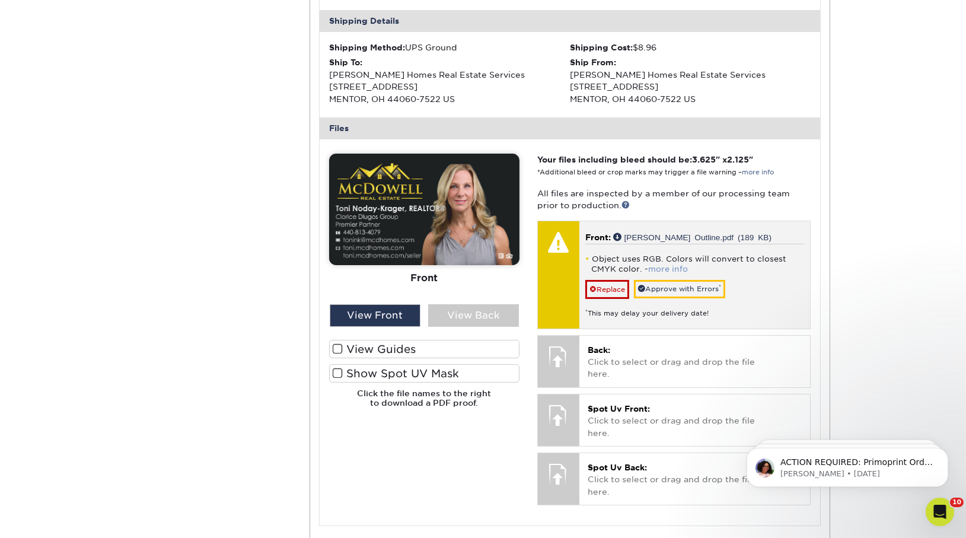
click at [664, 269] on link "more info" at bounding box center [668, 268] width 40 height 9
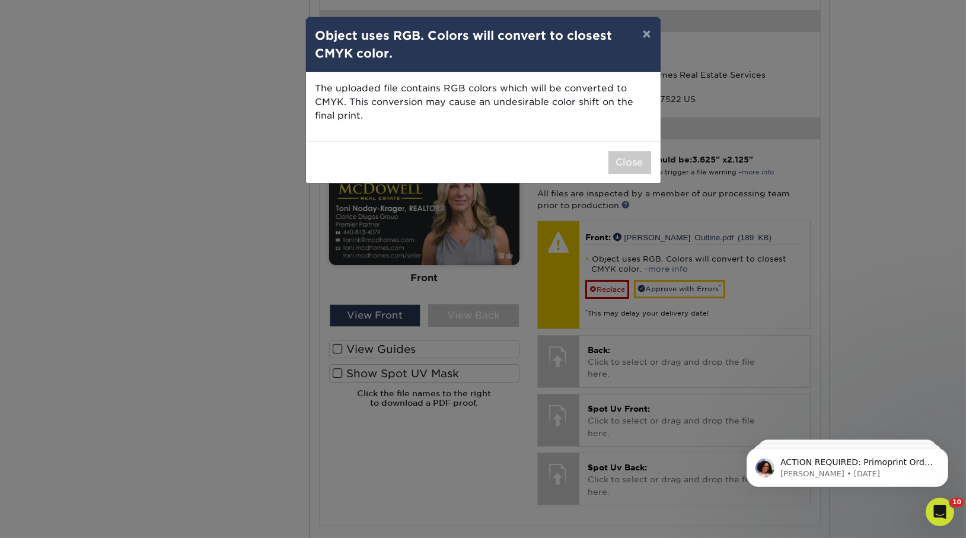
click at [228, 254] on div "× Object uses RGB. Colors will convert to closest CMYK color. The uploaded file…" at bounding box center [483, 269] width 966 height 538
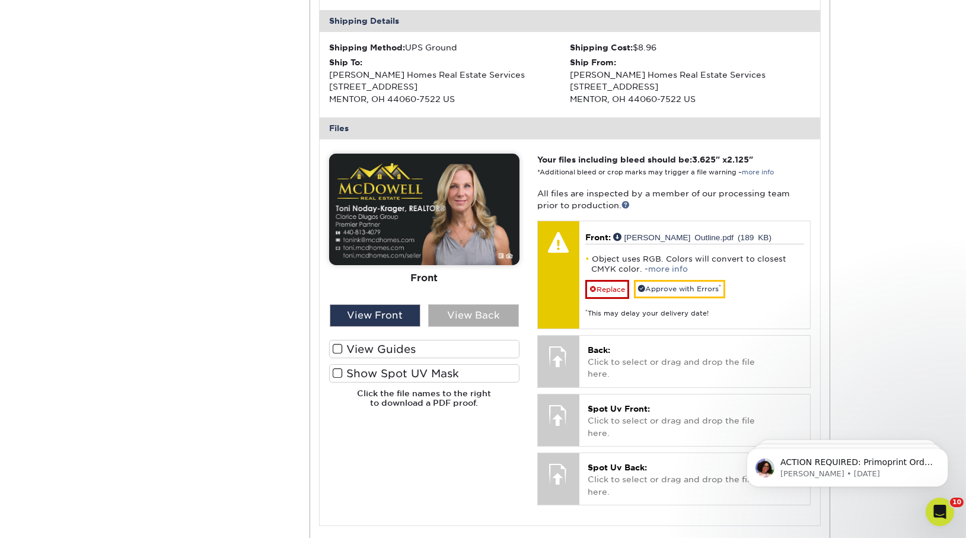
click at [486, 315] on div "View Back" at bounding box center [473, 315] width 91 height 23
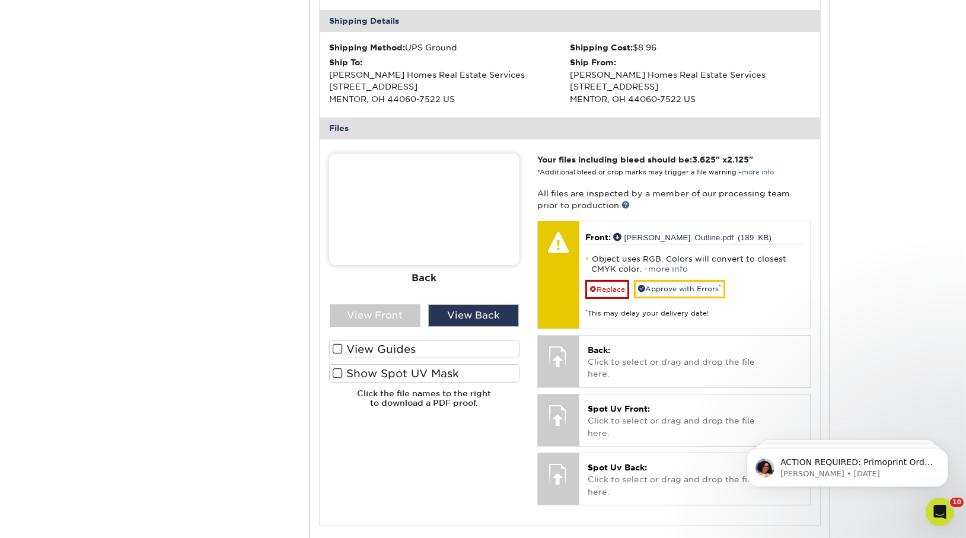
click at [333, 296] on div "Front Back" at bounding box center [424, 229] width 190 height 151
